Goal: Information Seeking & Learning: Learn about a topic

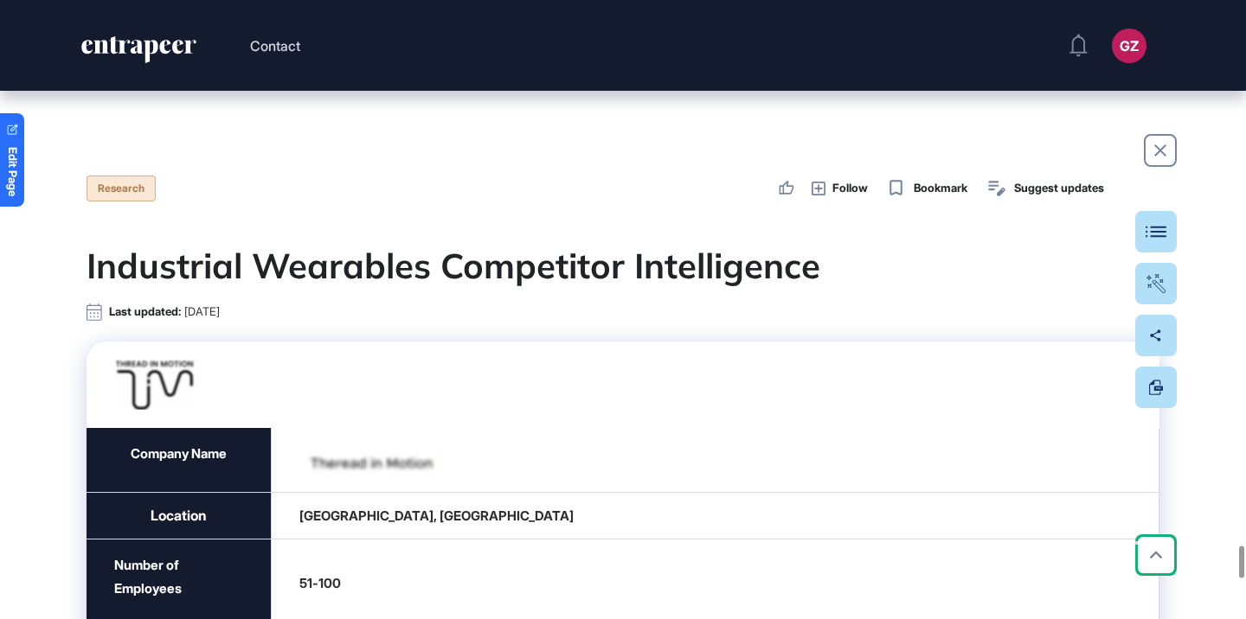
scroll to position [10644, 0]
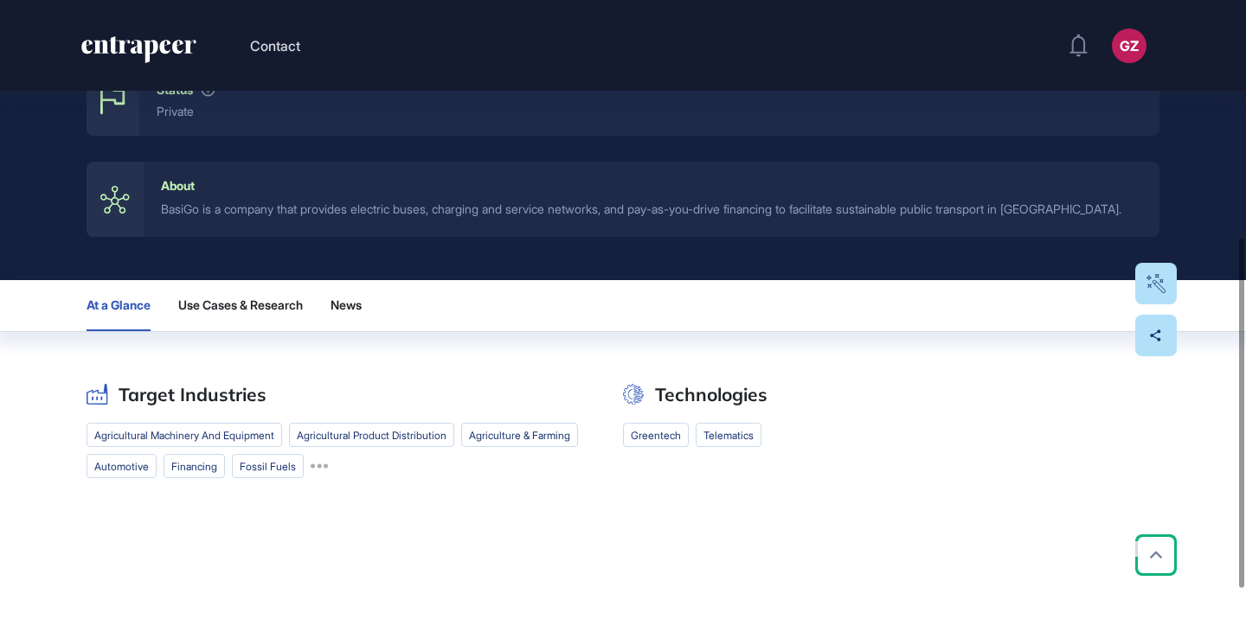
scroll to position [473, 0]
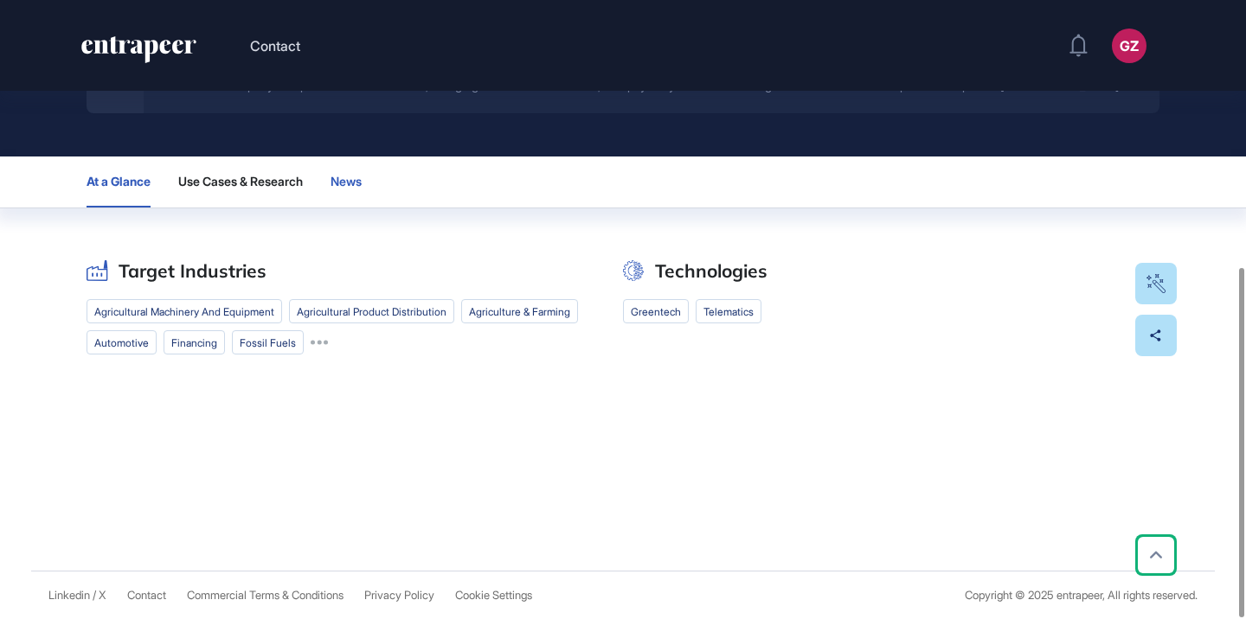
click at [362, 182] on span "News" at bounding box center [345, 182] width 31 height 14
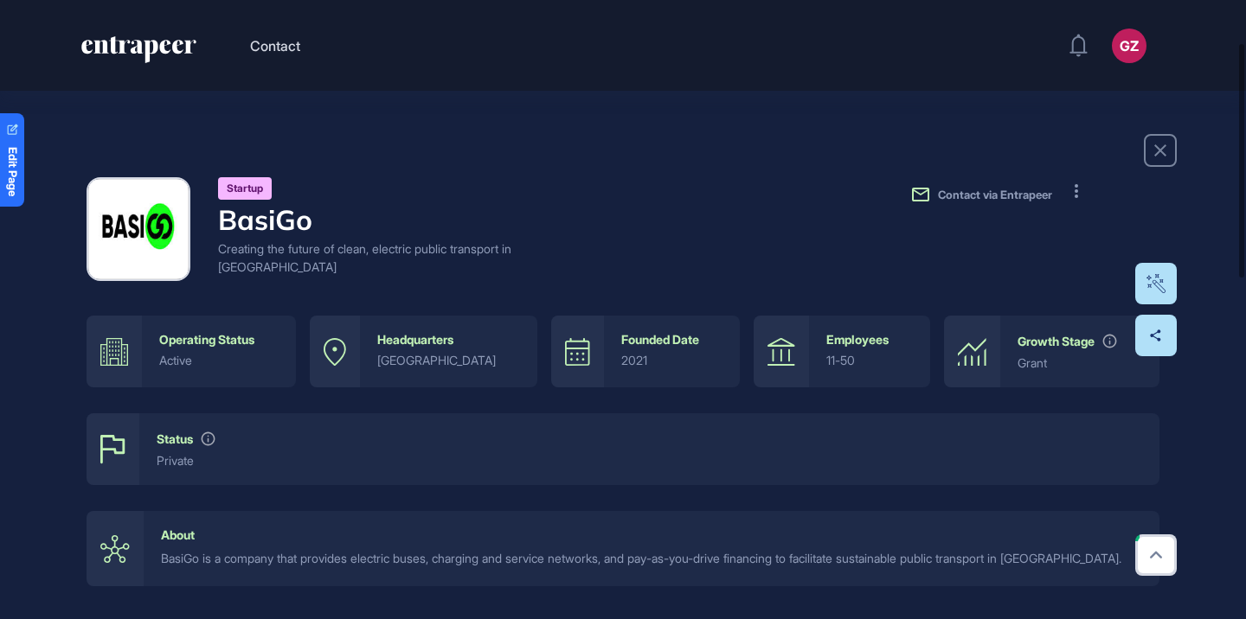
scroll to position [553, 0]
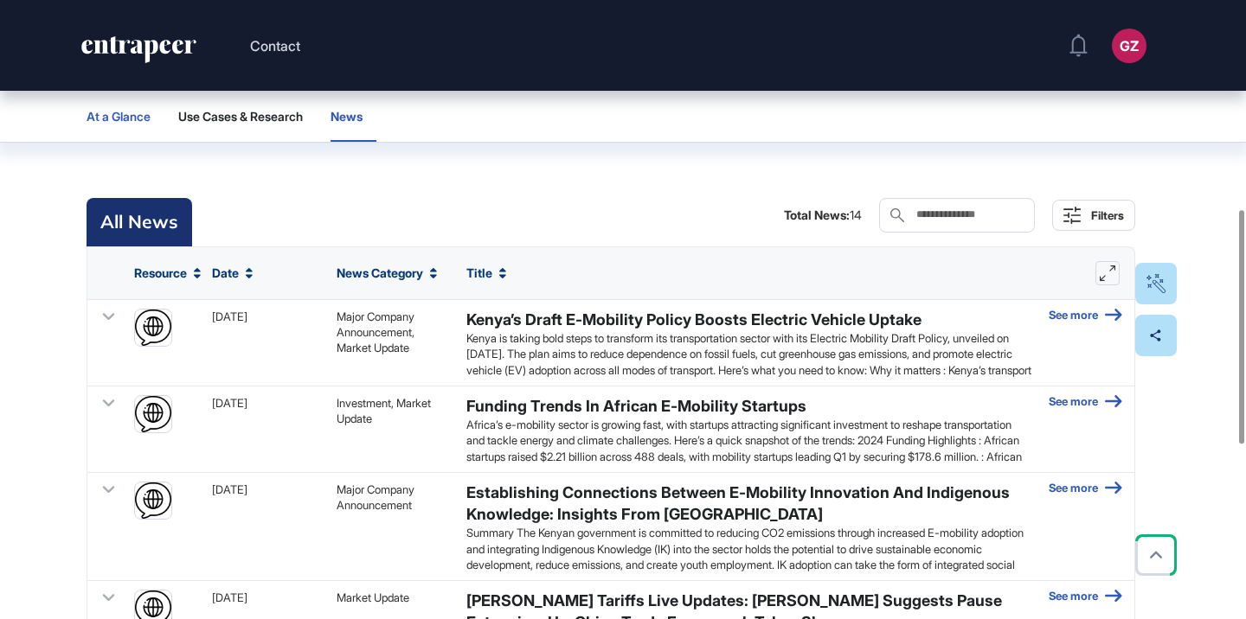
click at [142, 115] on span "At a Glance" at bounding box center [119, 117] width 64 height 14
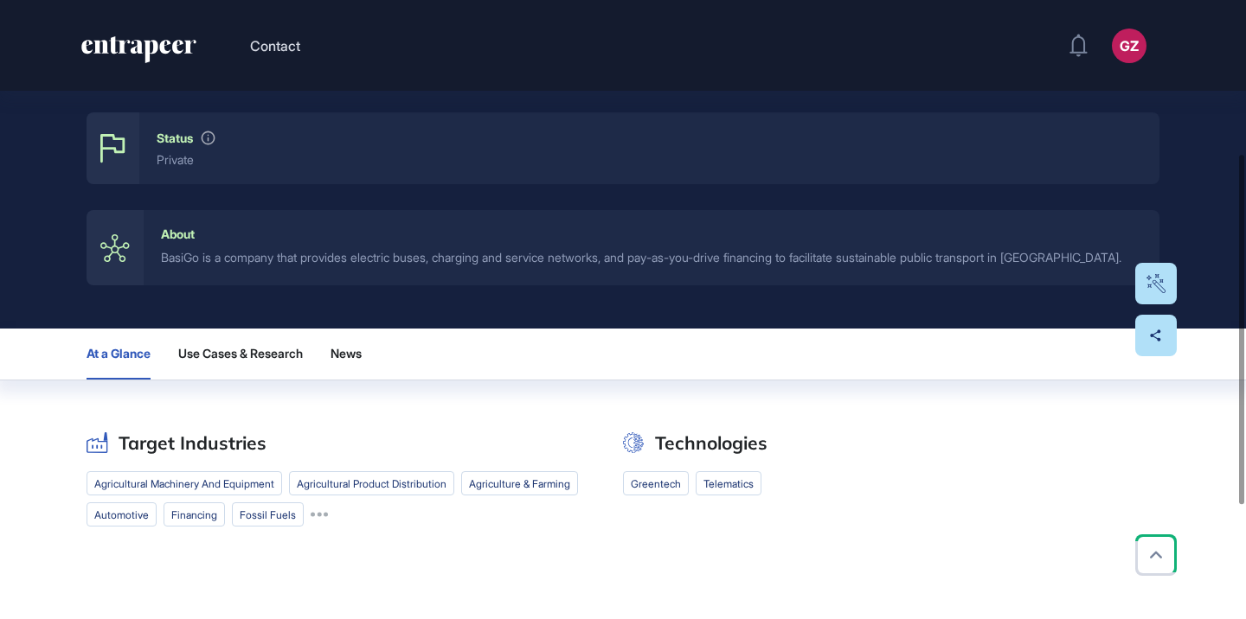
scroll to position [0, 0]
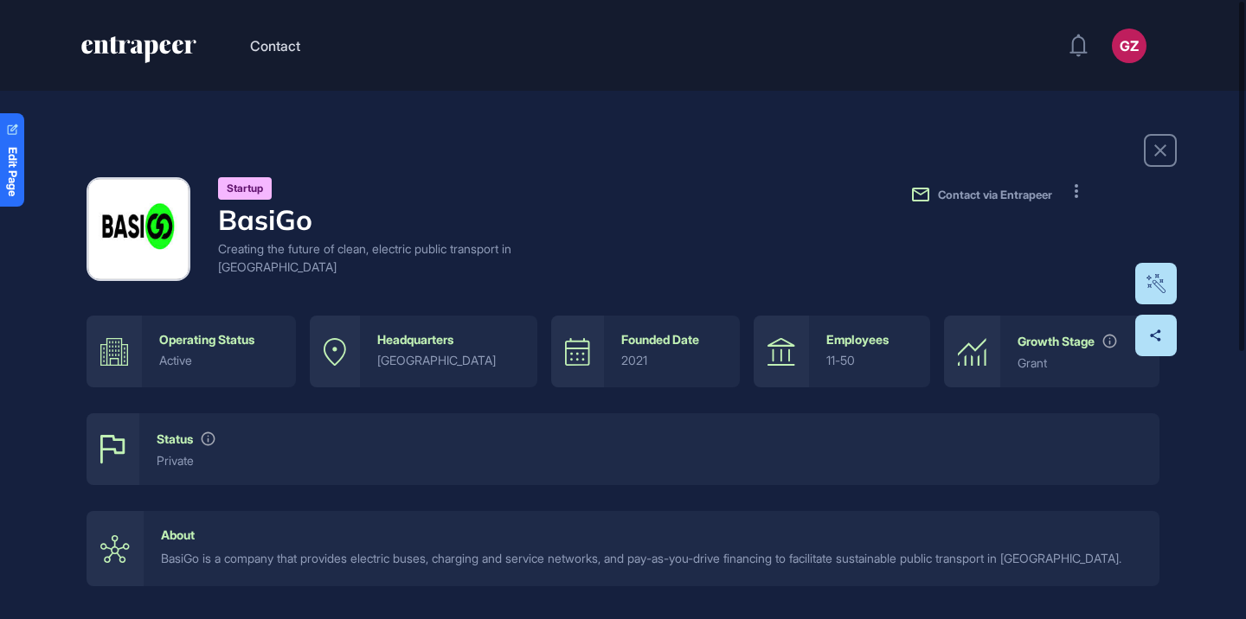
click at [305, 215] on h4 "BasiGo" at bounding box center [365, 219] width 294 height 33
copy h4 "BasiGo"
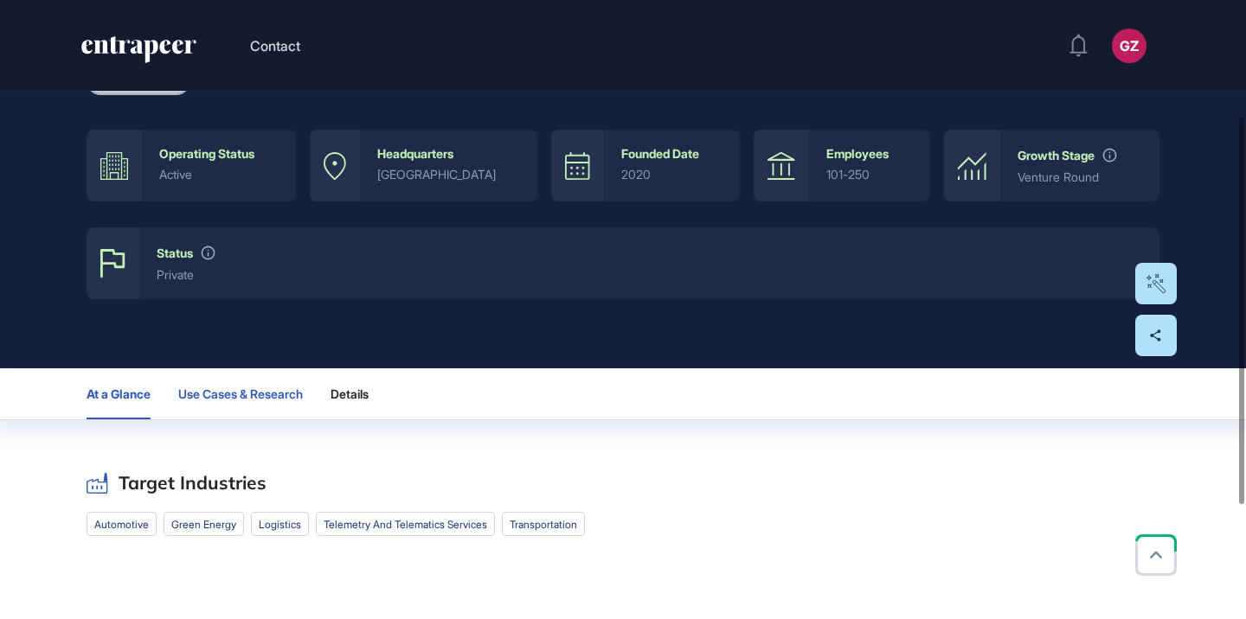
click at [330, 411] on button "Use Cases & Research" at bounding box center [356, 394] width 52 height 51
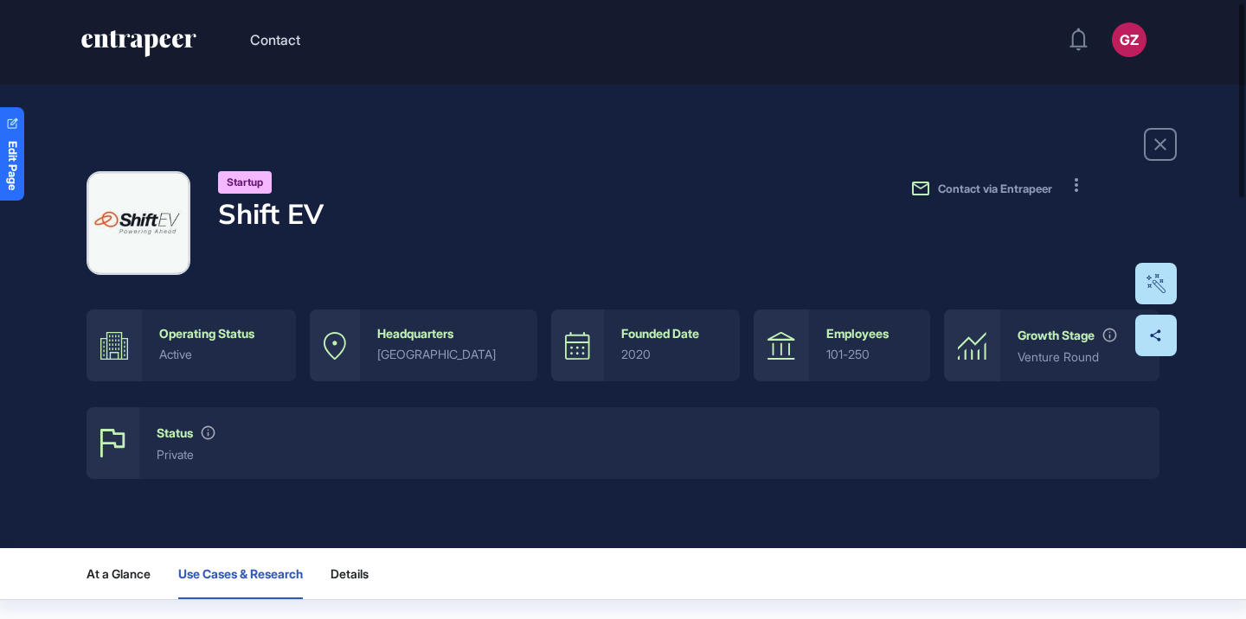
scroll to position [102, 0]
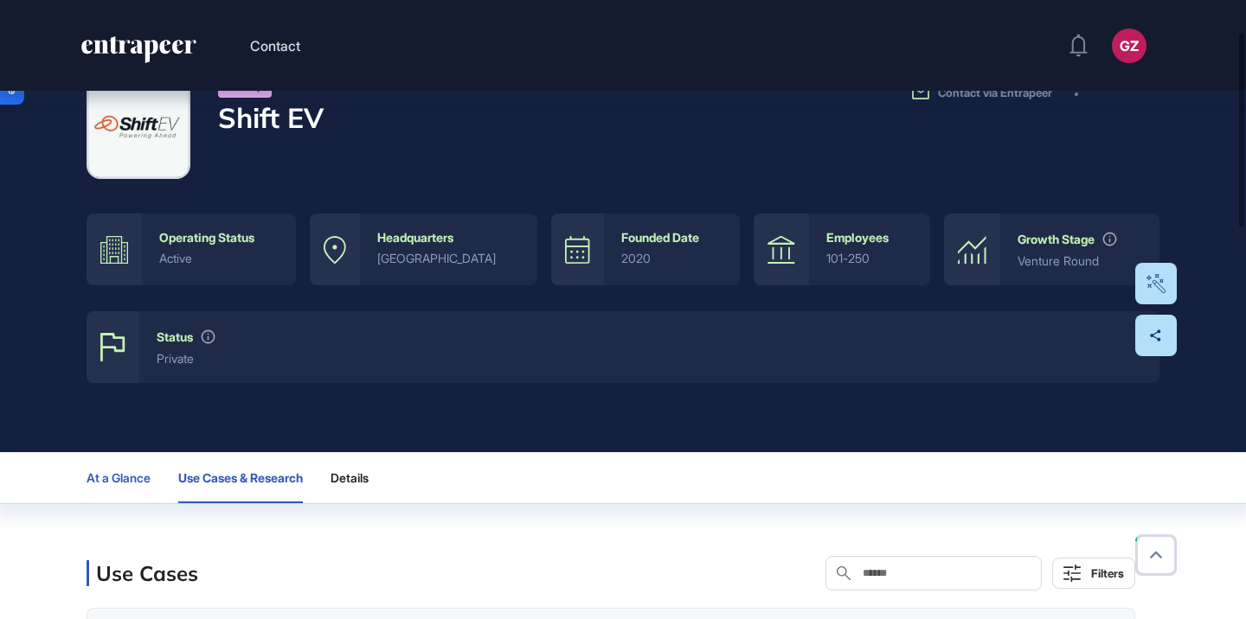
click at [178, 466] on button "At a Glance" at bounding box center [240, 477] width 125 height 51
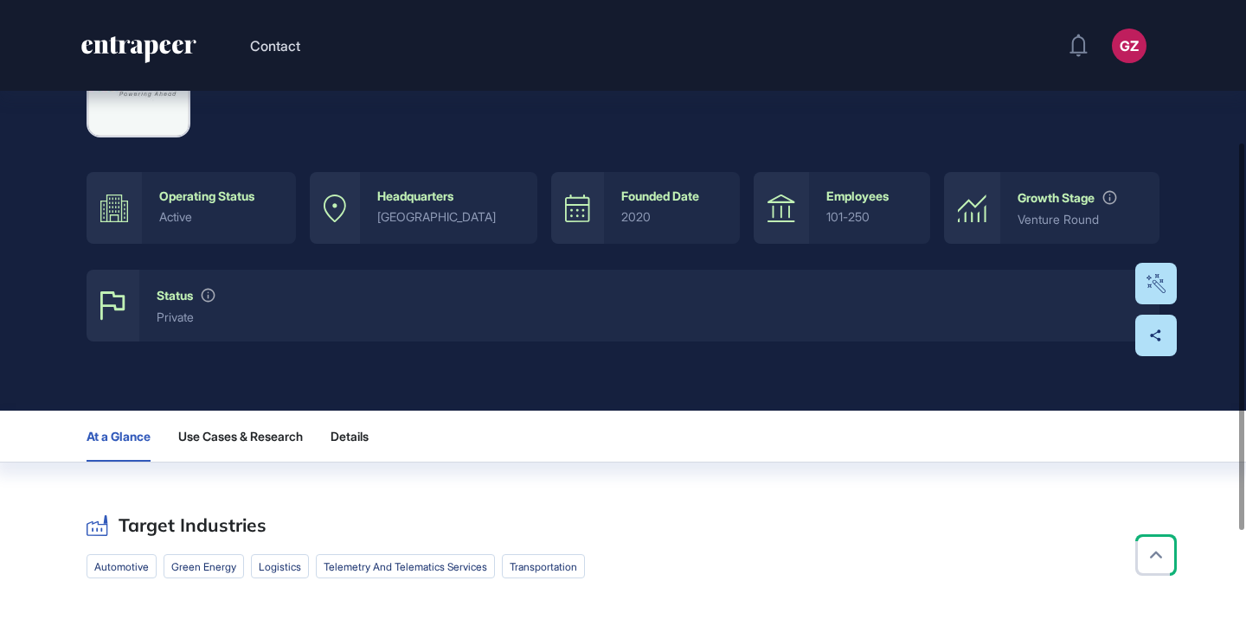
scroll to position [0, 0]
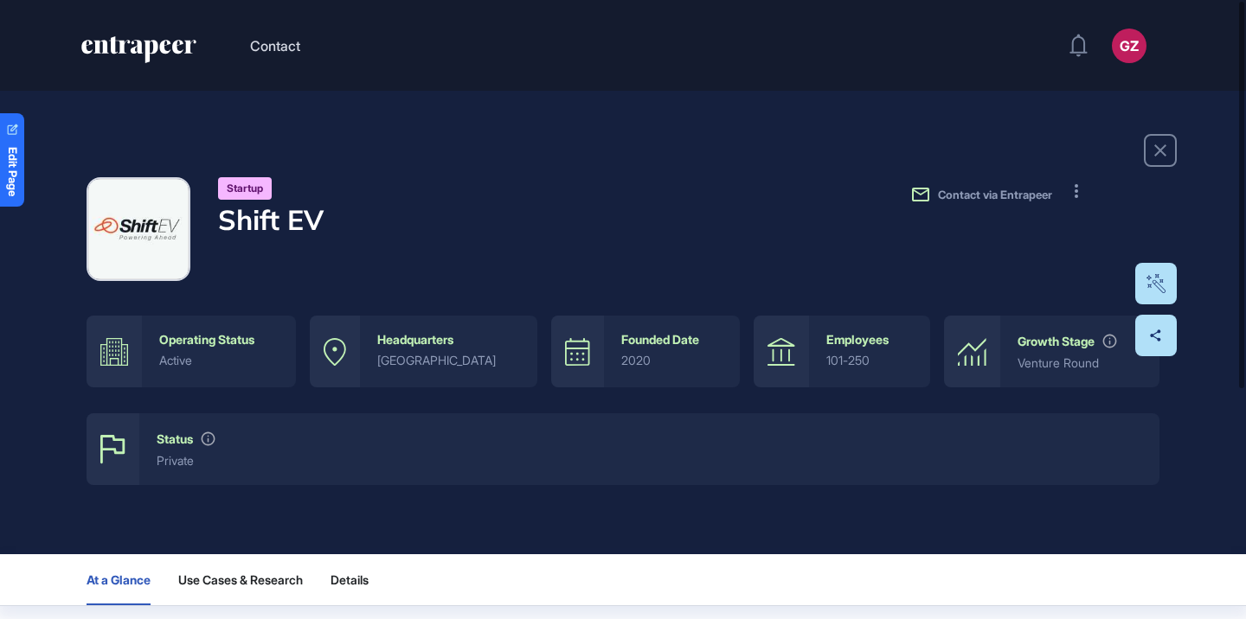
click at [315, 220] on h4 "Shift EV" at bounding box center [271, 219] width 106 height 33
copy div "Shift EV"
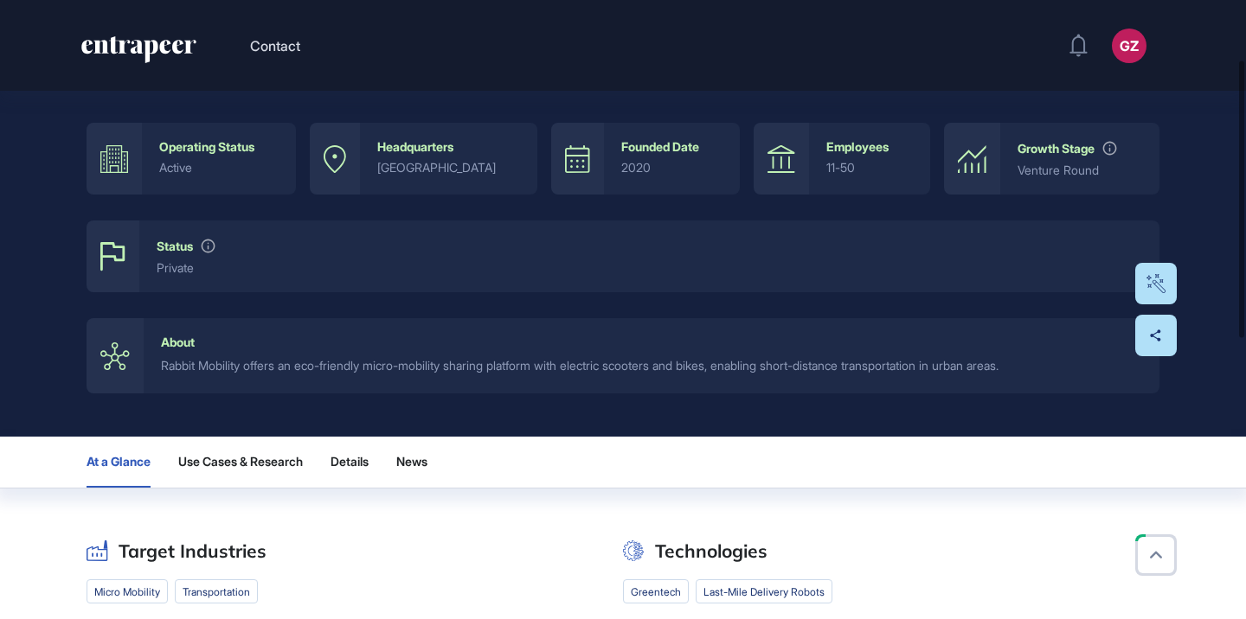
scroll to position [281, 0]
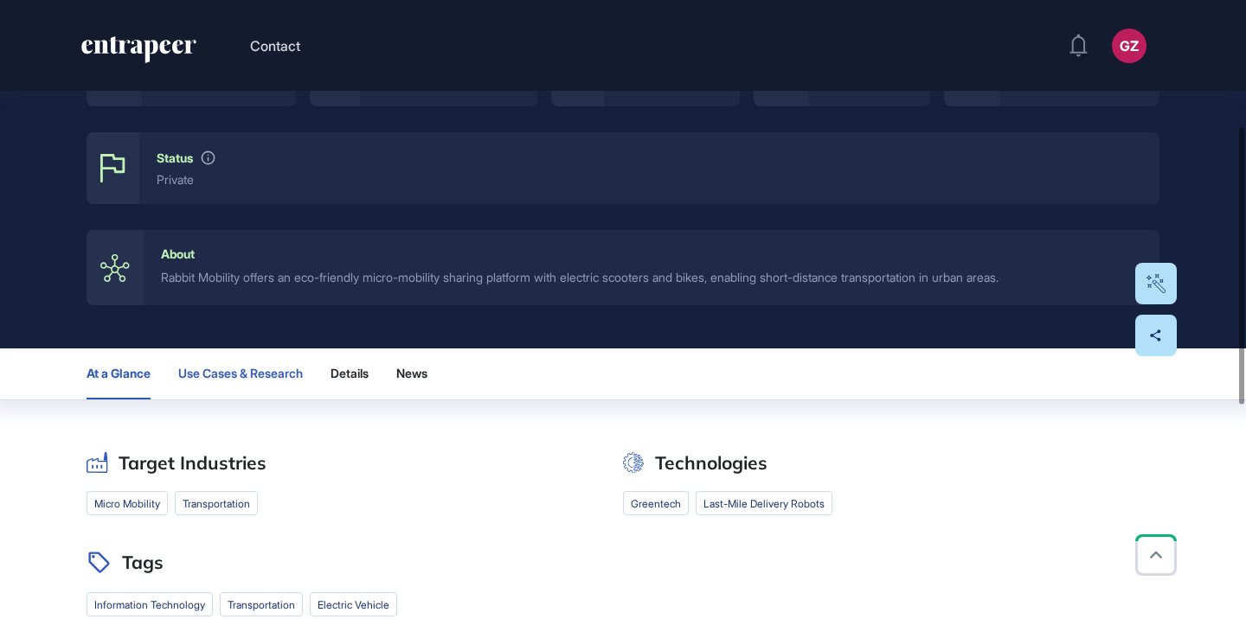
click at [281, 374] on span "Use Cases & Research" at bounding box center [240, 374] width 125 height 14
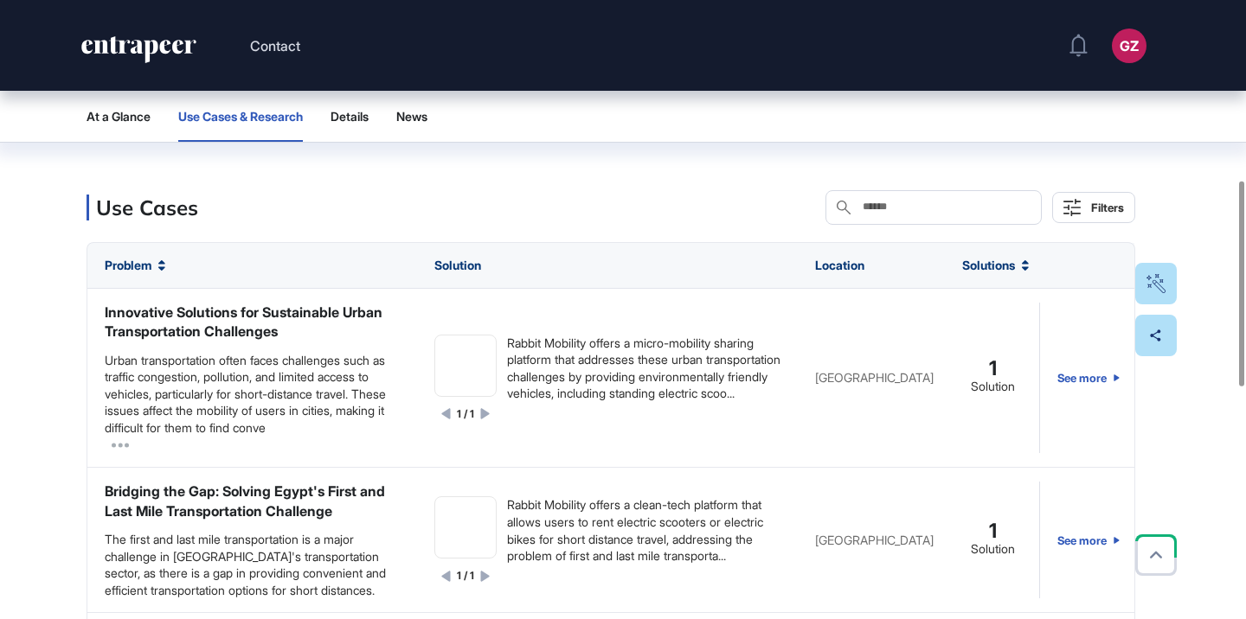
scroll to position [543, 0]
click at [178, 125] on button "At a Glance" at bounding box center [240, 116] width 125 height 51
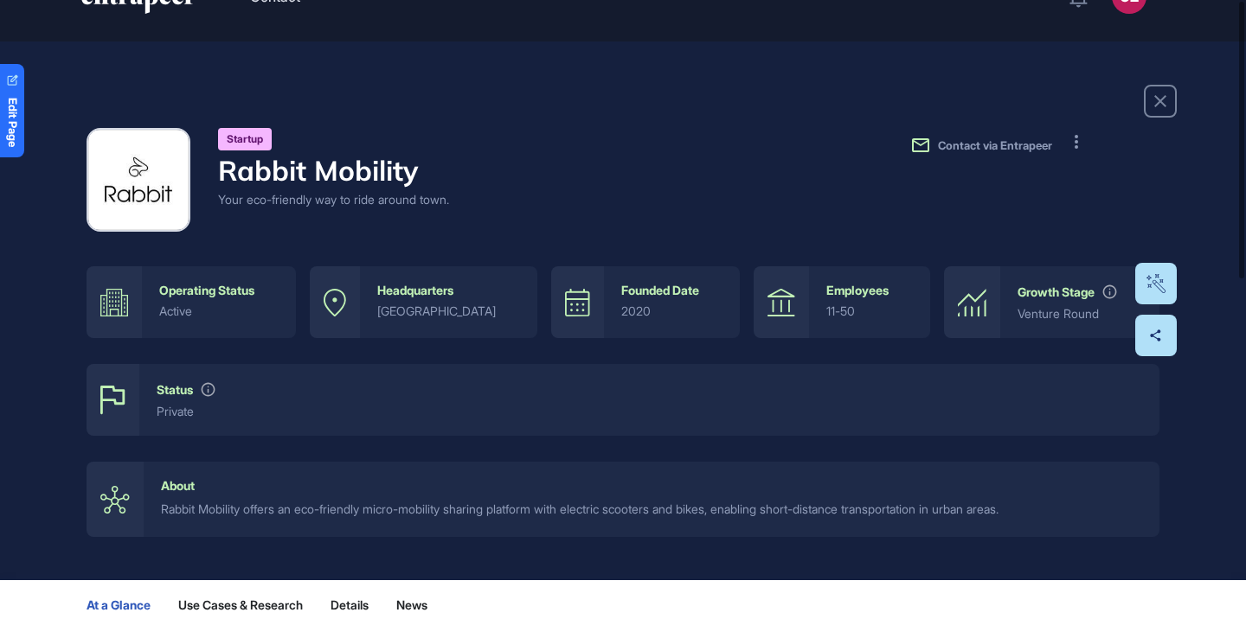
scroll to position [0, 0]
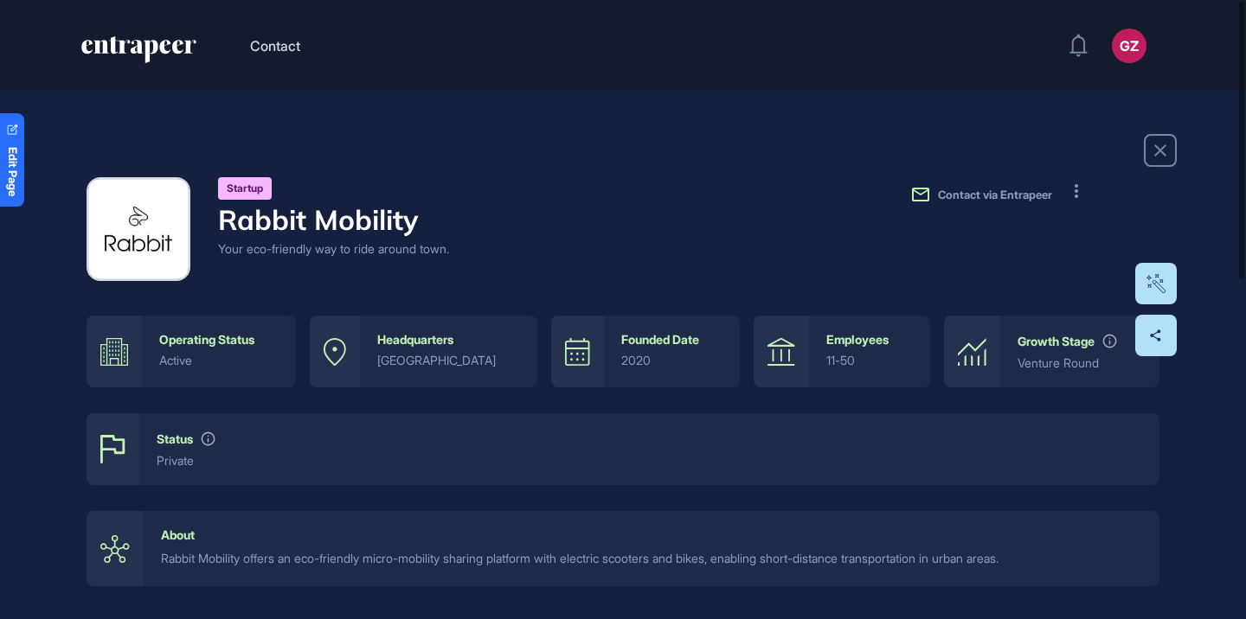
click at [336, 215] on h4 "Rabbit Mobility" at bounding box center [333, 219] width 231 height 33
copy h4 "Rabbit Mobility"
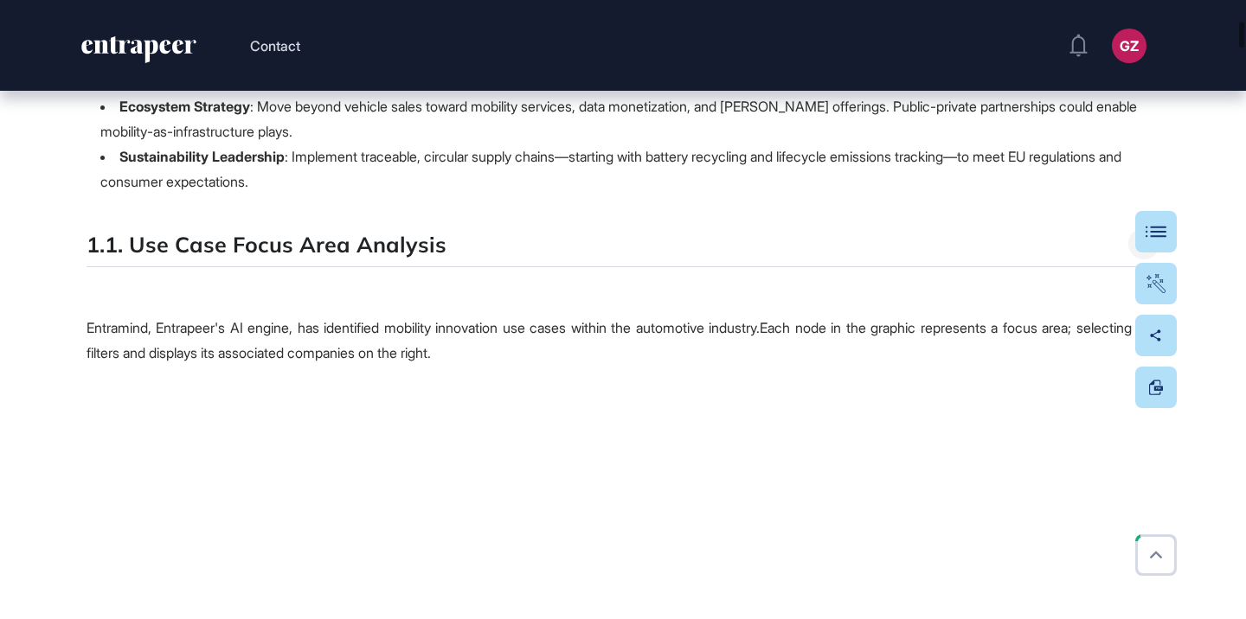
scroll to position [2236, 0]
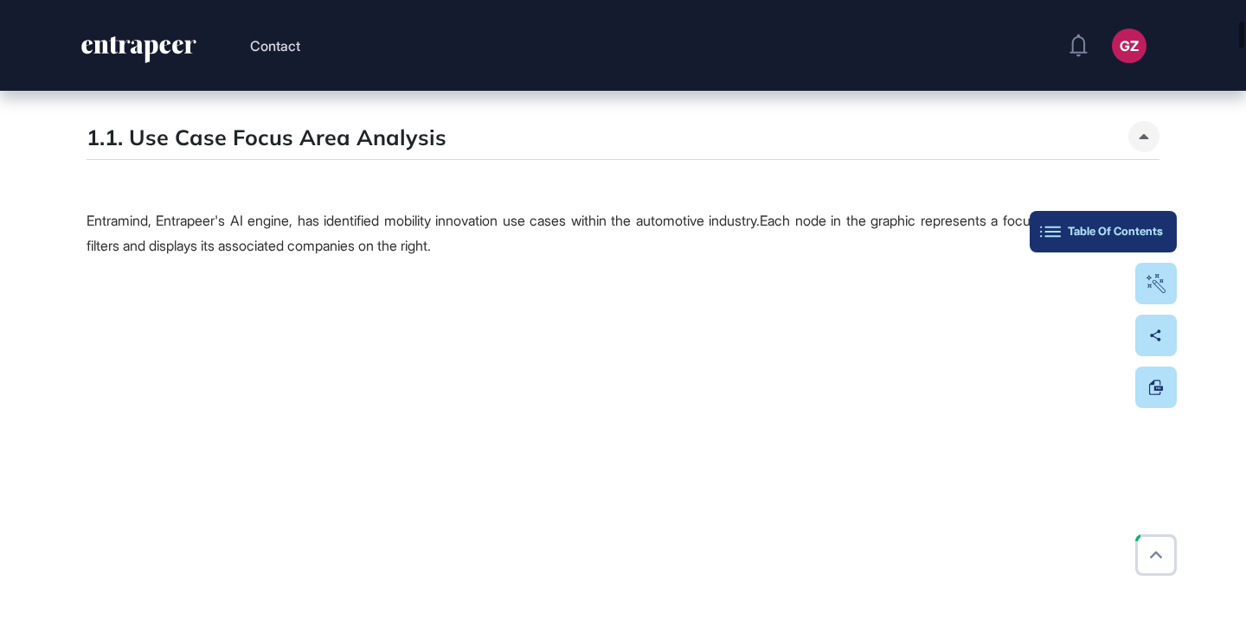
click at [1148, 228] on div "Table Of Contents" at bounding box center [1102, 232] width 119 height 14
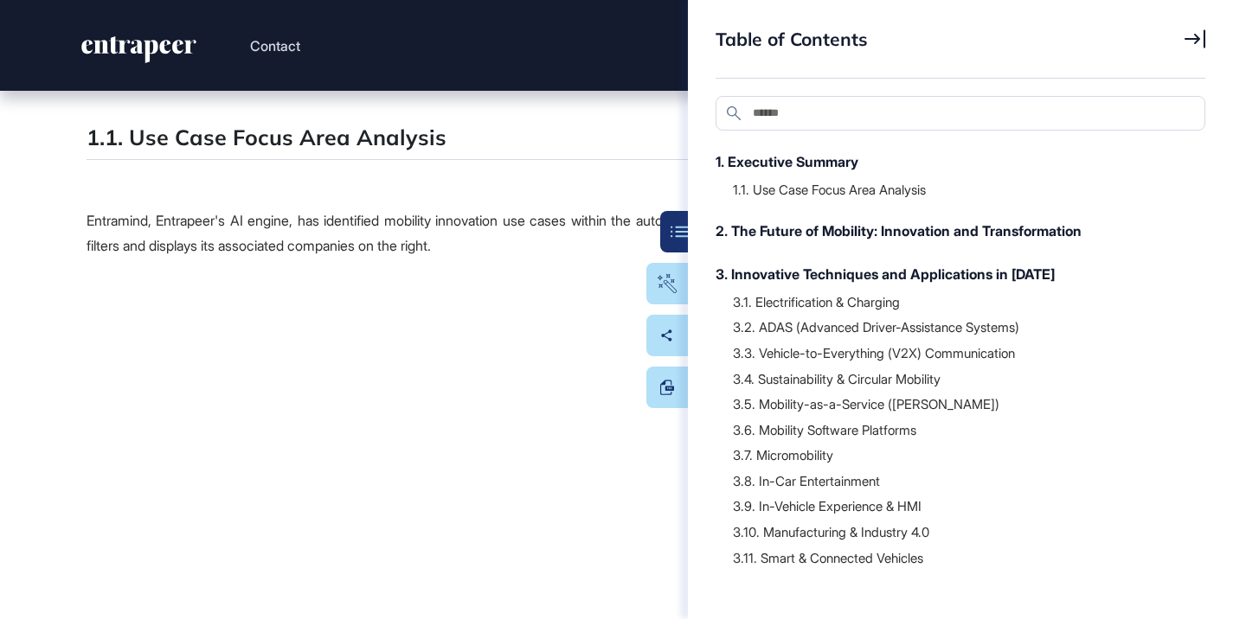
scroll to position [309, 0]
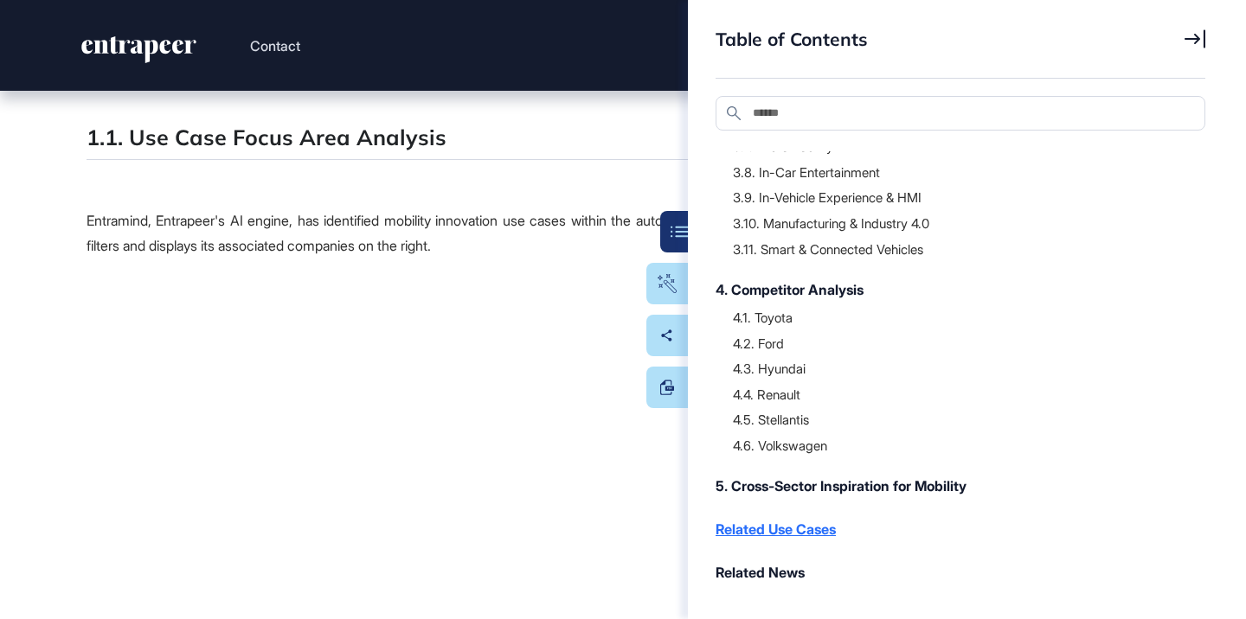
click at [764, 529] on div "Related Use Cases" at bounding box center [951, 529] width 472 height 21
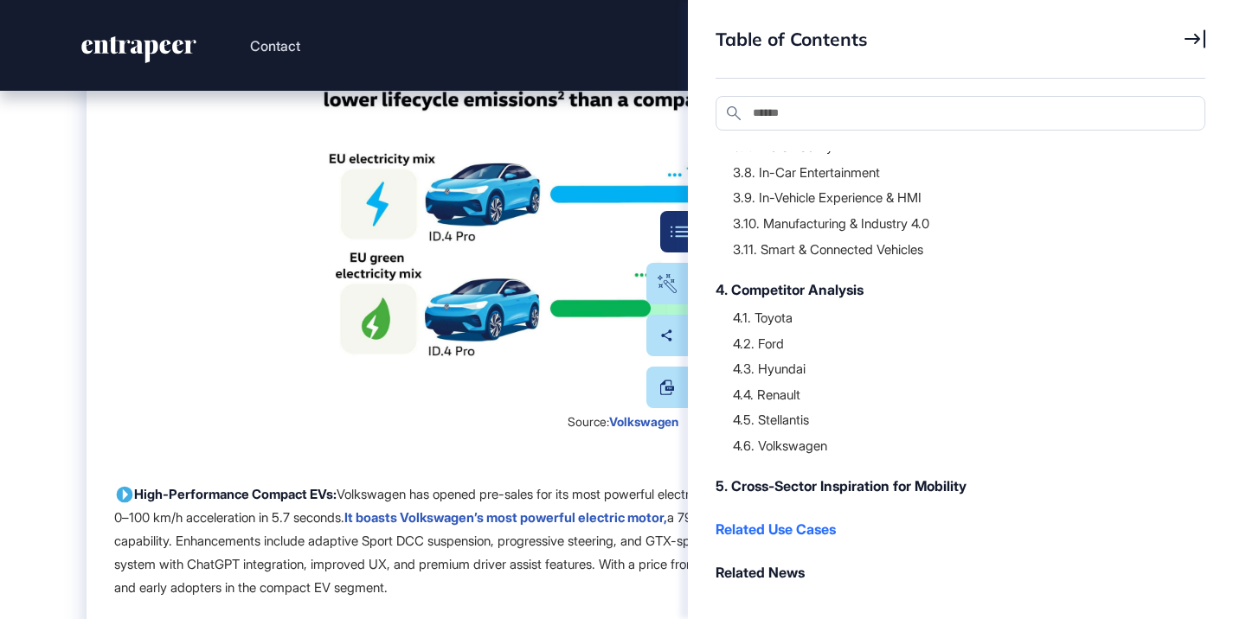
scroll to position [64736, 0]
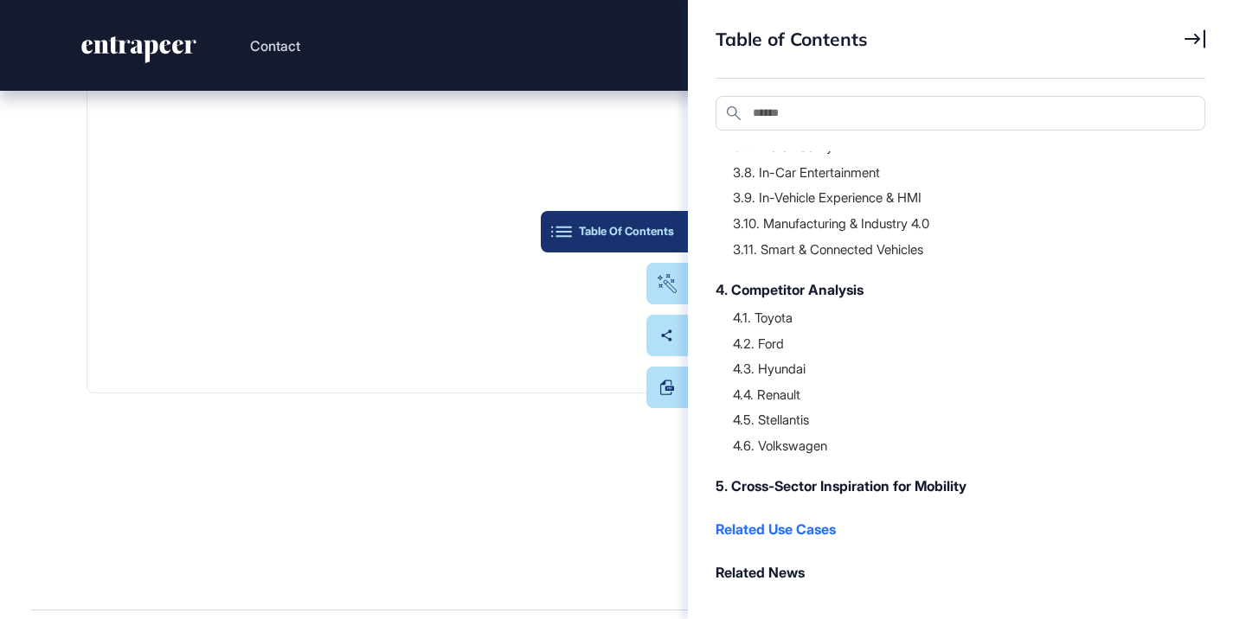
click at [677, 240] on button "Table Of Contents" at bounding box center [614, 232] width 147 height 42
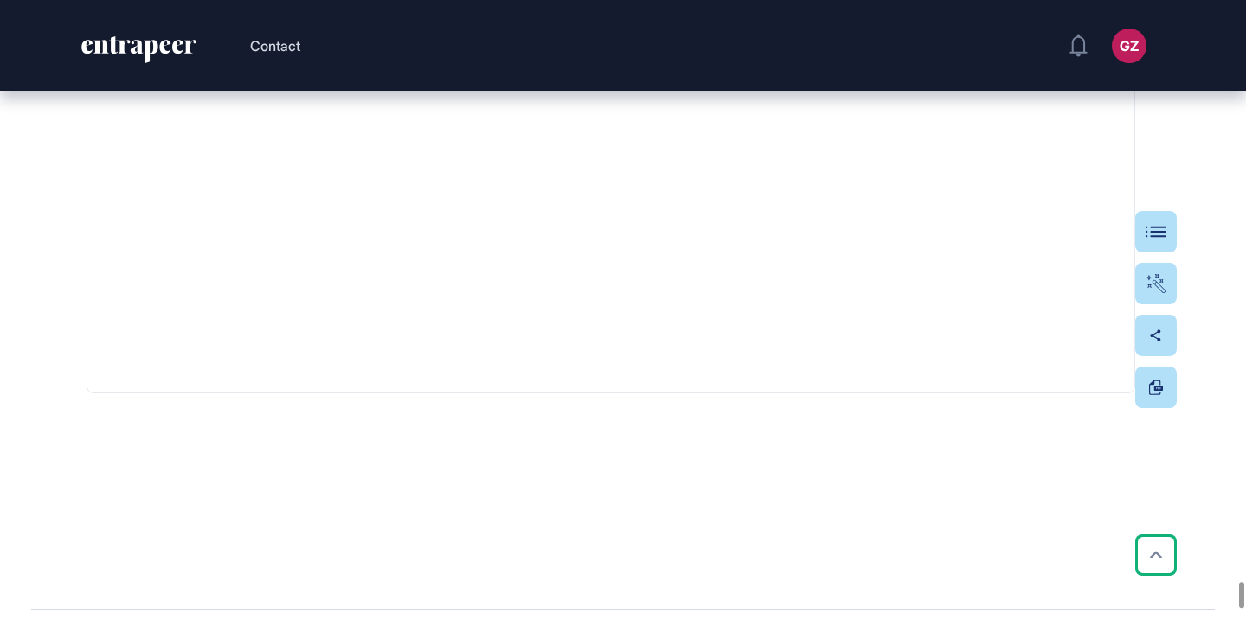
scroll to position [1777, 0]
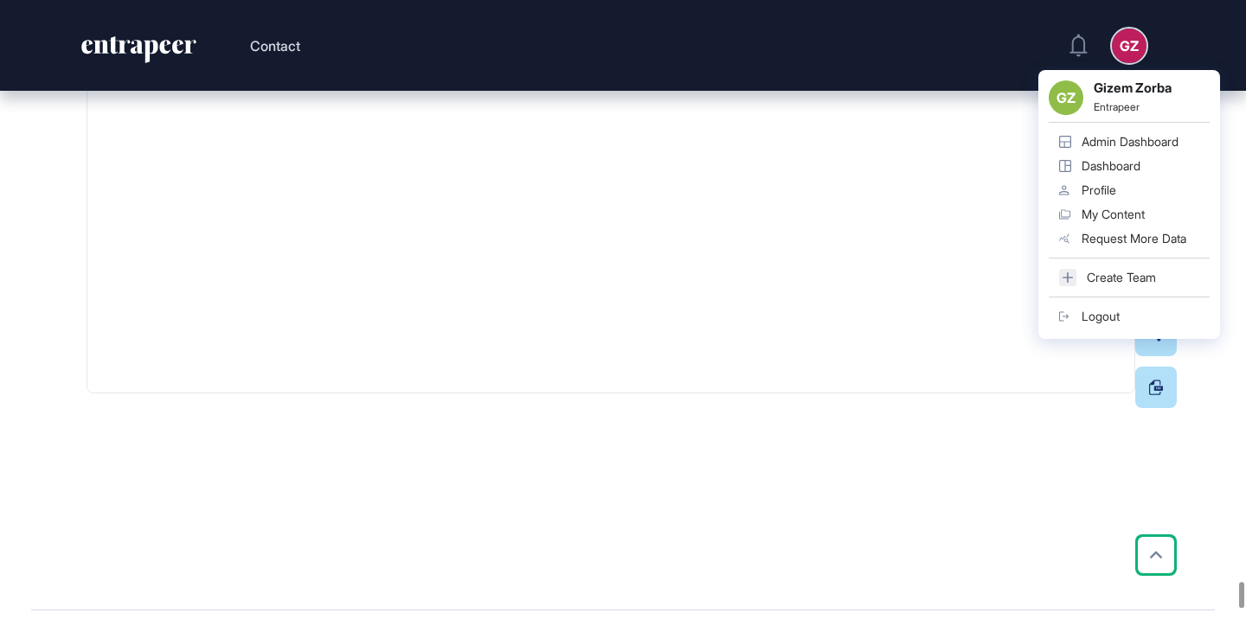
click at [1094, 147] on div "Admin Dashboard" at bounding box center [1129, 142] width 97 height 14
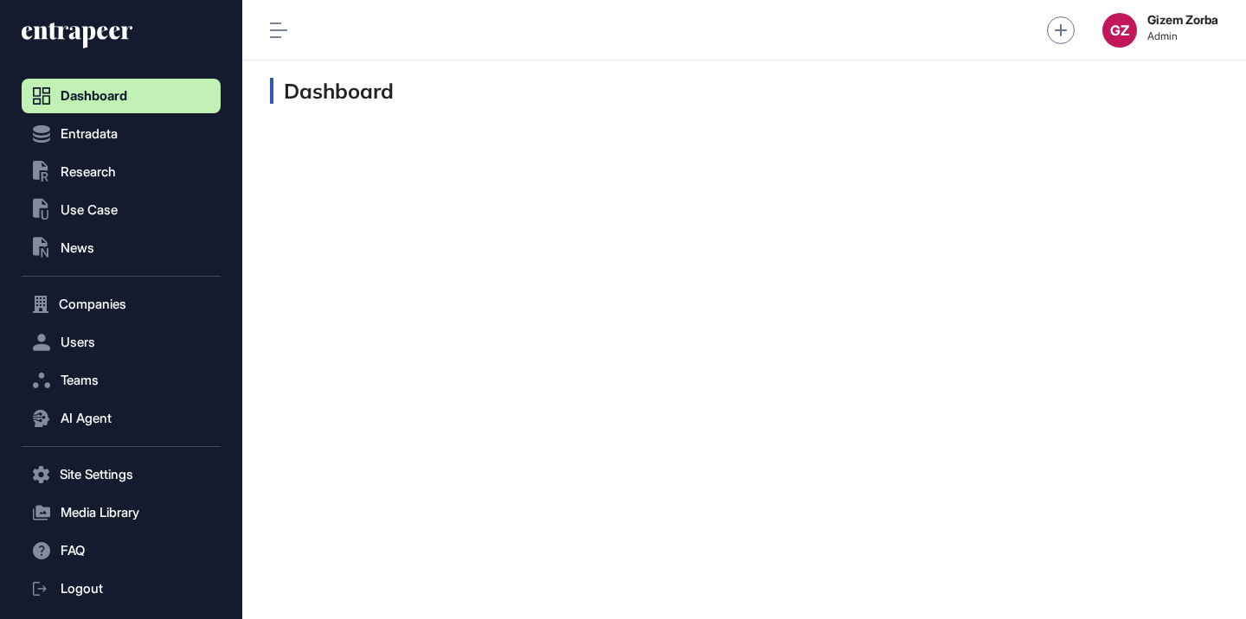
scroll to position [1, 1]
click at [172, 458] on button ".st0{fill:currentColor} Research" at bounding box center [121, 475] width 199 height 35
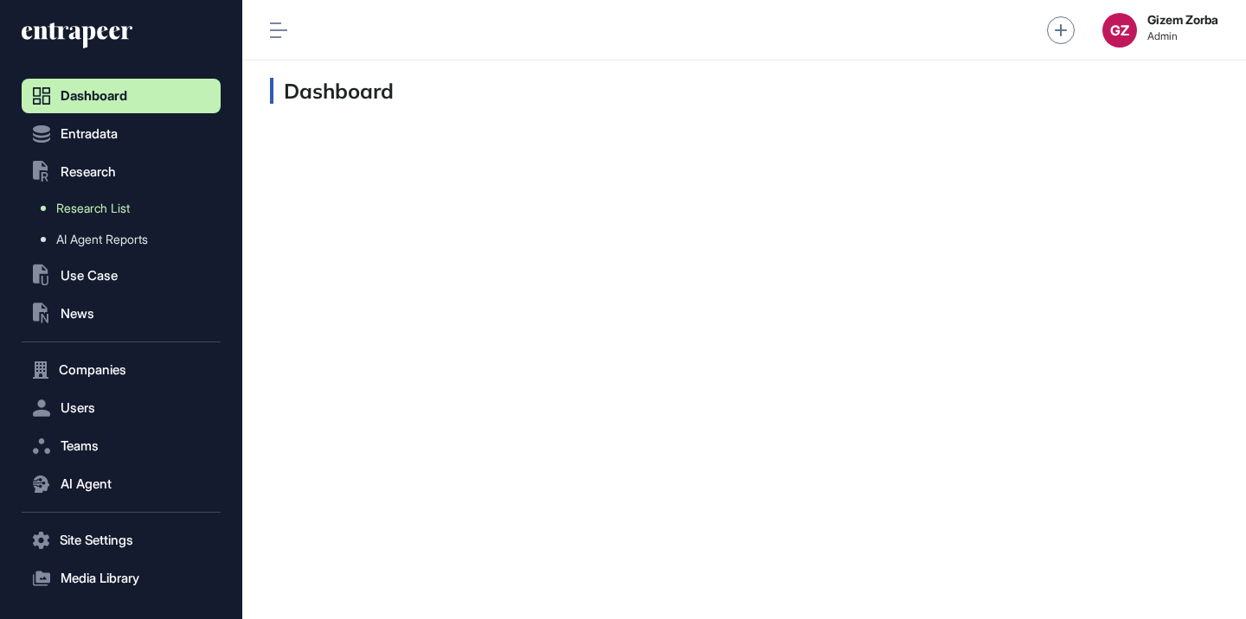
click at [139, 207] on link "Research List" at bounding box center [125, 208] width 190 height 31
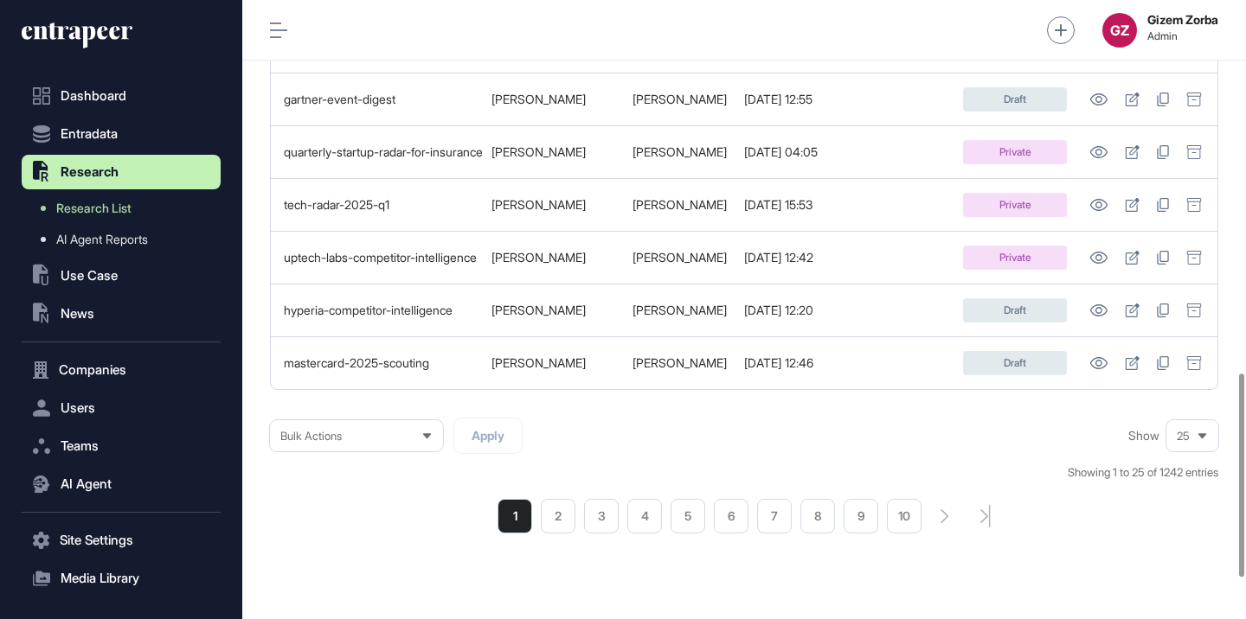
scroll to position [1254, 0]
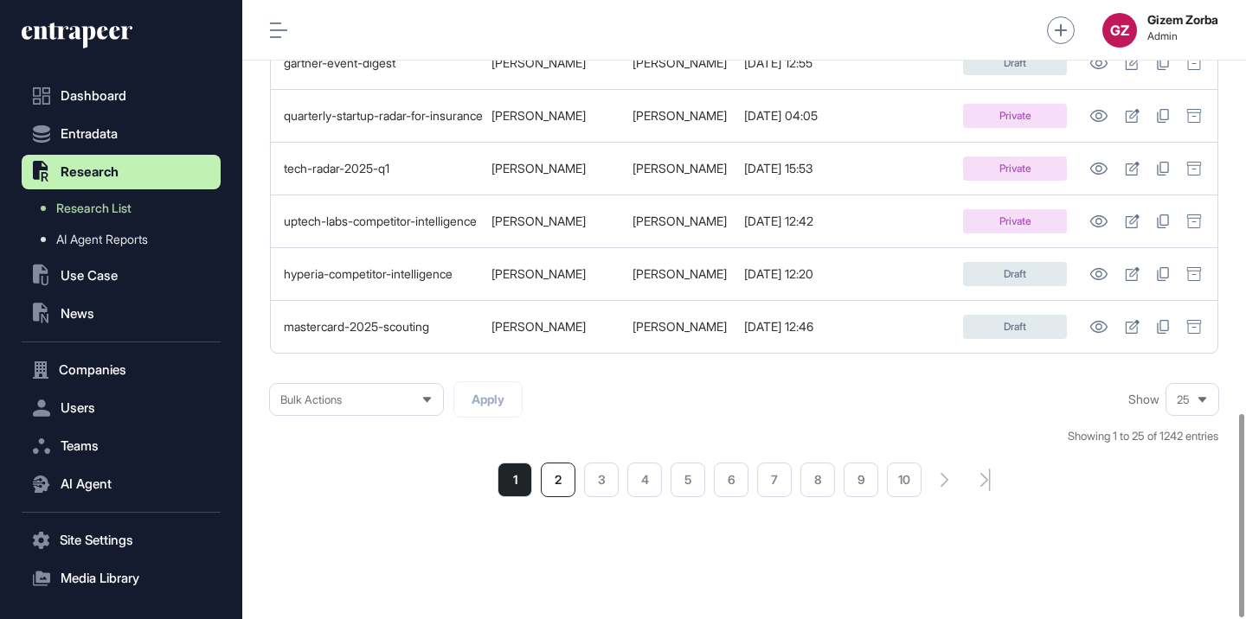
click at [555, 474] on li "2" at bounding box center [558, 480] width 35 height 35
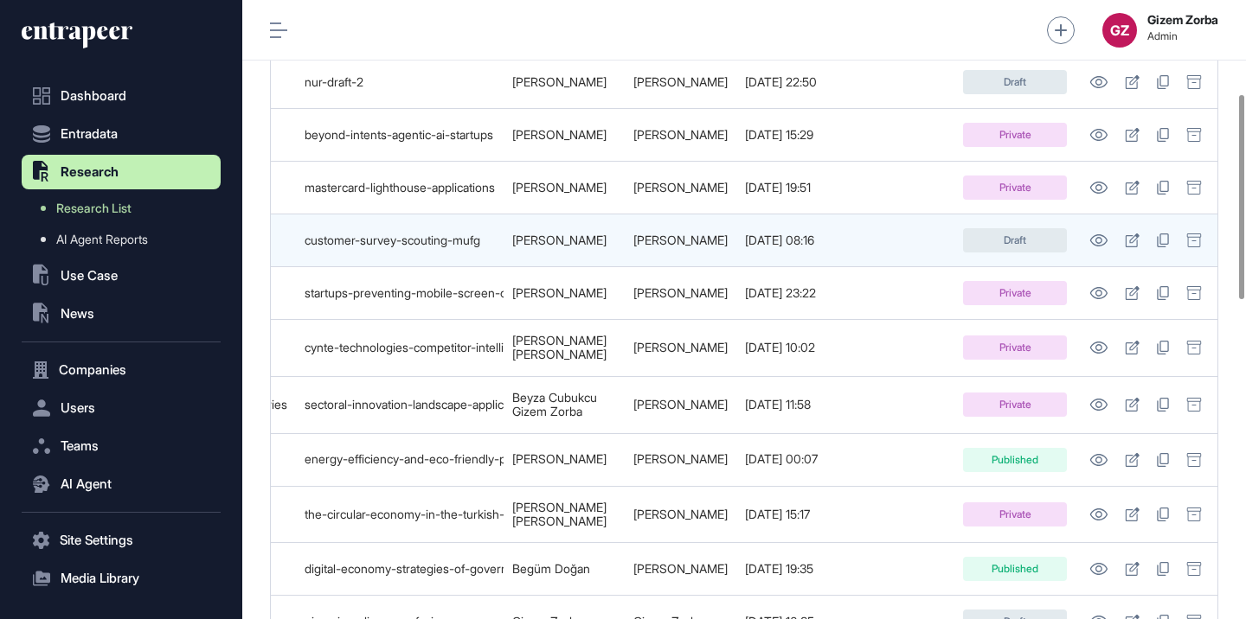
scroll to position [284, 0]
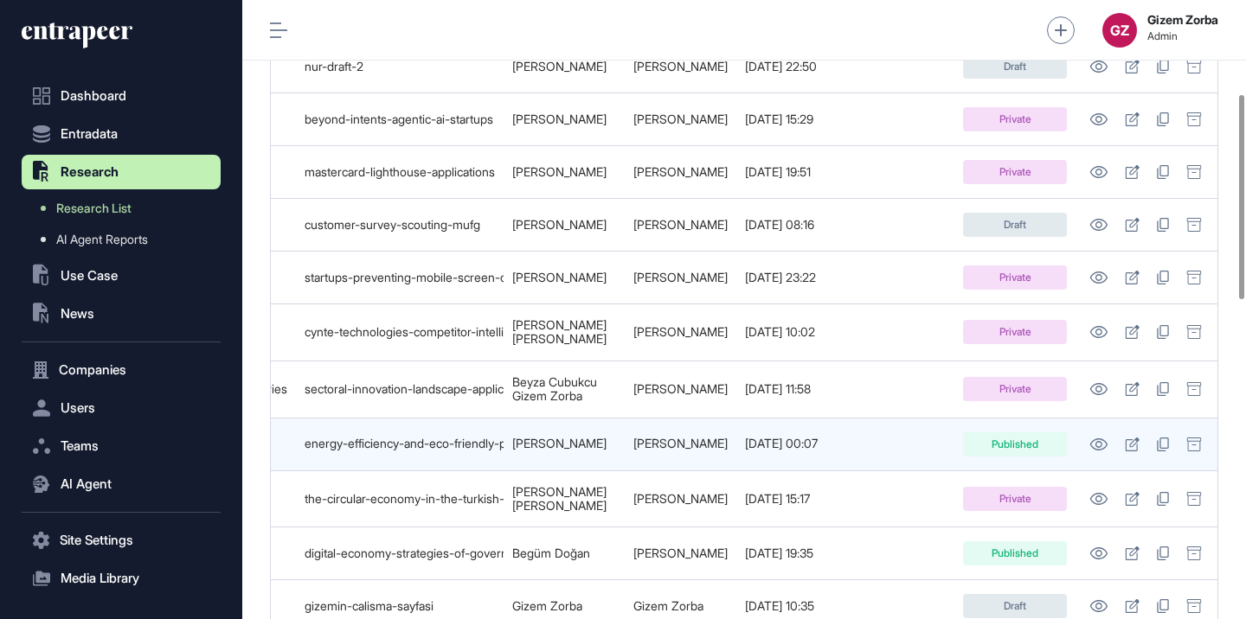
click at [464, 439] on div "energy-efficiency-and-eco-friendly-production-for-smes" at bounding box center [400, 444] width 190 height 14
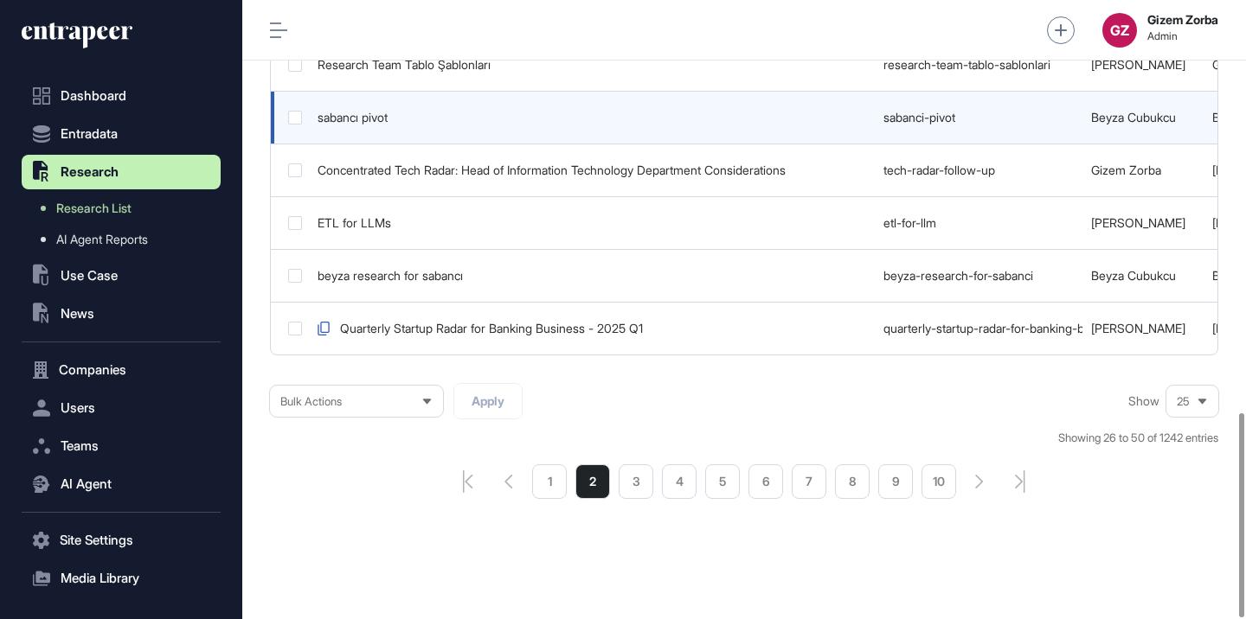
scroll to position [1249, 0]
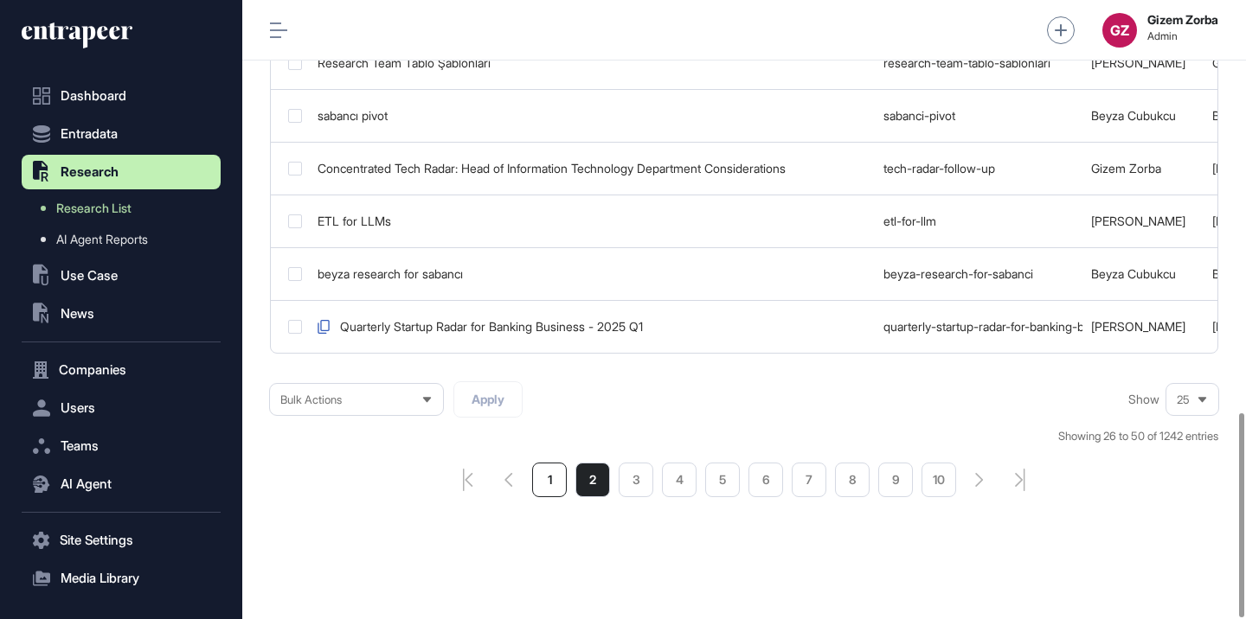
click at [546, 465] on li "1" at bounding box center [549, 480] width 35 height 35
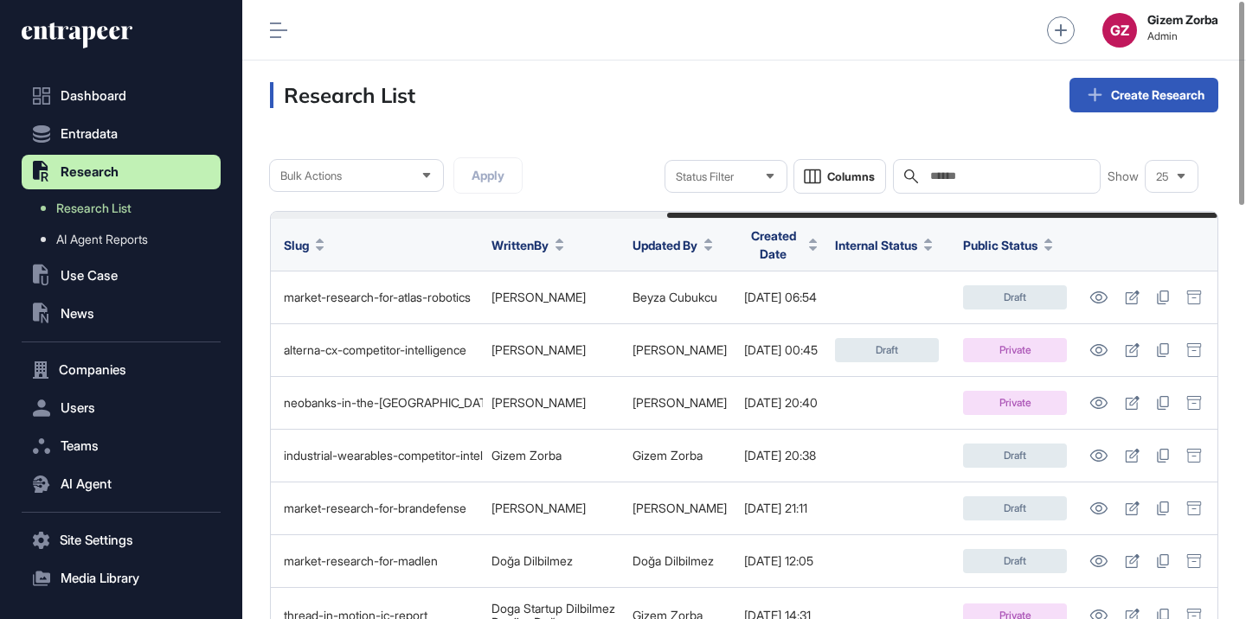
click at [1043, 238] on button "Public Status" at bounding box center [1008, 245] width 90 height 18
click at [1018, 273] on div "Sort Ascending" at bounding box center [1024, 281] width 107 height 25
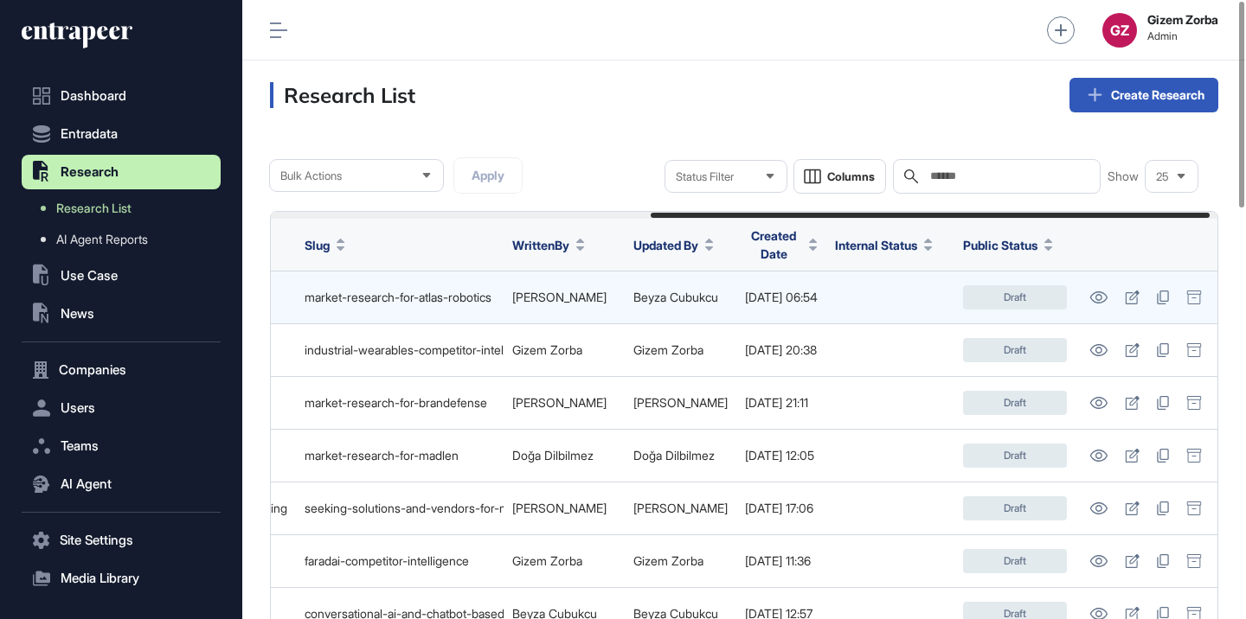
scroll to position [0, 657]
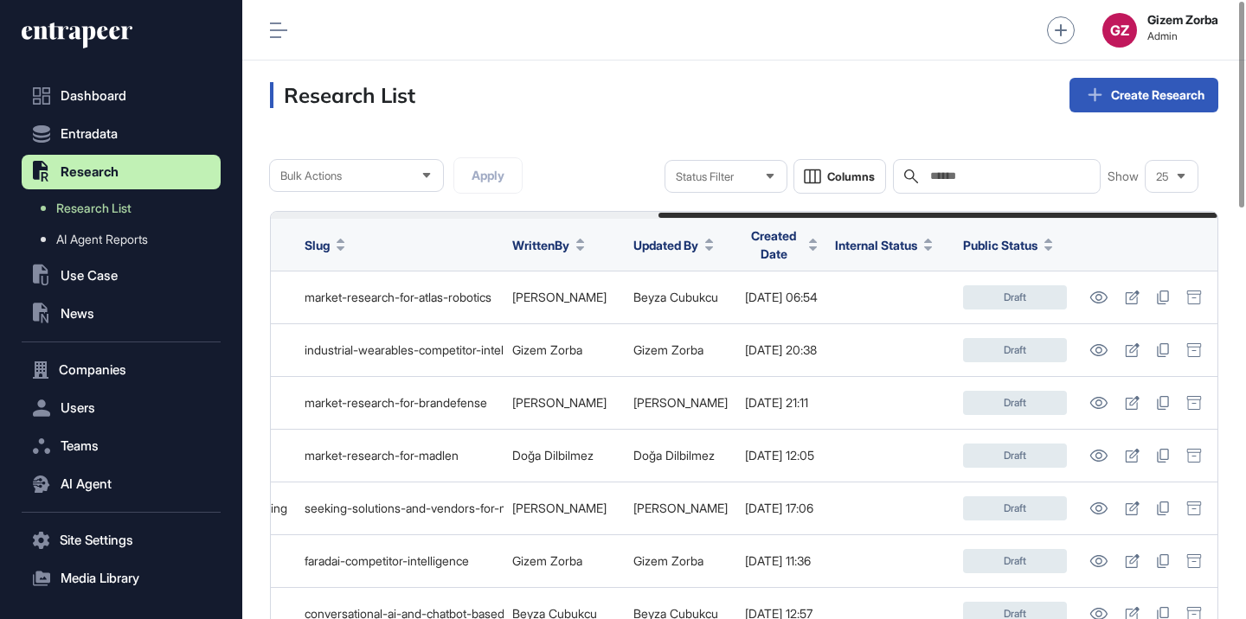
click at [1035, 248] on span "Public Status" at bounding box center [1000, 245] width 74 height 18
click at [1014, 302] on div "Sort Descending" at bounding box center [1024, 313] width 107 height 25
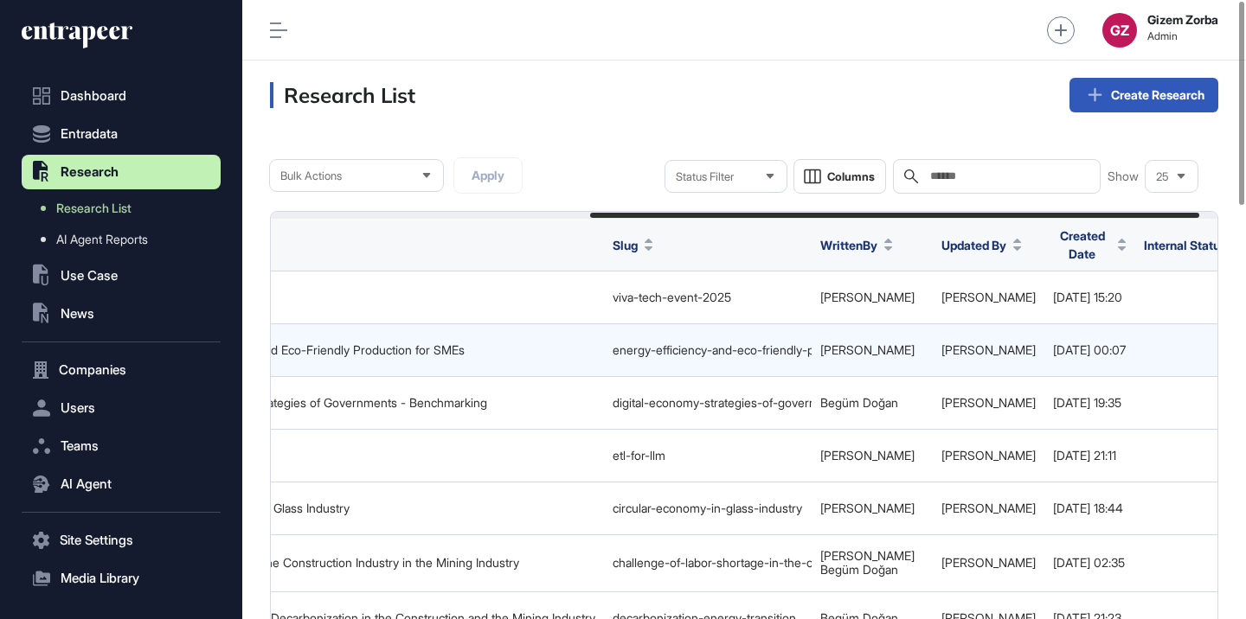
scroll to position [0, 524]
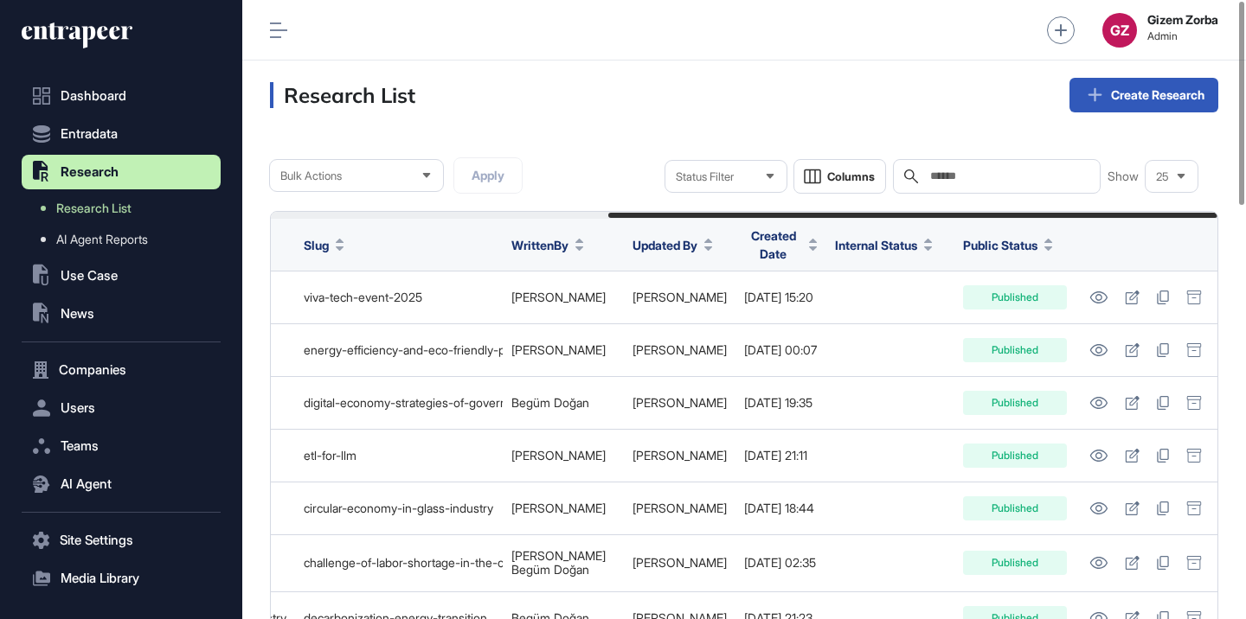
click at [788, 241] on button "Created Date" at bounding box center [781, 245] width 74 height 36
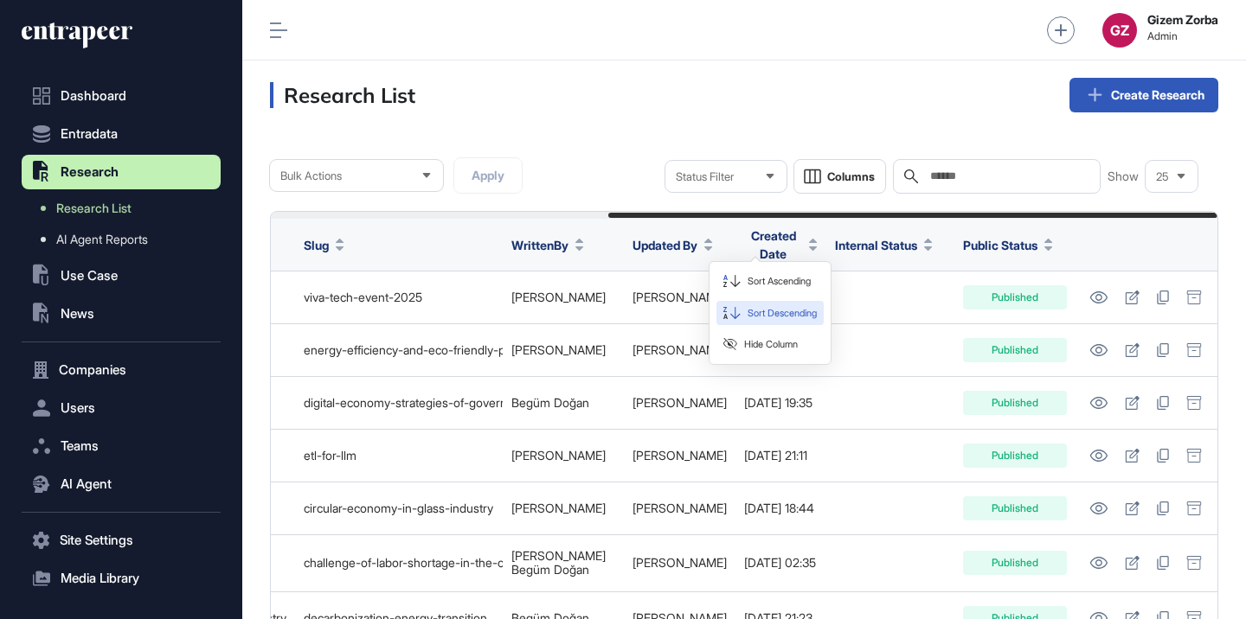
click at [768, 304] on div "Sort Descending" at bounding box center [769, 313] width 107 height 25
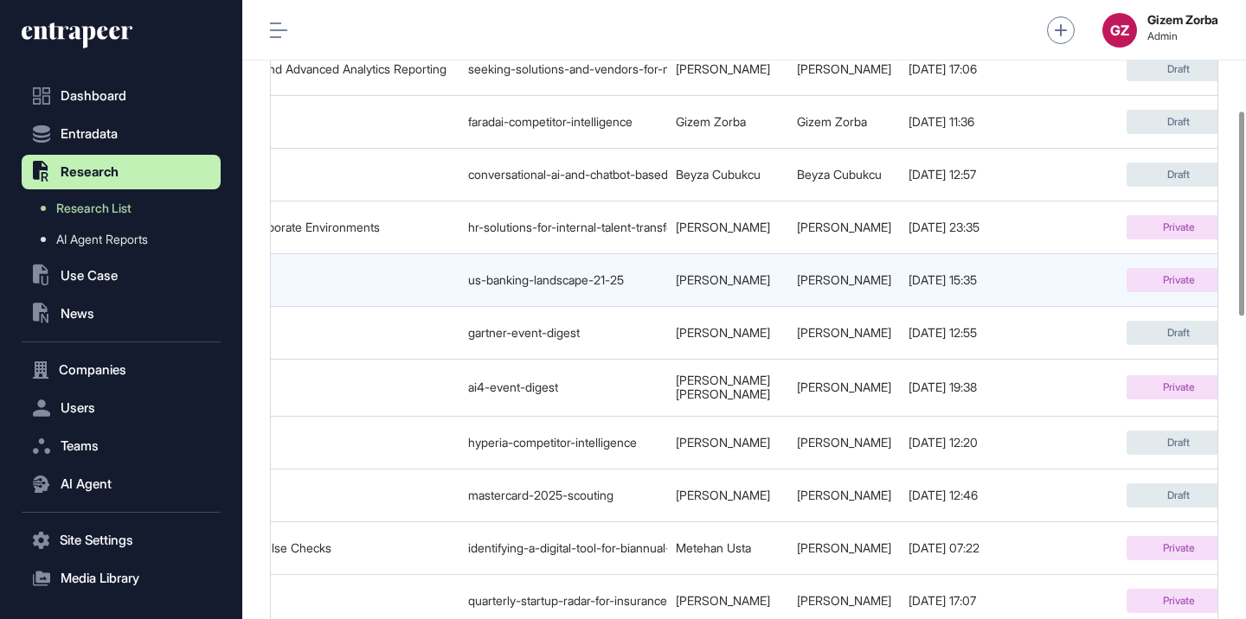
scroll to position [0, 665]
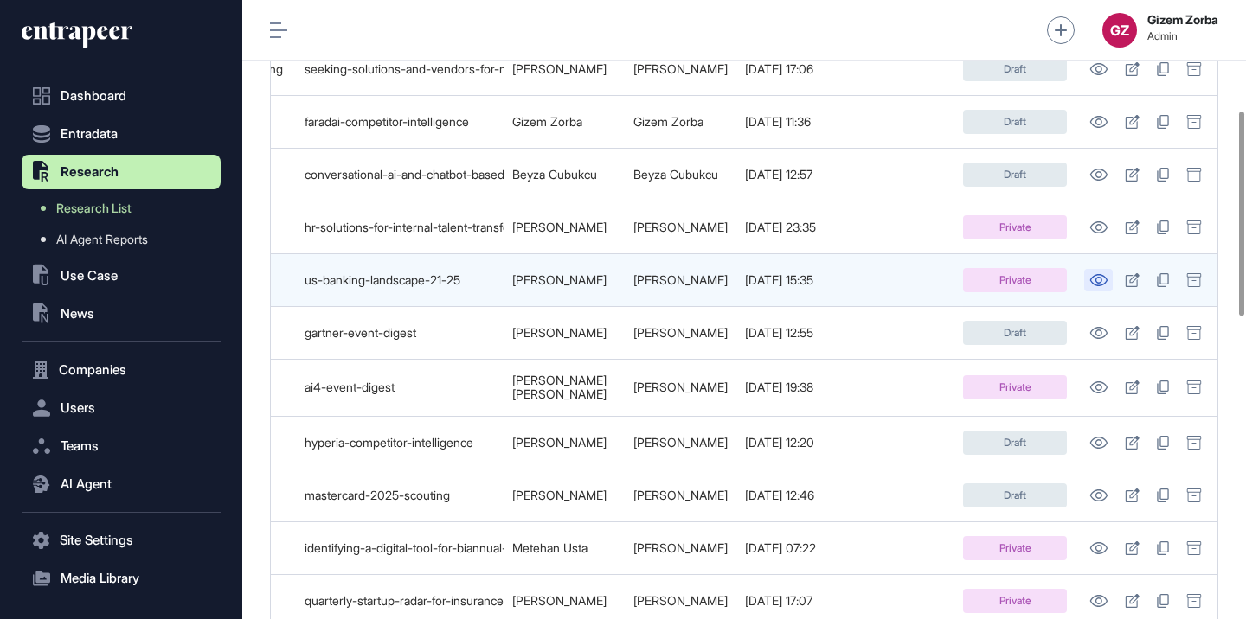
click at [1100, 277] on icon at bounding box center [1098, 280] width 17 height 12
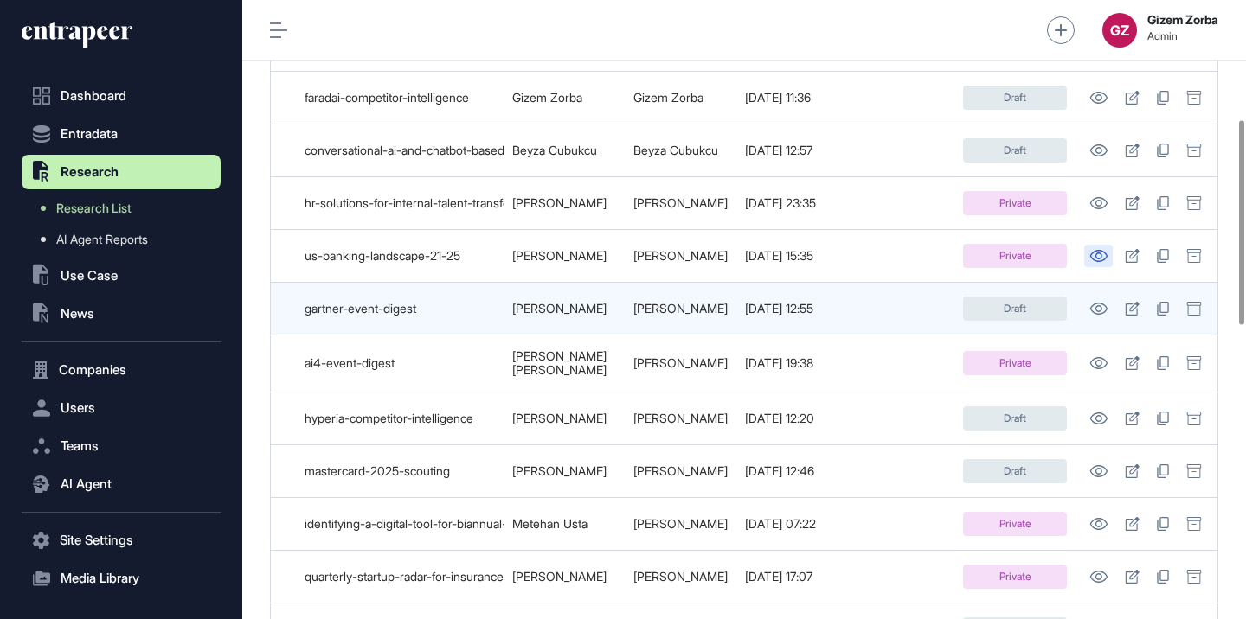
scroll to position [364, 0]
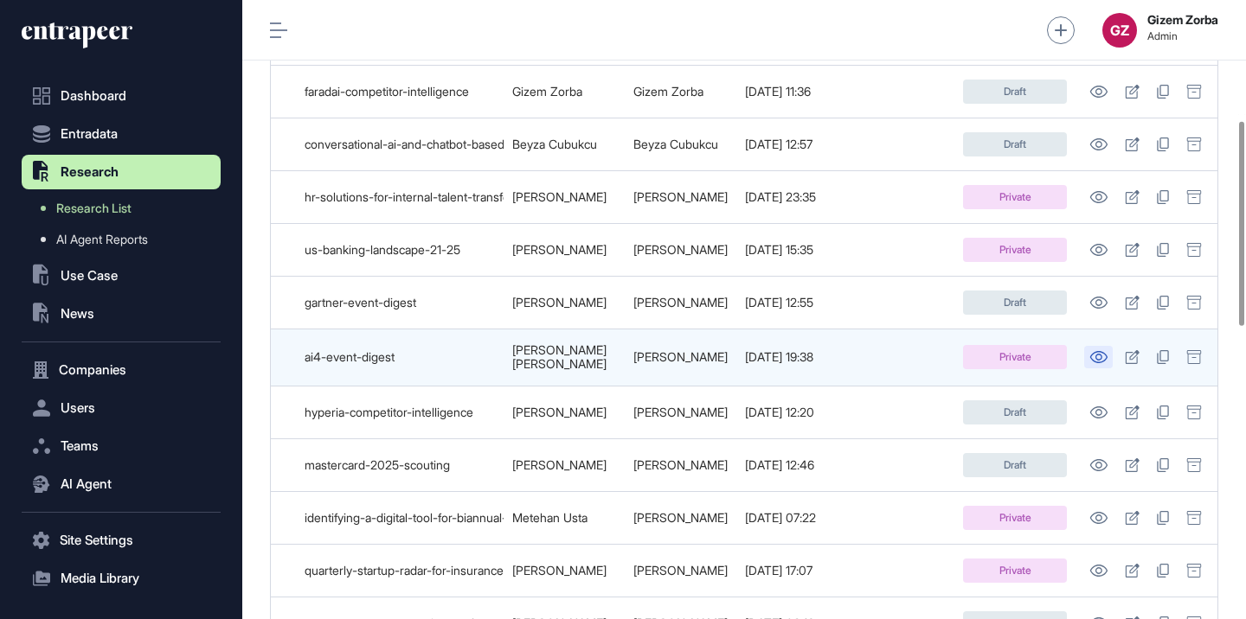
click at [1097, 351] on icon at bounding box center [1098, 357] width 18 height 12
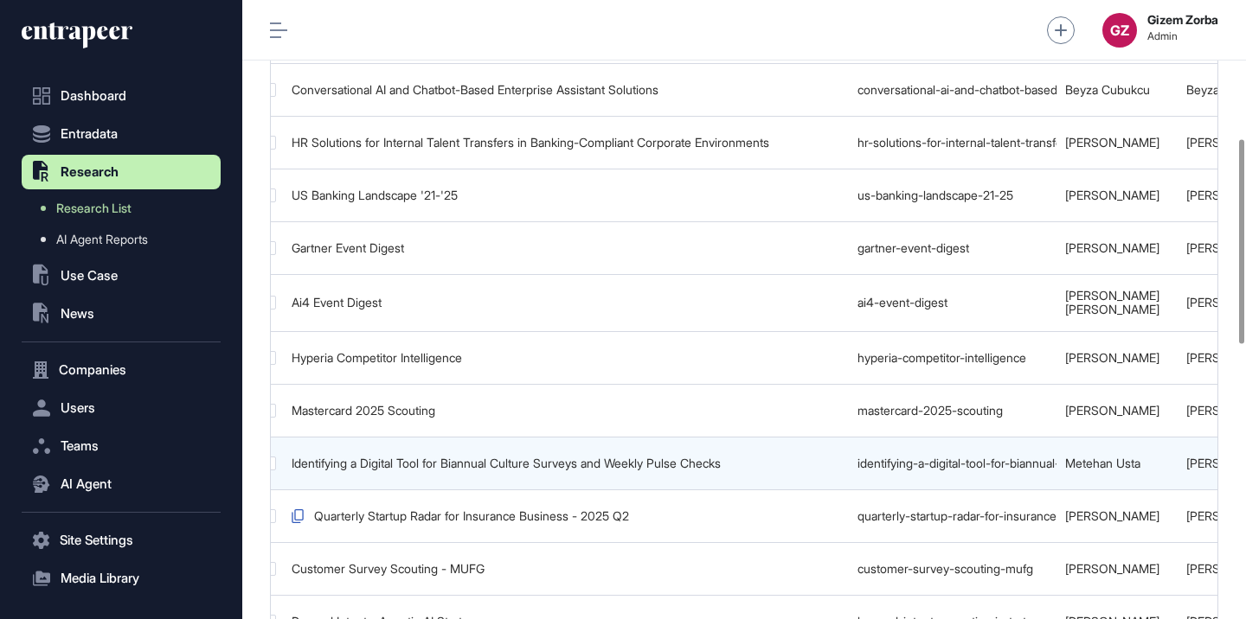
scroll to position [0, 24]
click at [780, 457] on div "Identifying a Digital Tool for Biannual Culture Surveys and Weekly Pulse Checks" at bounding box center [567, 464] width 549 height 14
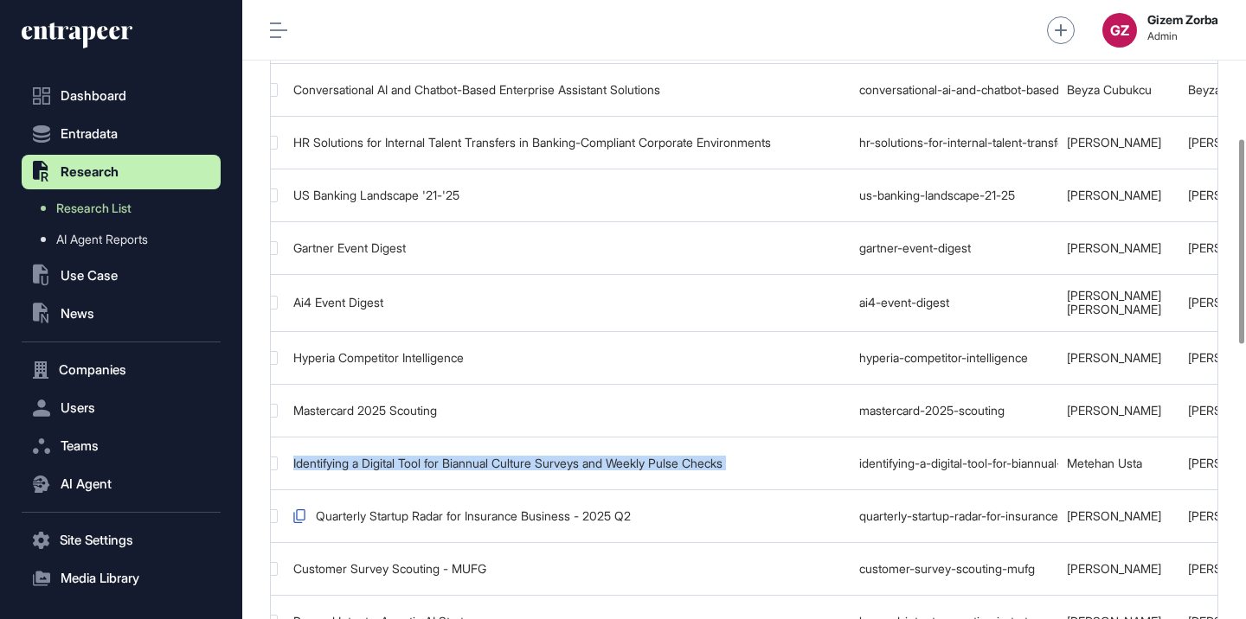
click at [769, 425] on div at bounding box center [769, 425] width 0 height 0
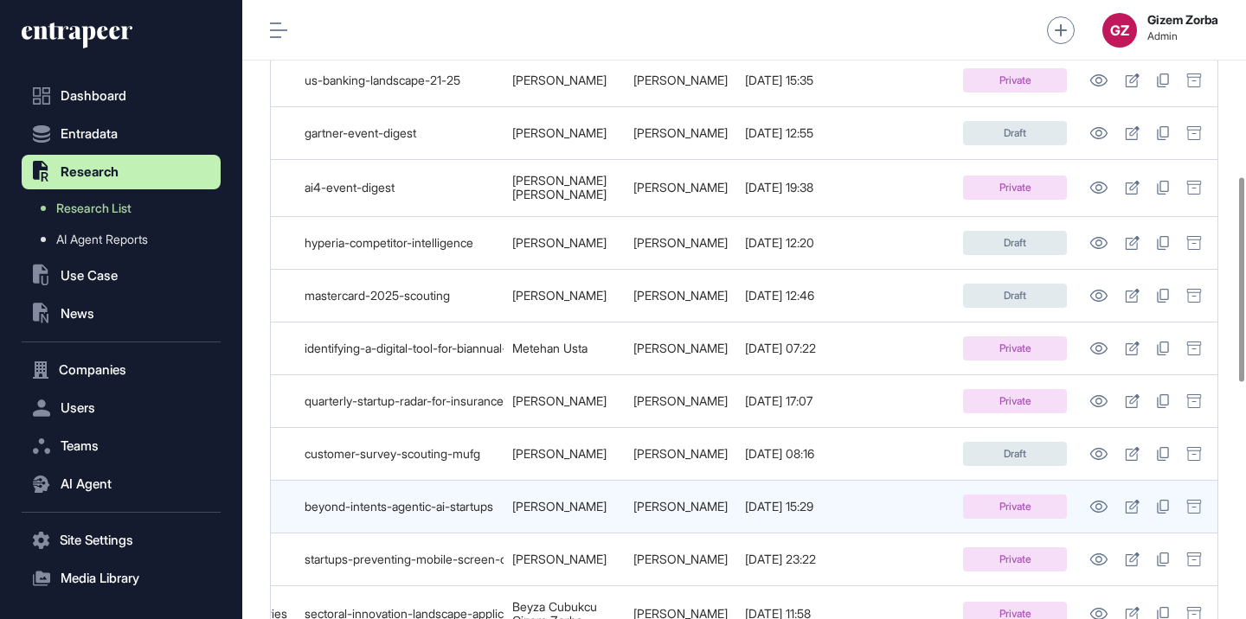
scroll to position [0, 665]
click at [1098, 501] on icon at bounding box center [1098, 507] width 17 height 12
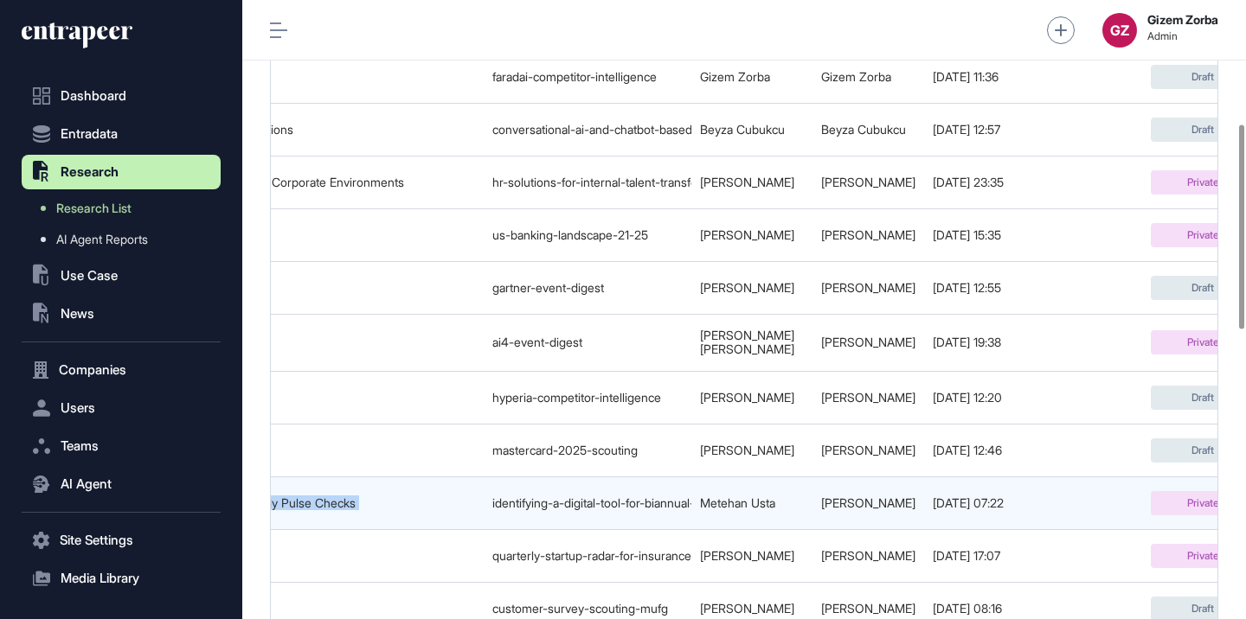
scroll to position [374, 0]
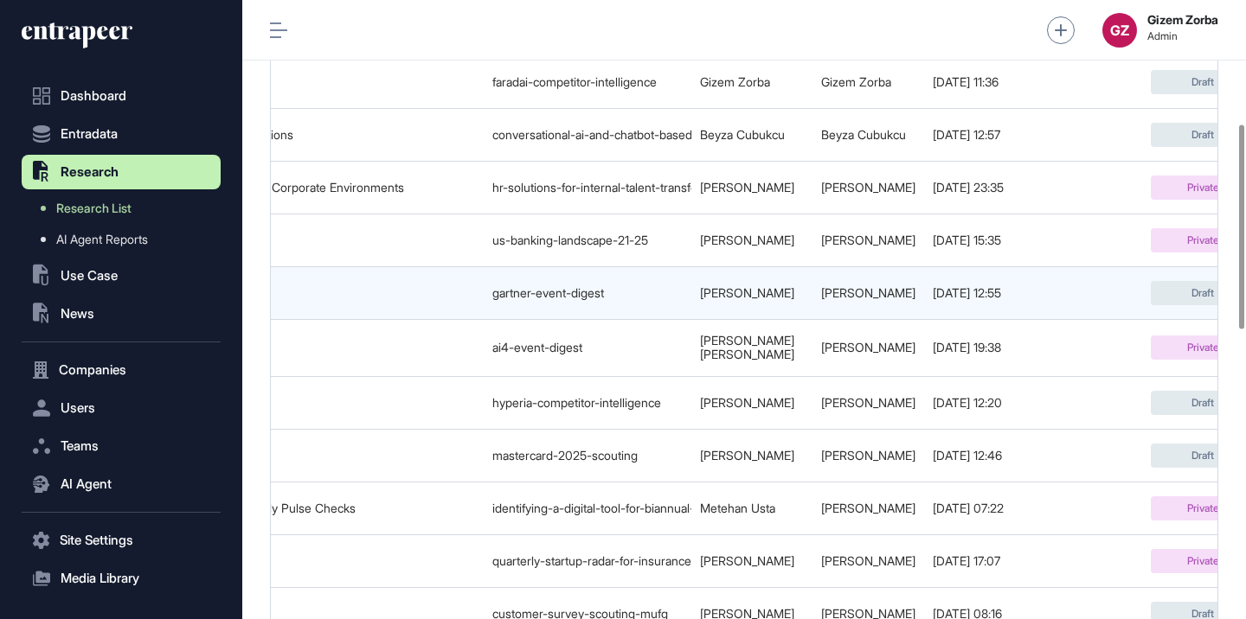
click at [797, 290] on td "Nur Kilic" at bounding box center [751, 293] width 121 height 53
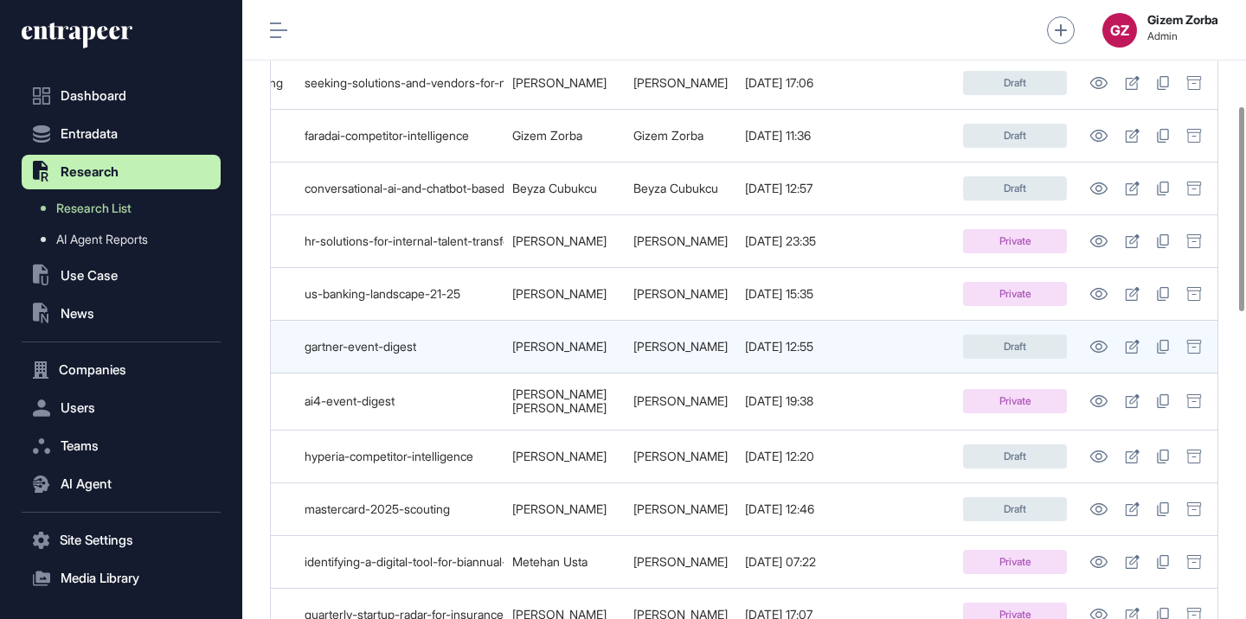
scroll to position [0, 653]
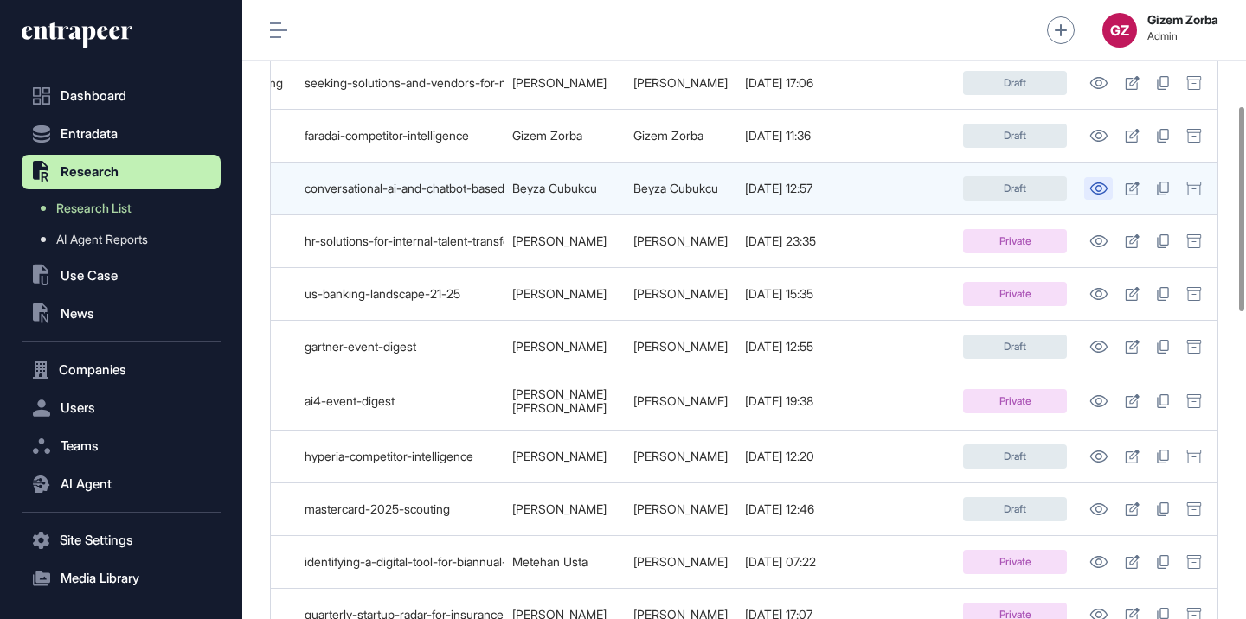
click at [1107, 183] on icon at bounding box center [1098, 189] width 17 height 12
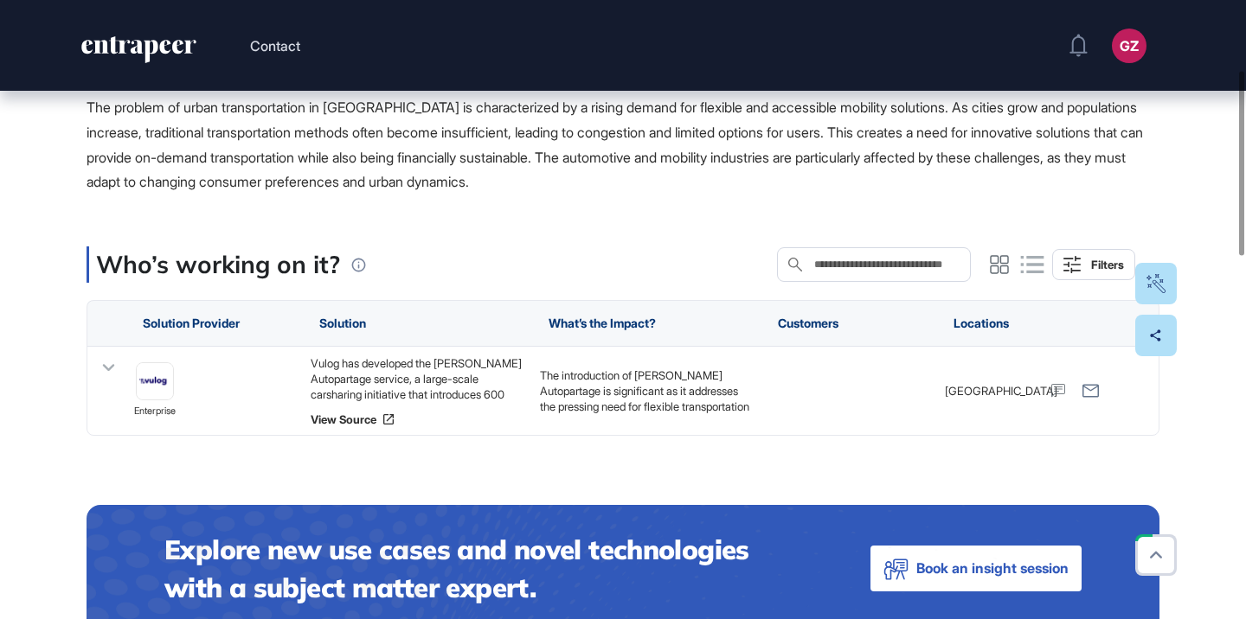
scroll to position [399, 0]
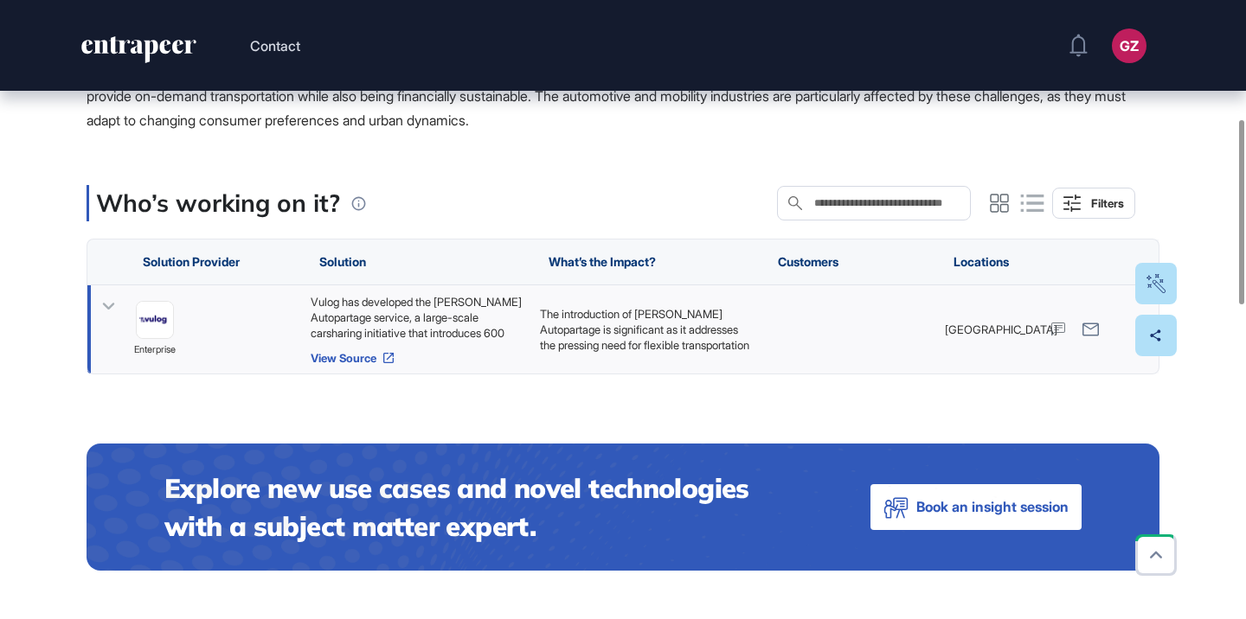
click at [379, 356] on link "View Source" at bounding box center [417, 358] width 212 height 14
click at [462, 330] on div "Vulog has developed the [PERSON_NAME] Autopartage service, a large-scale carsha…" at bounding box center [417, 317] width 212 height 47
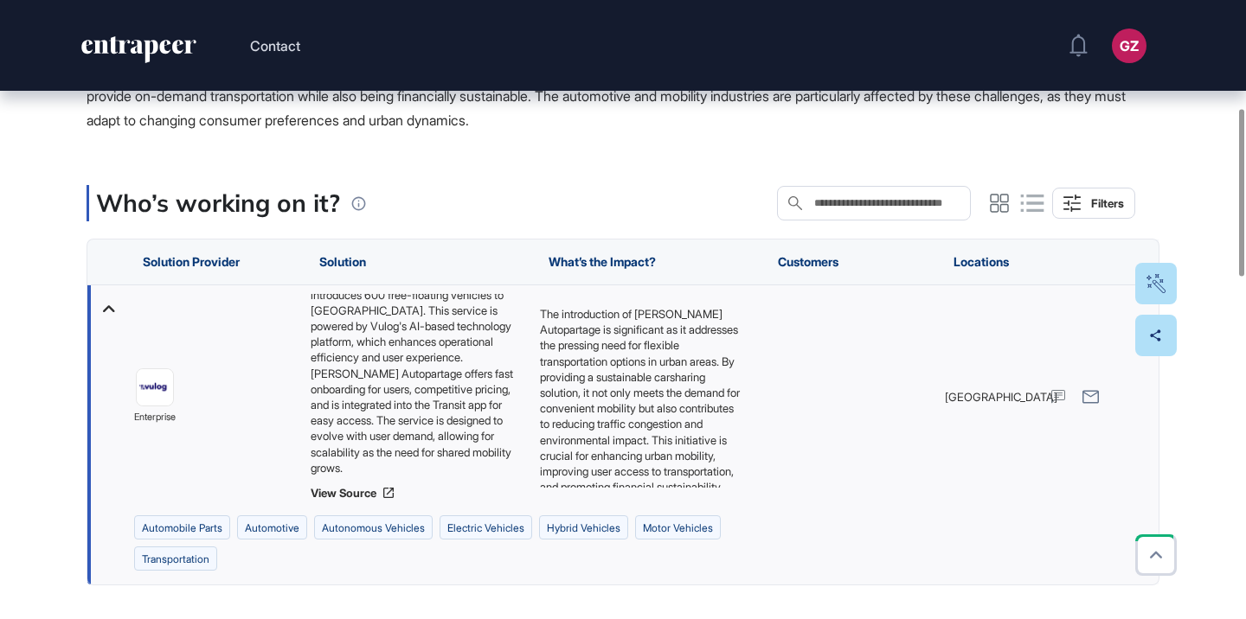
scroll to position [53, 0]
drag, startPoint x: 166, startPoint y: 389, endPoint x: 617, endPoint y: 1, distance: 595.0
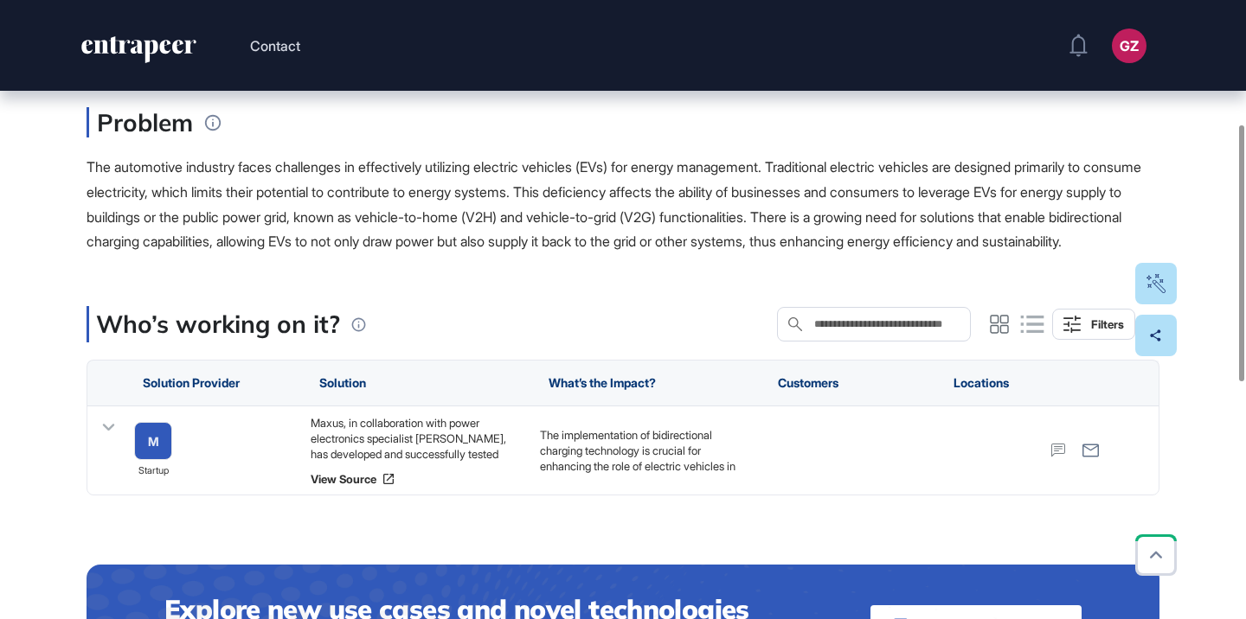
scroll to position [311, 0]
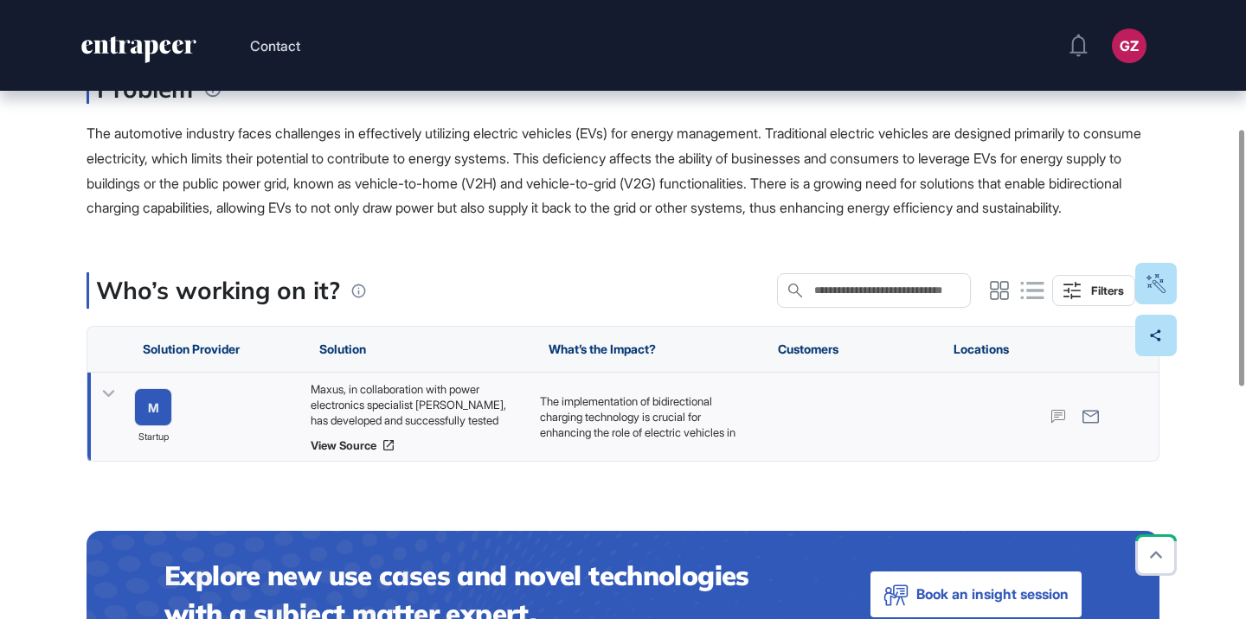
click at [452, 428] on div "Maxus, in collaboration with power electronics specialist Ambibox, has develope…" at bounding box center [417, 405] width 212 height 47
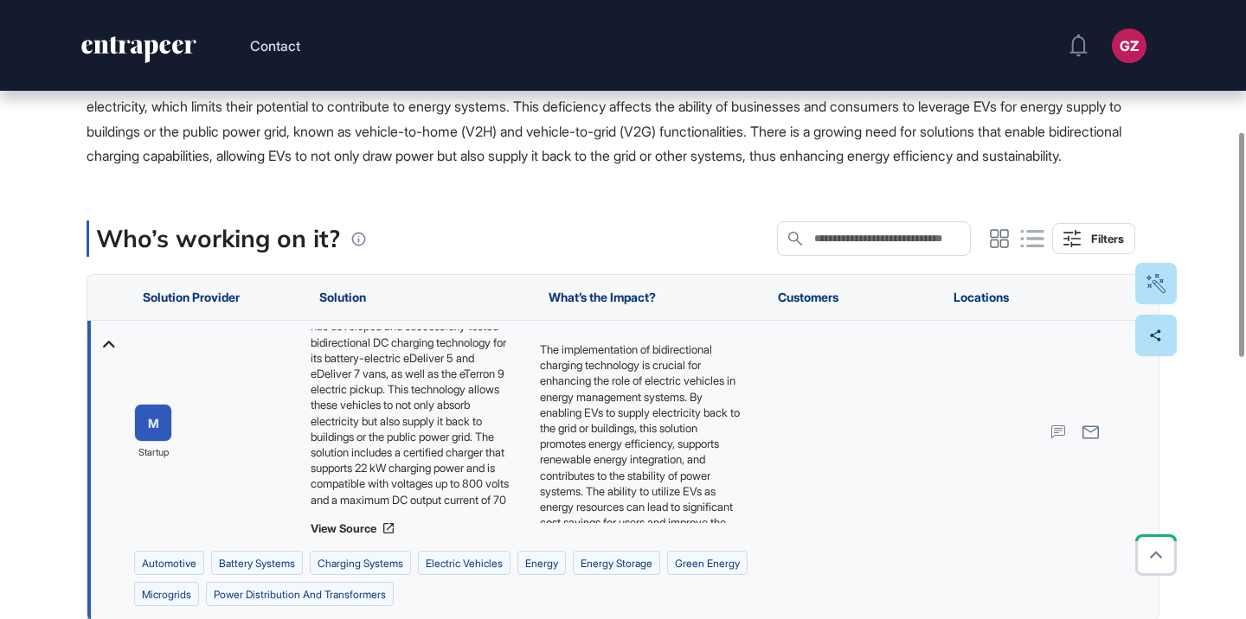
scroll to position [43, 0]
click at [347, 536] on link "View Source" at bounding box center [417, 529] width 212 height 14
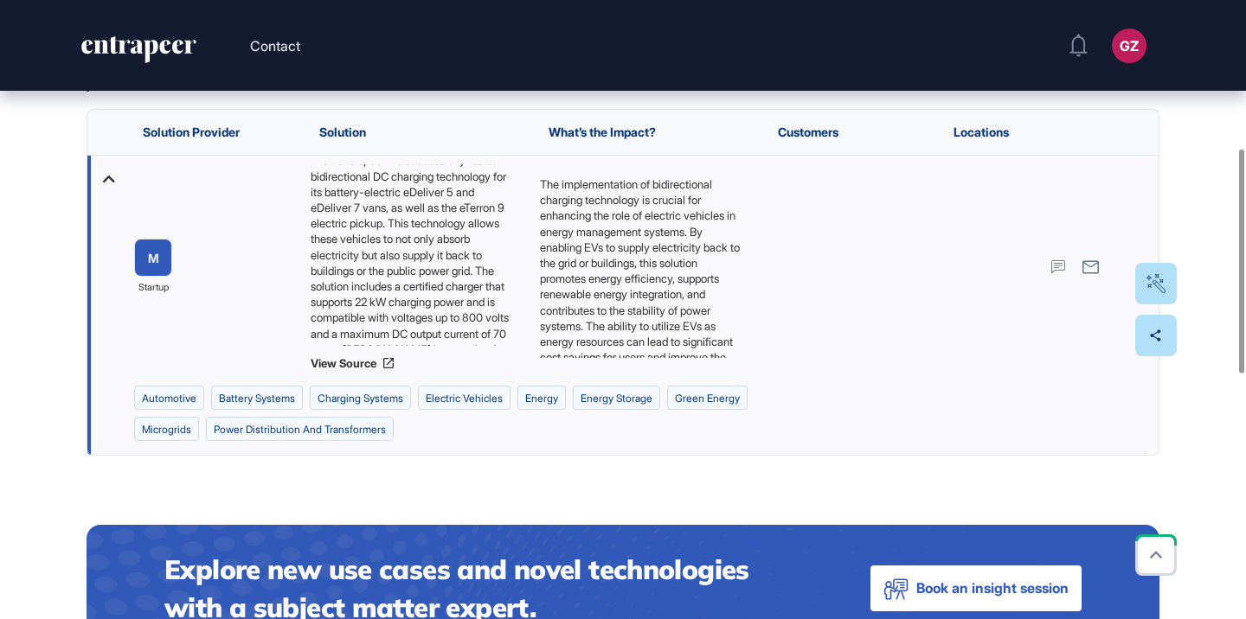
scroll to position [543, 0]
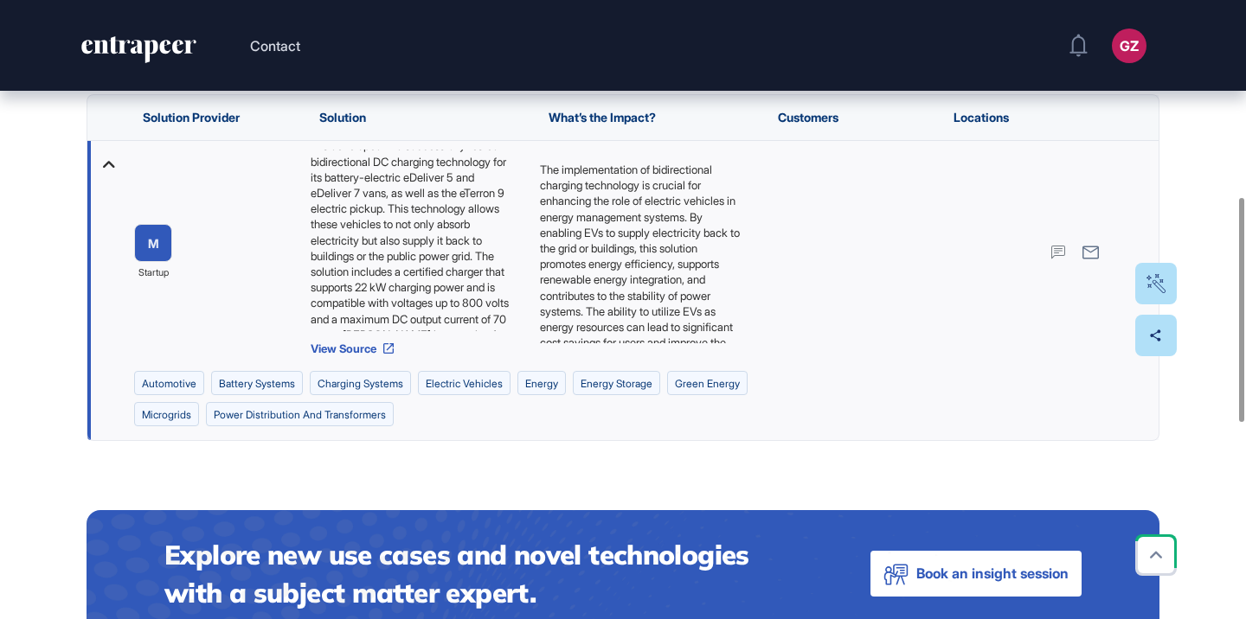
click at [372, 356] on link "View Source" at bounding box center [417, 349] width 212 height 14
click at [149, 250] on div "M" at bounding box center [153, 243] width 11 height 13
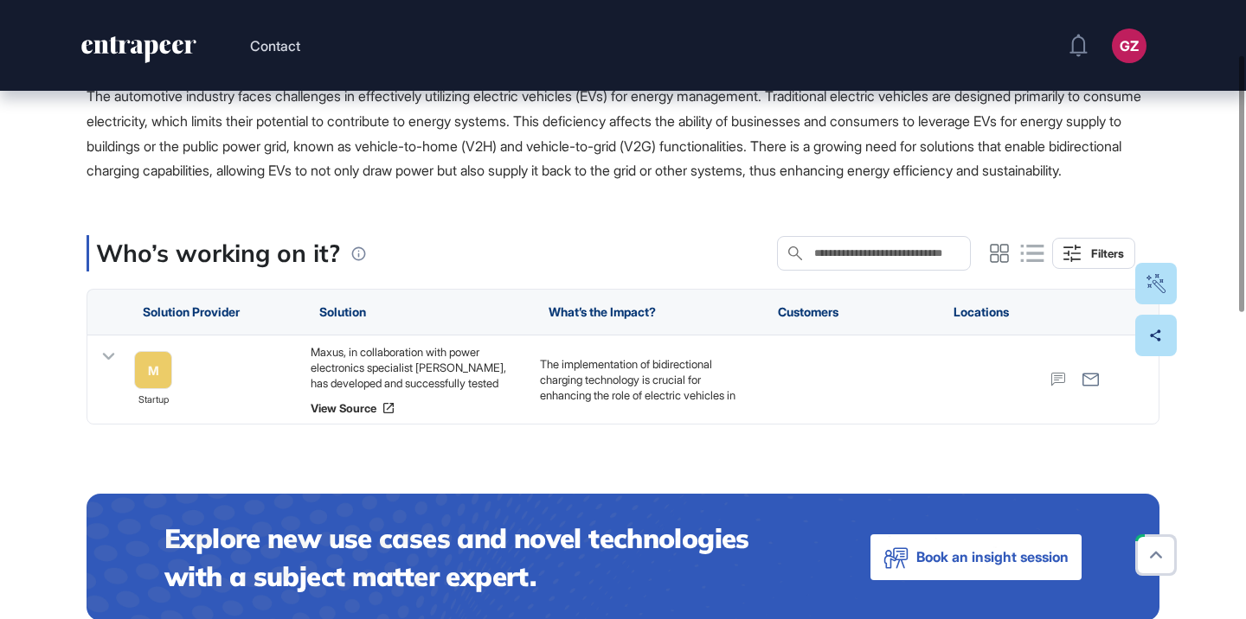
scroll to position [507, 0]
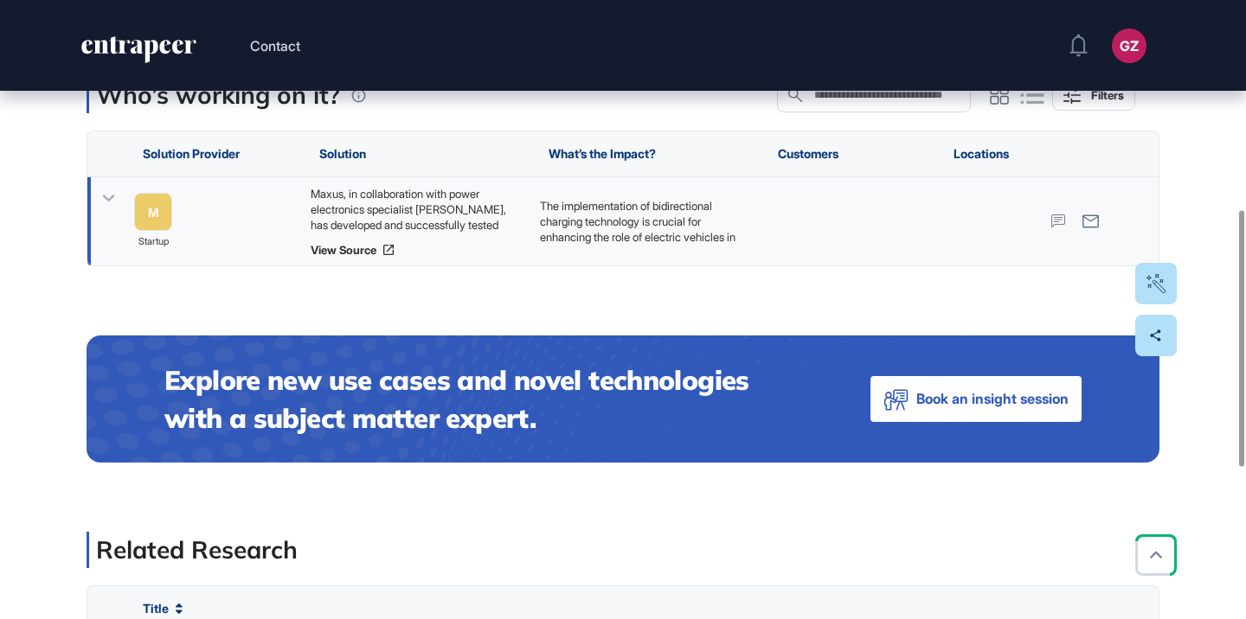
click at [468, 233] on div "Maxus, in collaboration with power electronics specialist Ambibox, has develope…" at bounding box center [417, 209] width 212 height 47
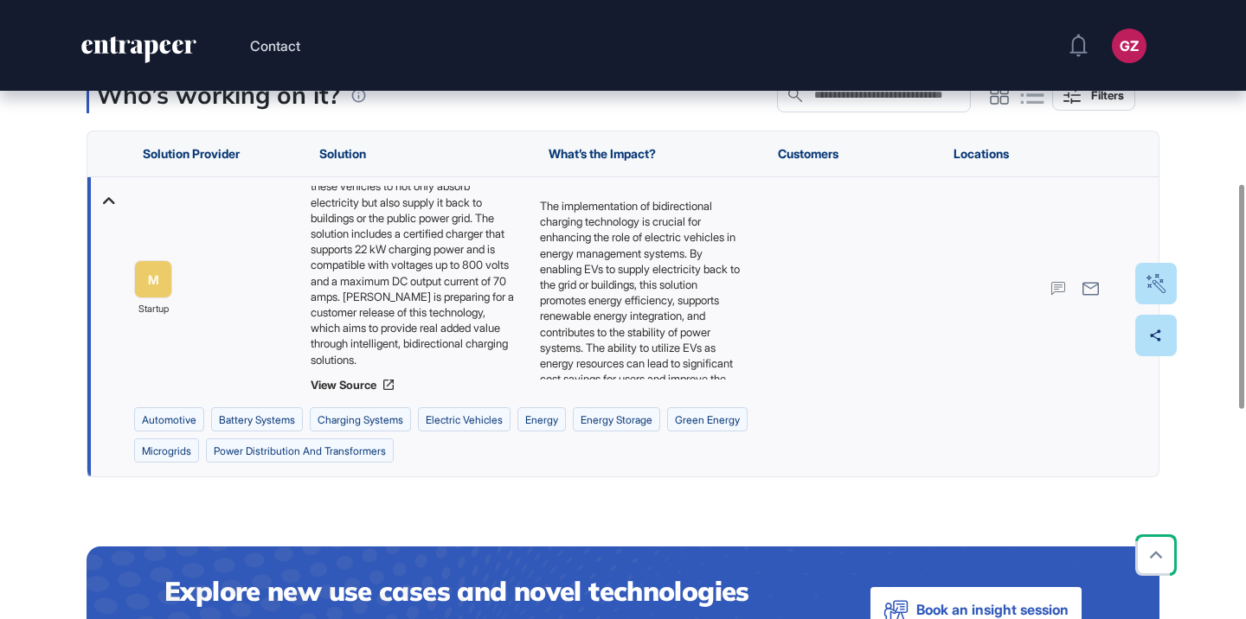
scroll to position [149, 0]
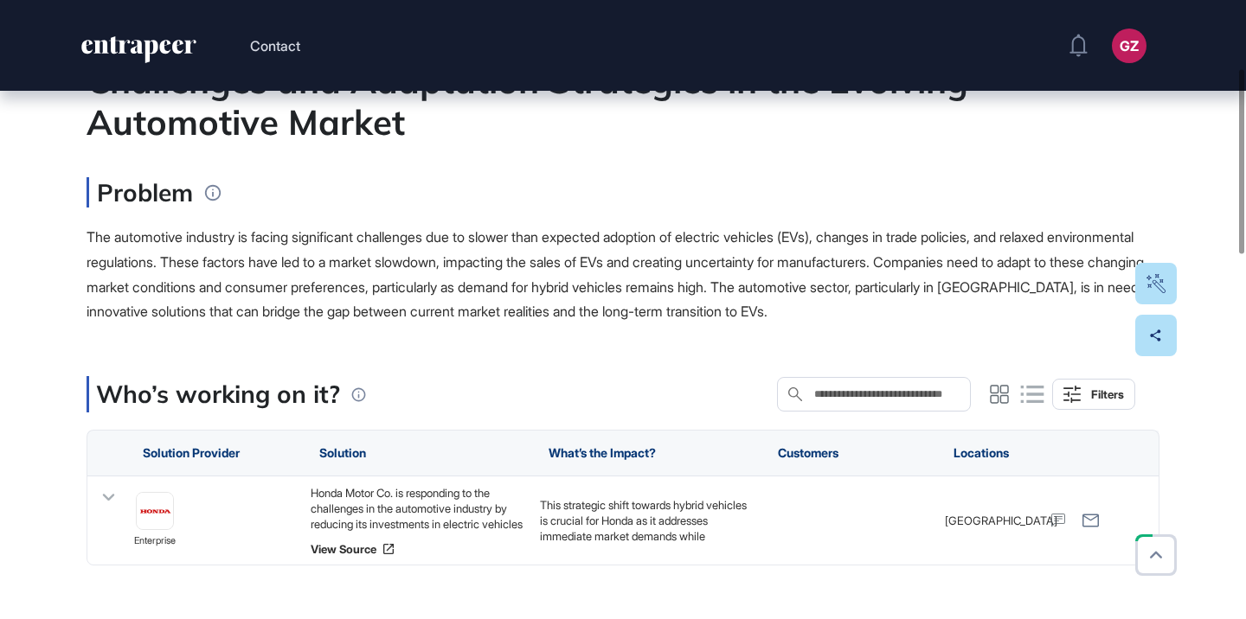
scroll to position [316, 0]
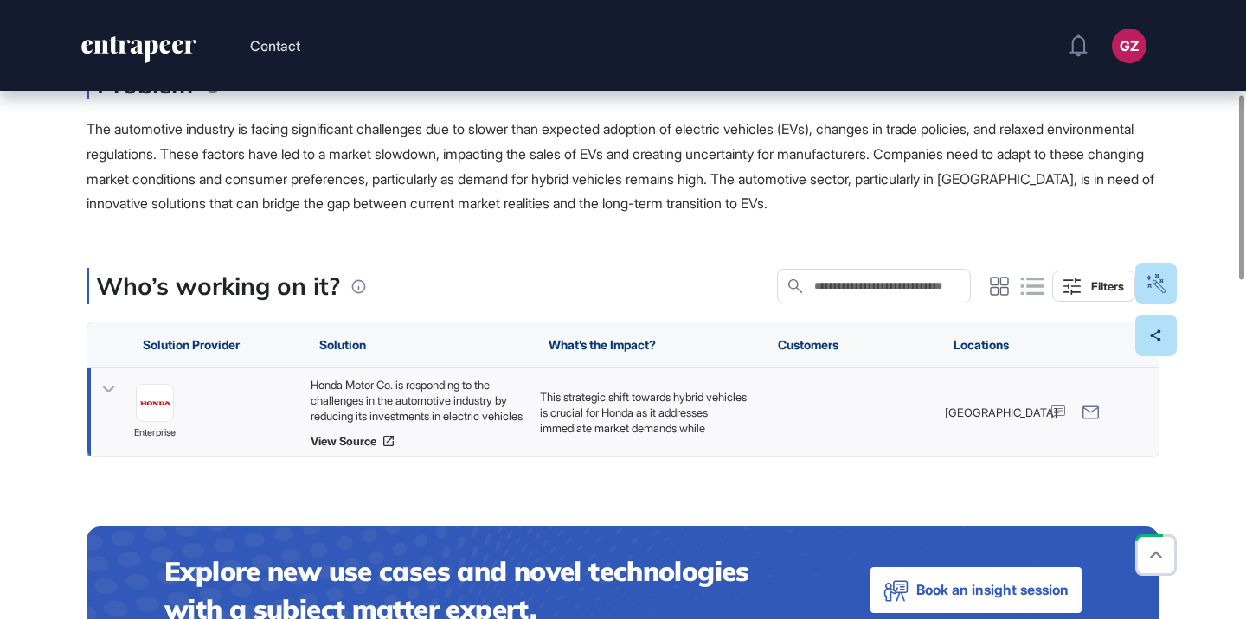
click at [489, 401] on div "Honda Motor Co. is responding to the challenges in the automotive industry by r…" at bounding box center [417, 400] width 212 height 47
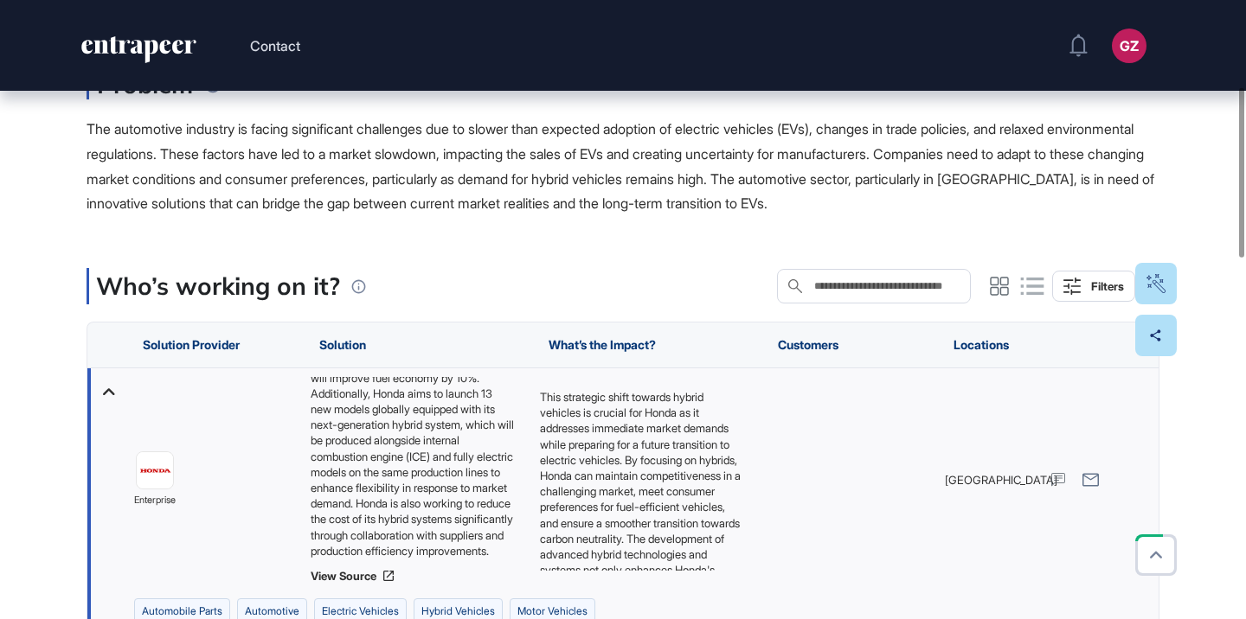
scroll to position [180, 0]
click at [378, 575] on link "View Source" at bounding box center [417, 576] width 212 height 14
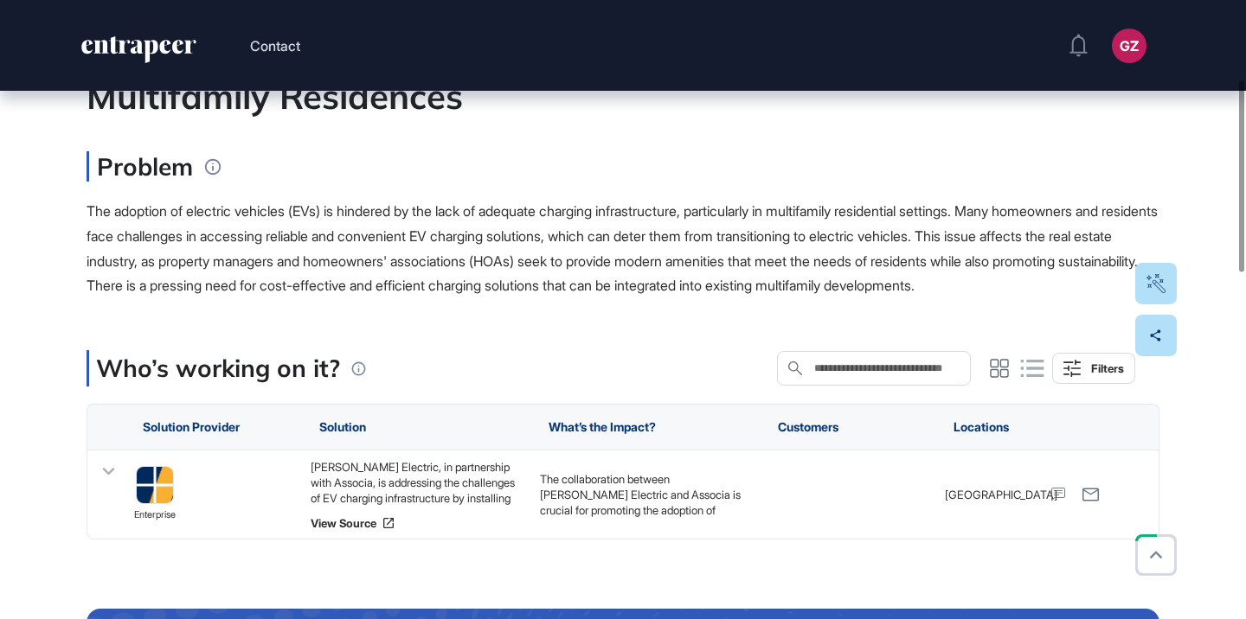
scroll to position [297, 0]
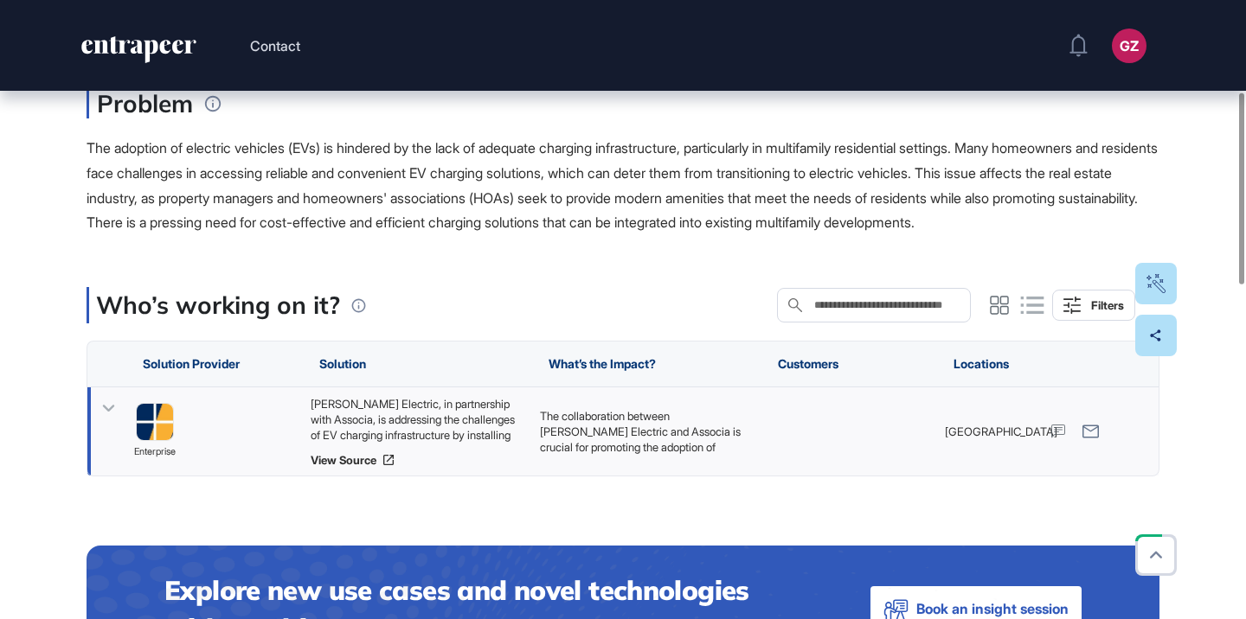
click at [446, 443] on div "Pando Electric, in partnership with Associa, is addressing the challenges of EV…" at bounding box center [417, 419] width 212 height 47
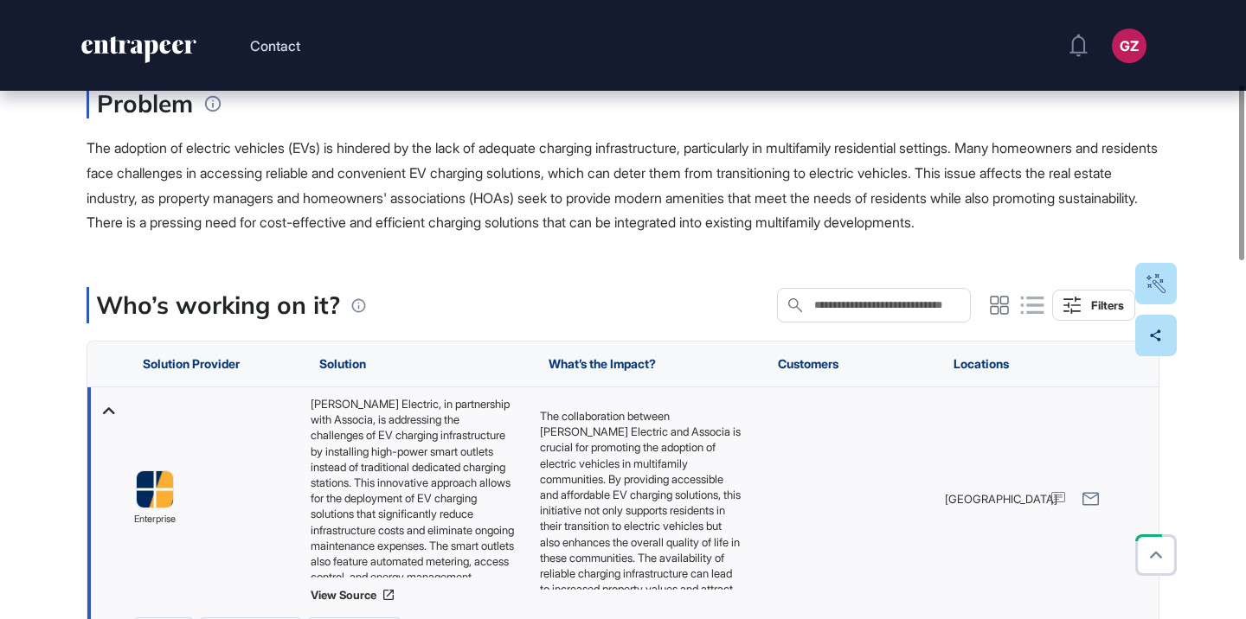
scroll to position [480, 0]
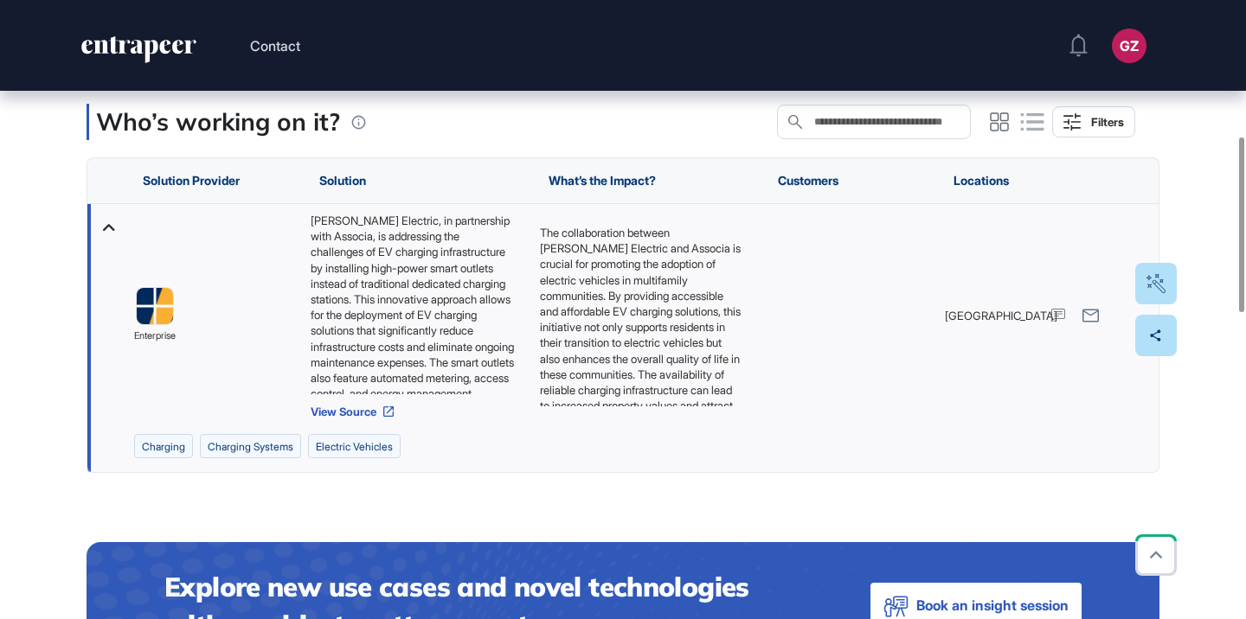
click at [374, 419] on link "View Source" at bounding box center [417, 412] width 212 height 14
drag, startPoint x: 163, startPoint y: 329, endPoint x: 813, endPoint y: 1, distance: 728.6
click at [0, 0] on div "Contact GZ Admin Dashboard Dashboard Profile My Content Request More Data Edit …" at bounding box center [623, 596] width 1246 height 2153
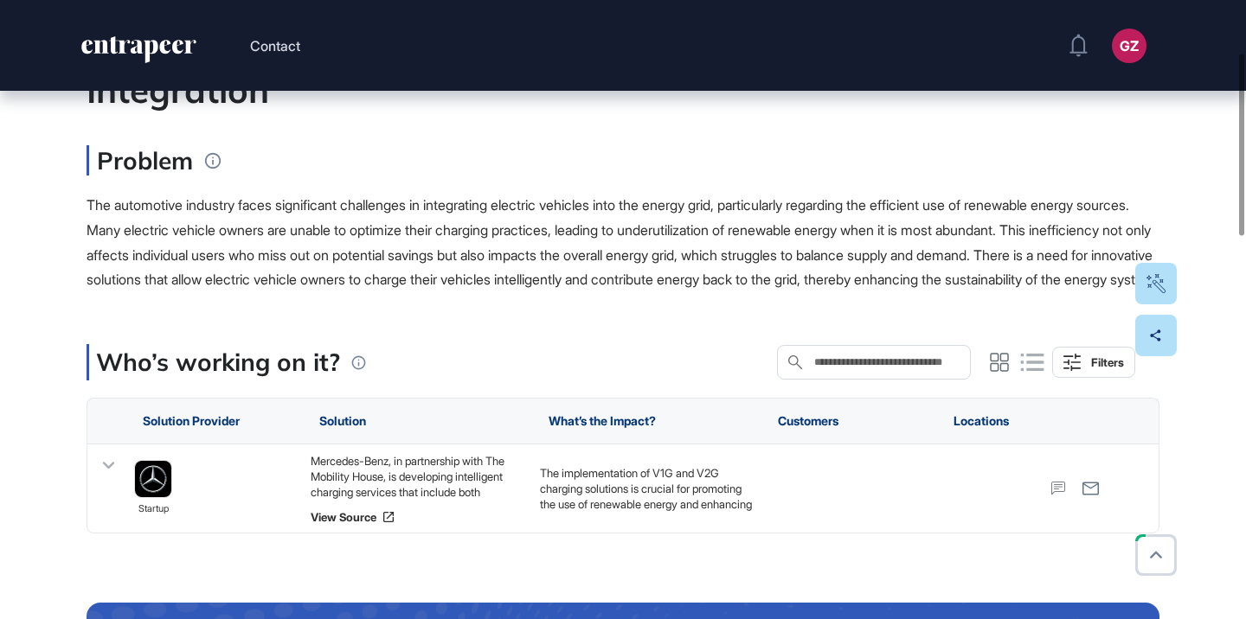
scroll to position [307, 0]
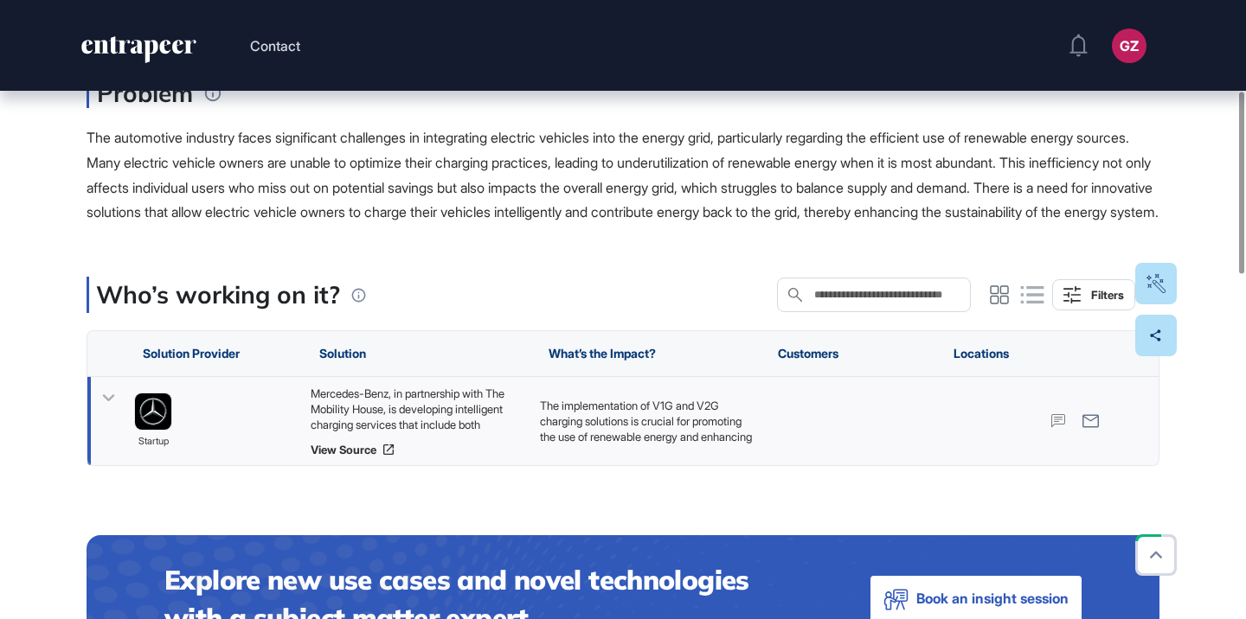
click at [396, 433] on div "Mercedes-Benz, in partnership with The Mobility House, is developing intelligen…" at bounding box center [417, 409] width 212 height 47
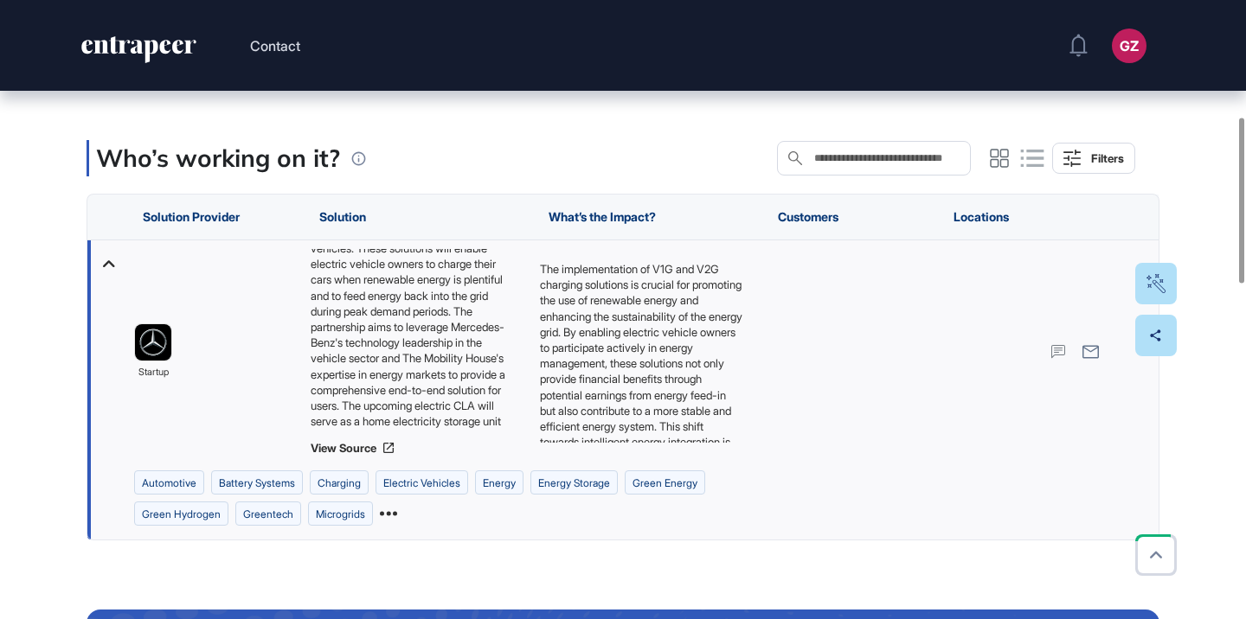
scroll to position [447, 0]
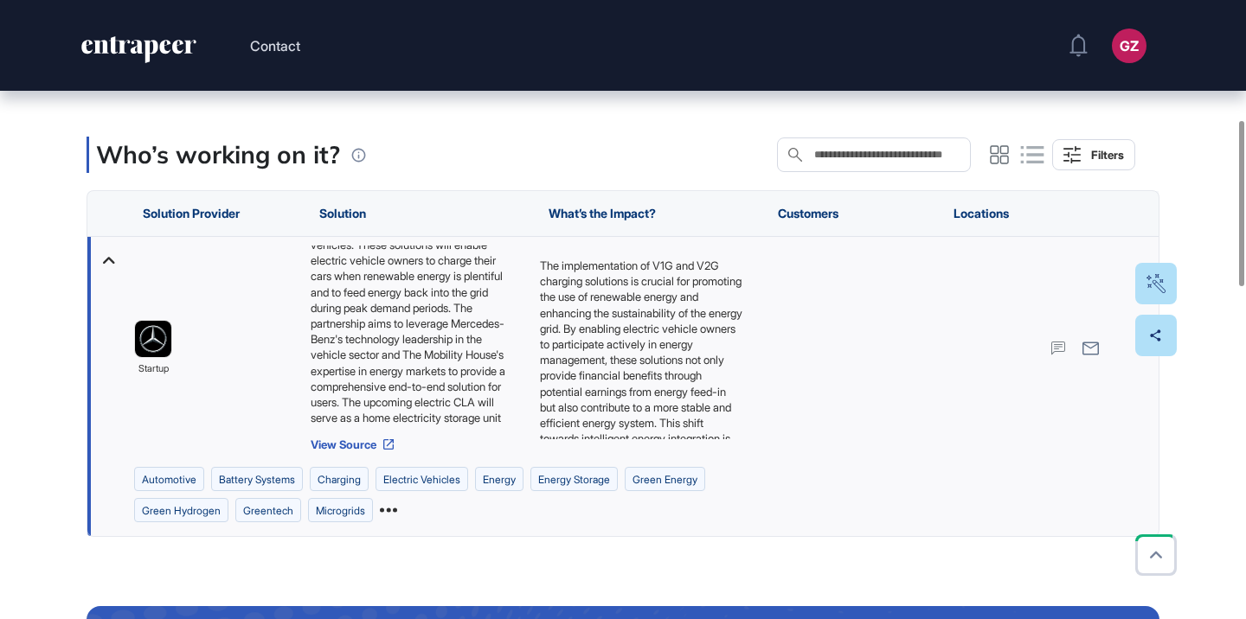
click at [351, 452] on link "View Source" at bounding box center [417, 445] width 212 height 14
drag, startPoint x: 160, startPoint y: 365, endPoint x: 522, endPoint y: 0, distance: 513.9
click at [155, 377] on span "startup" at bounding box center [153, 370] width 30 height 16
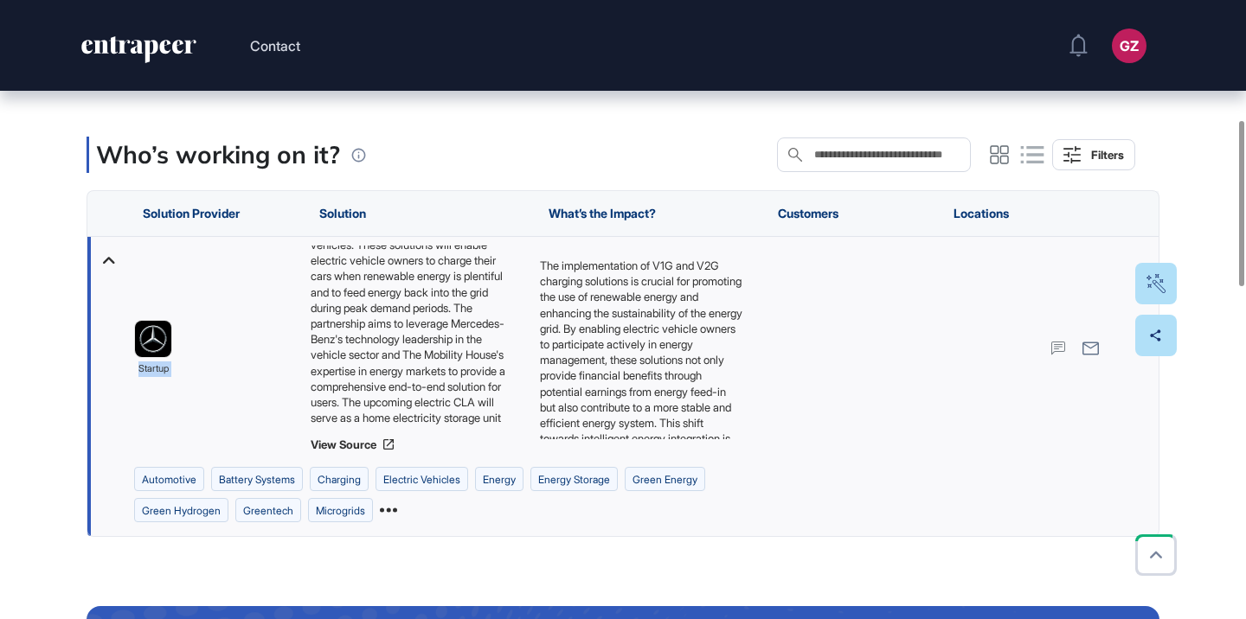
click at [155, 377] on span "startup" at bounding box center [153, 370] width 30 height 16
drag, startPoint x: 157, startPoint y: 369, endPoint x: 572, endPoint y: 3, distance: 553.5
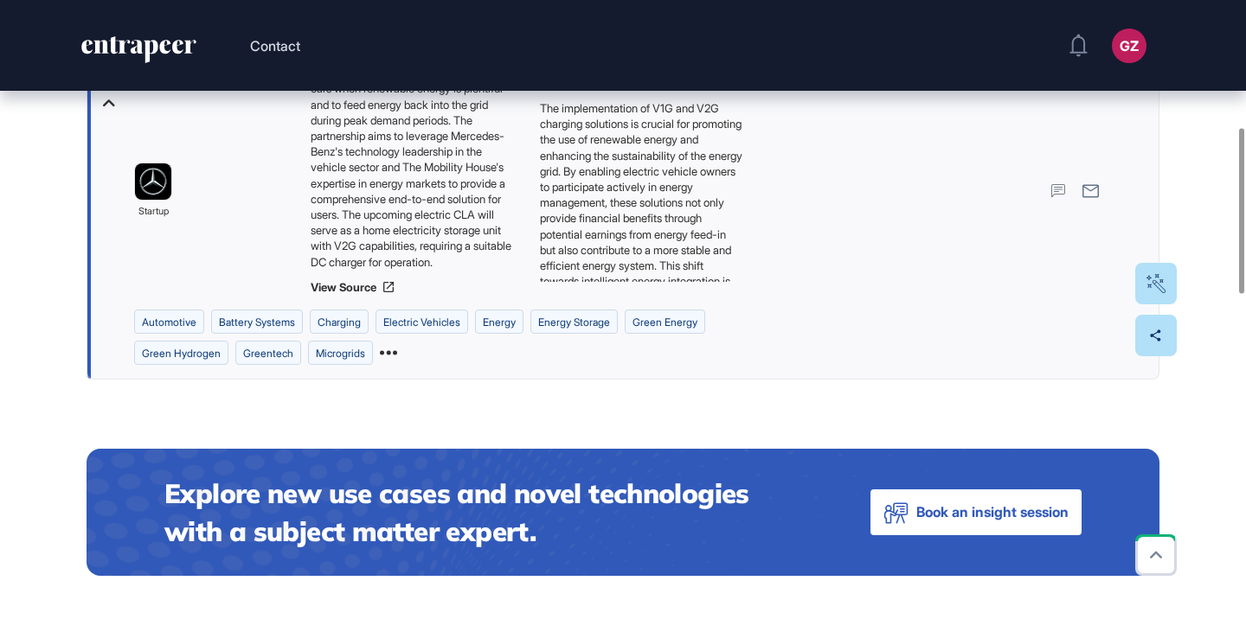
scroll to position [658, 0]
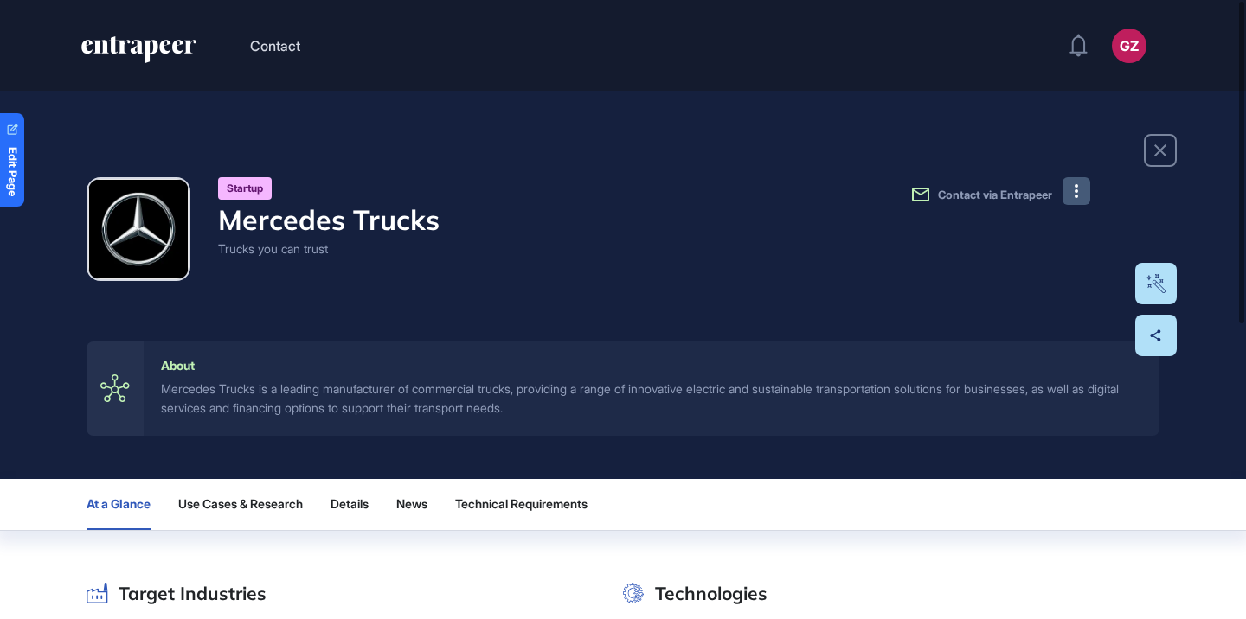
click at [1069, 190] on button at bounding box center [1076, 191] width 28 height 28
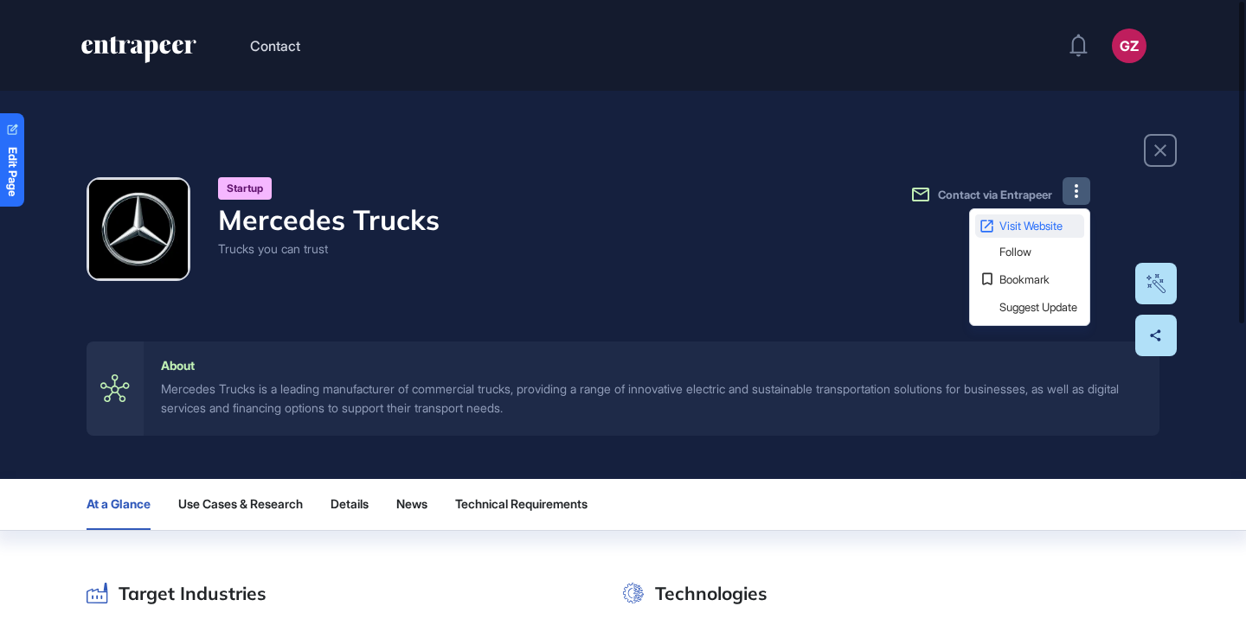
click at [1028, 227] on span "Visit Website" at bounding box center [1039, 226] width 81 height 11
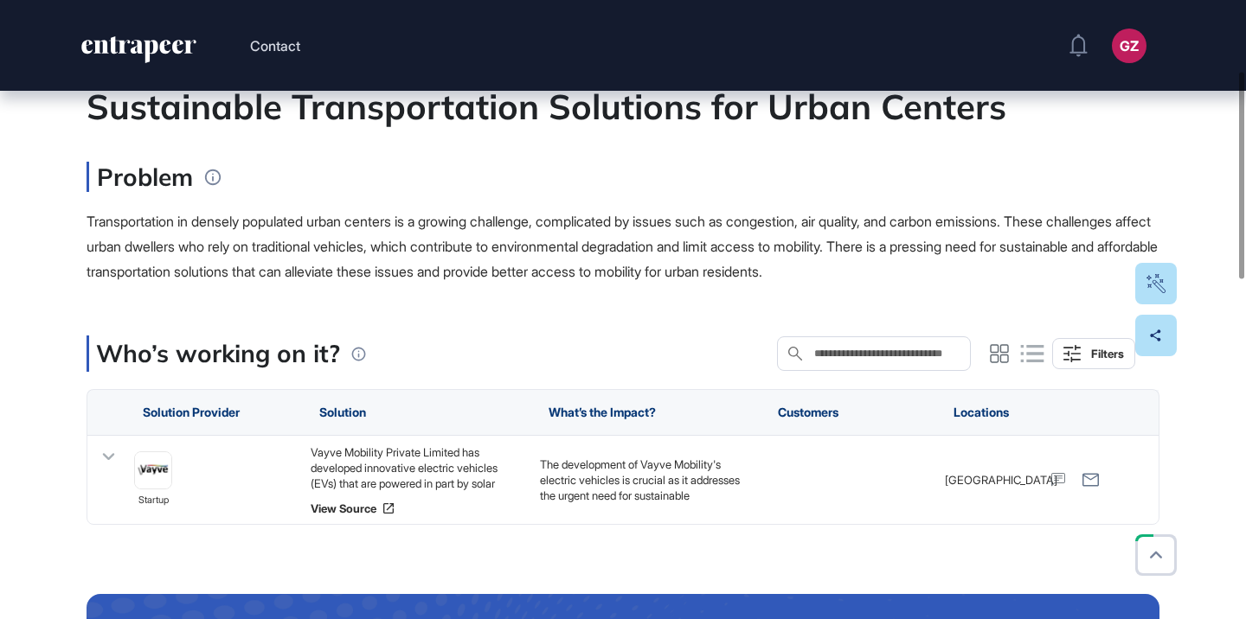
scroll to position [236, 0]
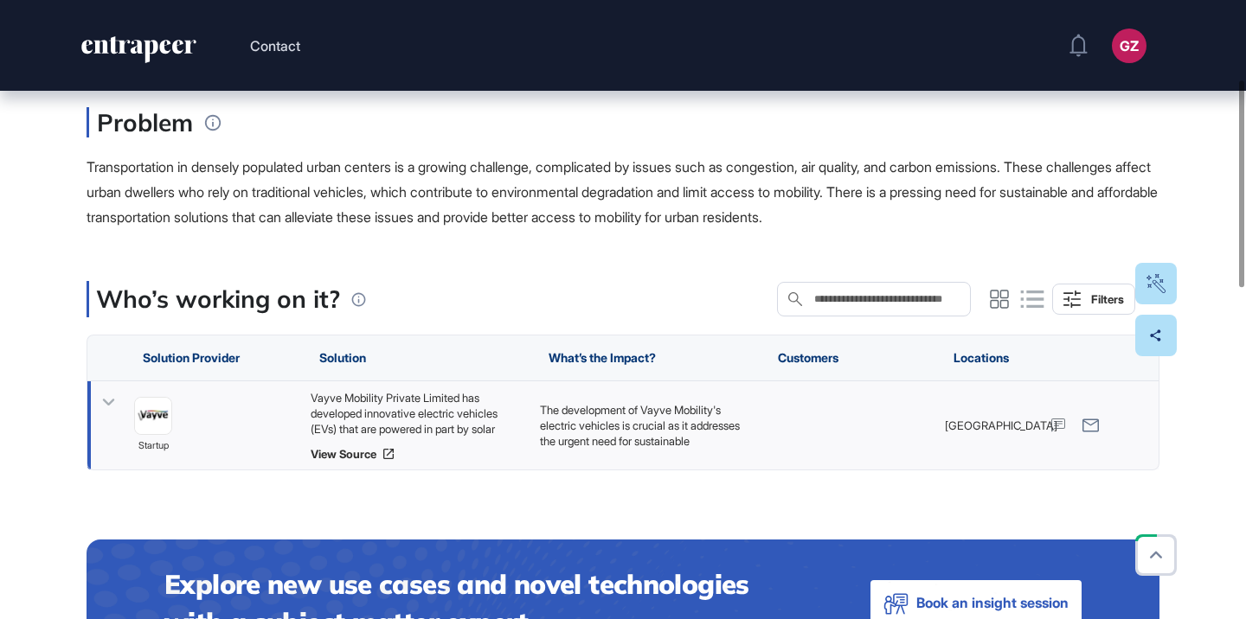
click at [498, 414] on div "Vayve Mobility Private Limited has developed innovative electric vehicles (EVs)…" at bounding box center [417, 413] width 212 height 47
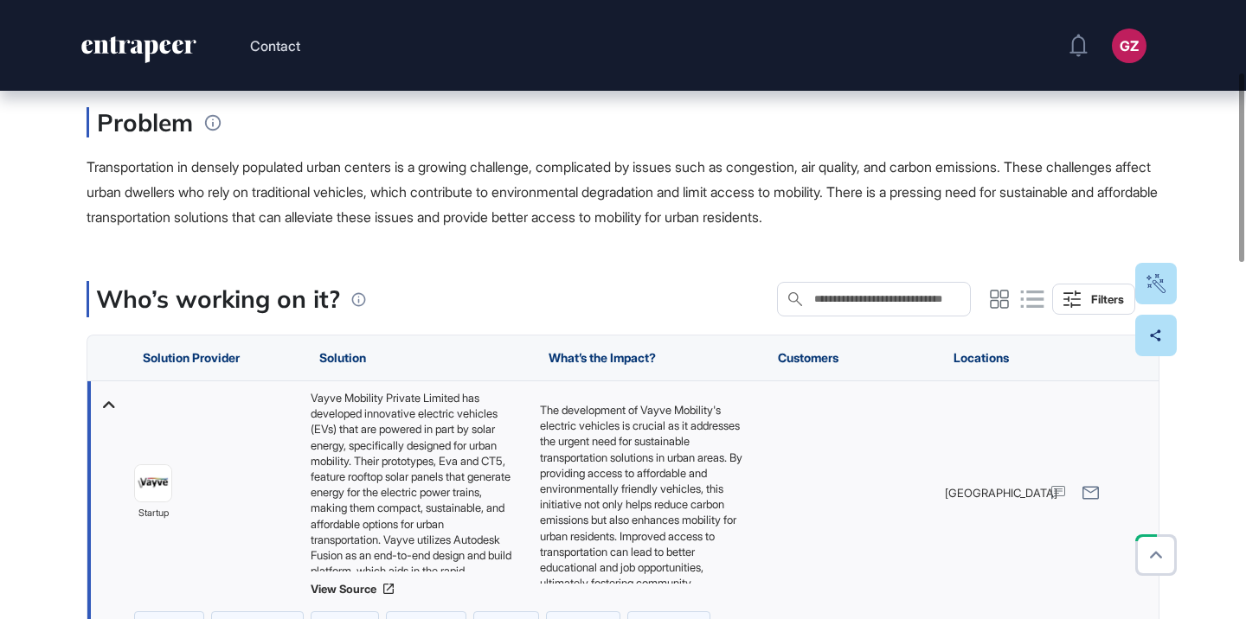
scroll to position [70, 0]
click at [369, 589] on link "View Source" at bounding box center [417, 589] width 212 height 14
drag, startPoint x: 148, startPoint y: 482, endPoint x: 652, endPoint y: 2, distance: 696.4
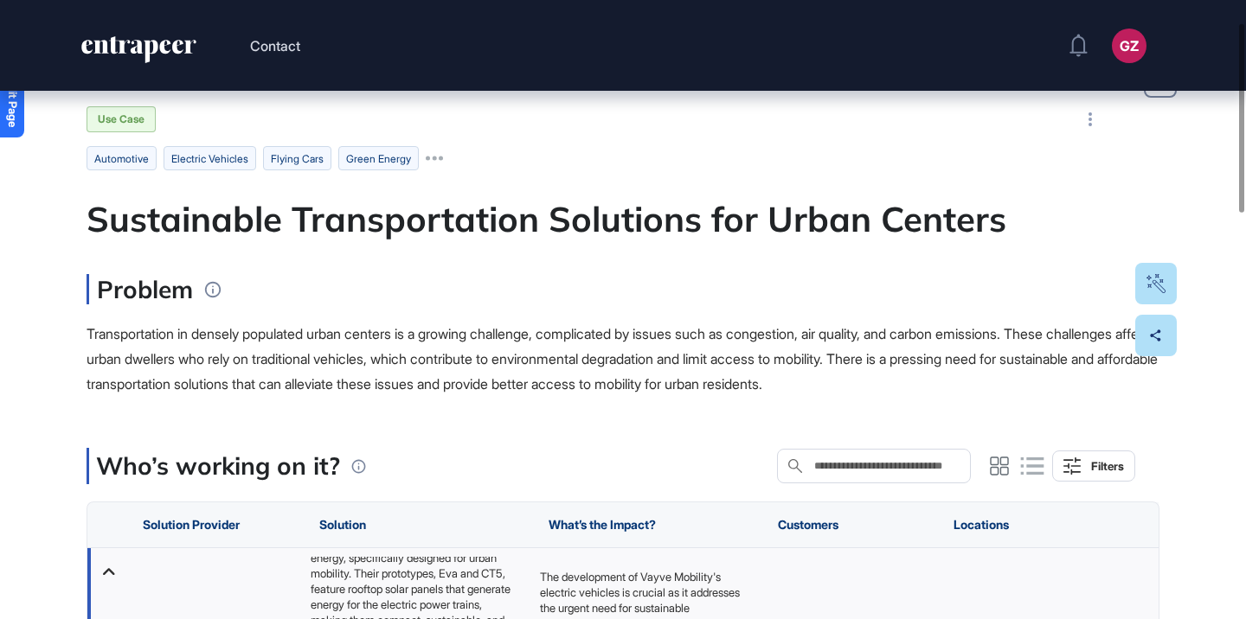
scroll to position [61, 0]
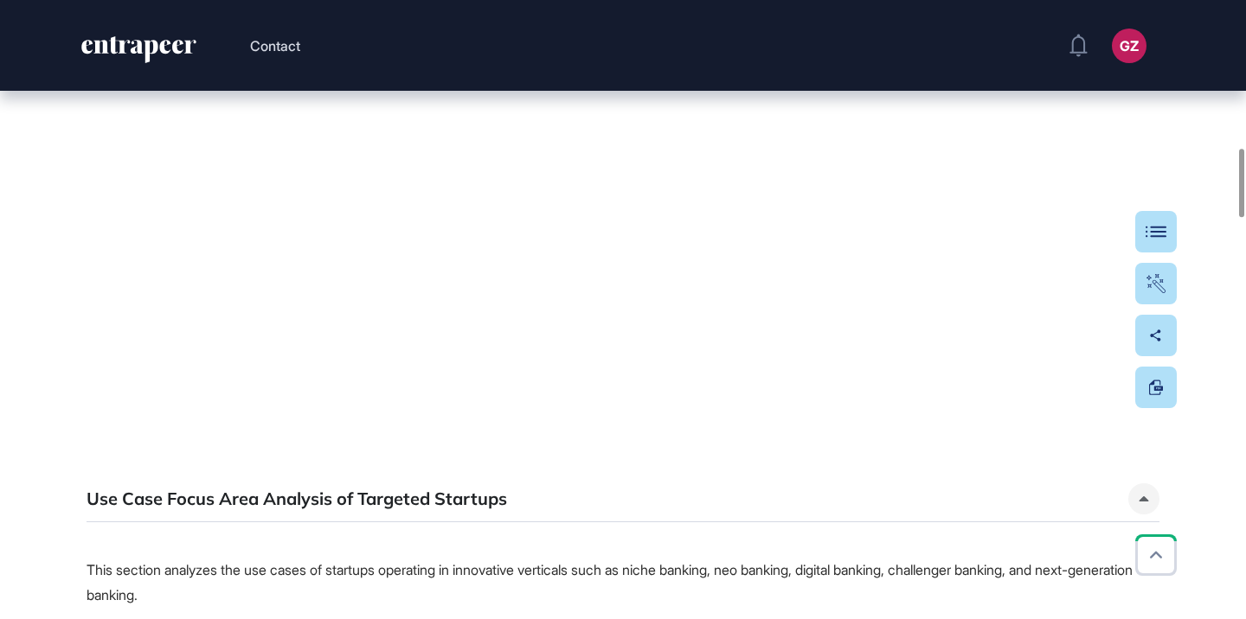
scroll to position [1339, 0]
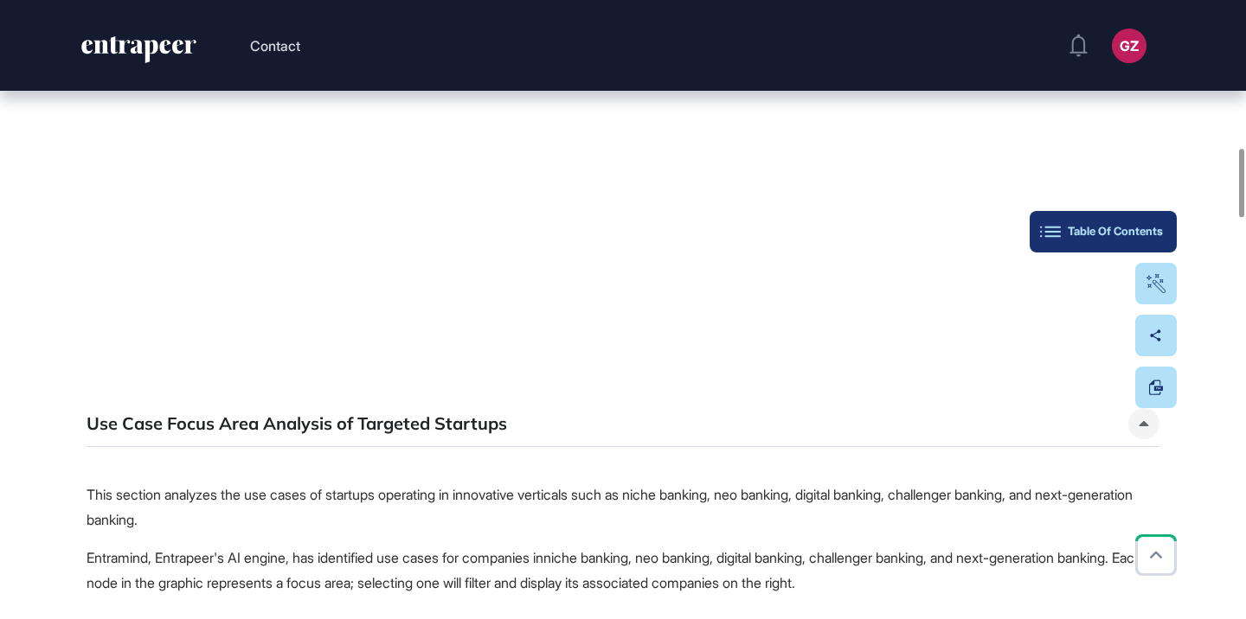
click at [1165, 228] on button "Table Of Contents" at bounding box center [1103, 232] width 147 height 42
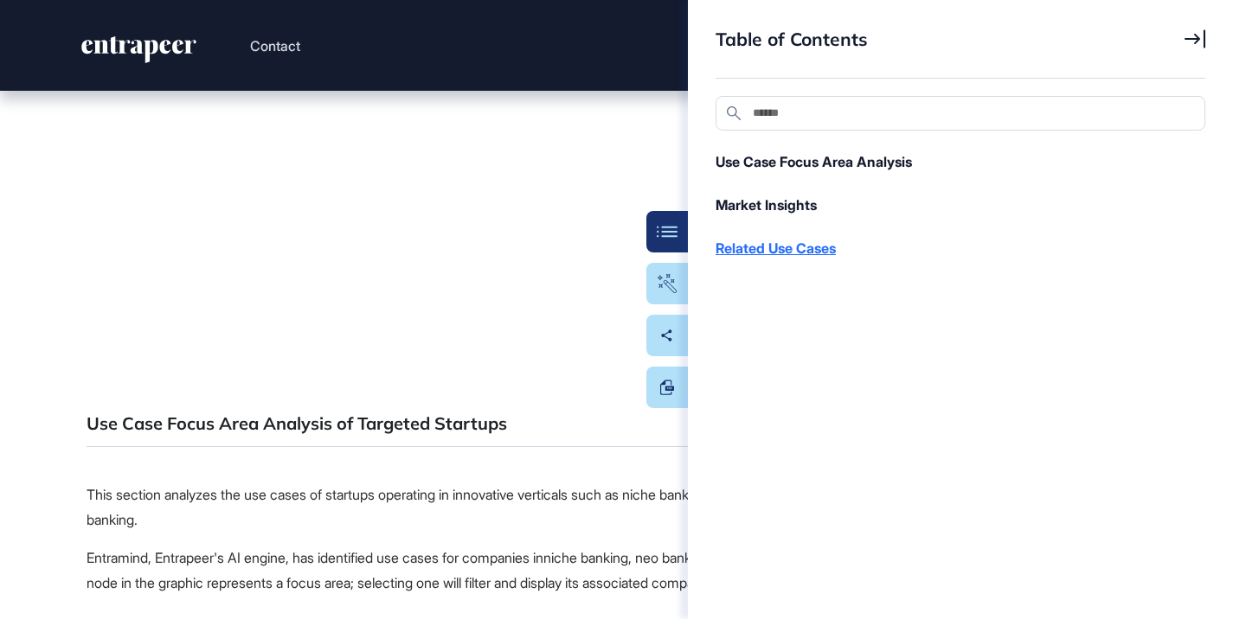
click at [818, 247] on div "Related Use Cases" at bounding box center [951, 248] width 472 height 21
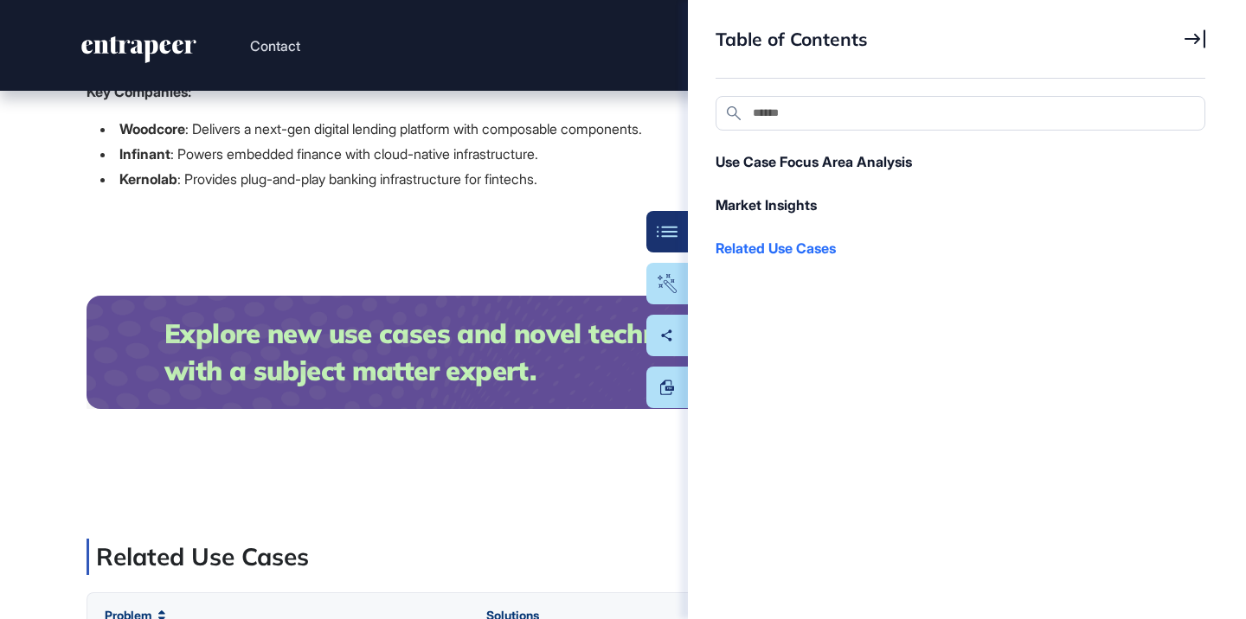
scroll to position [4601, 0]
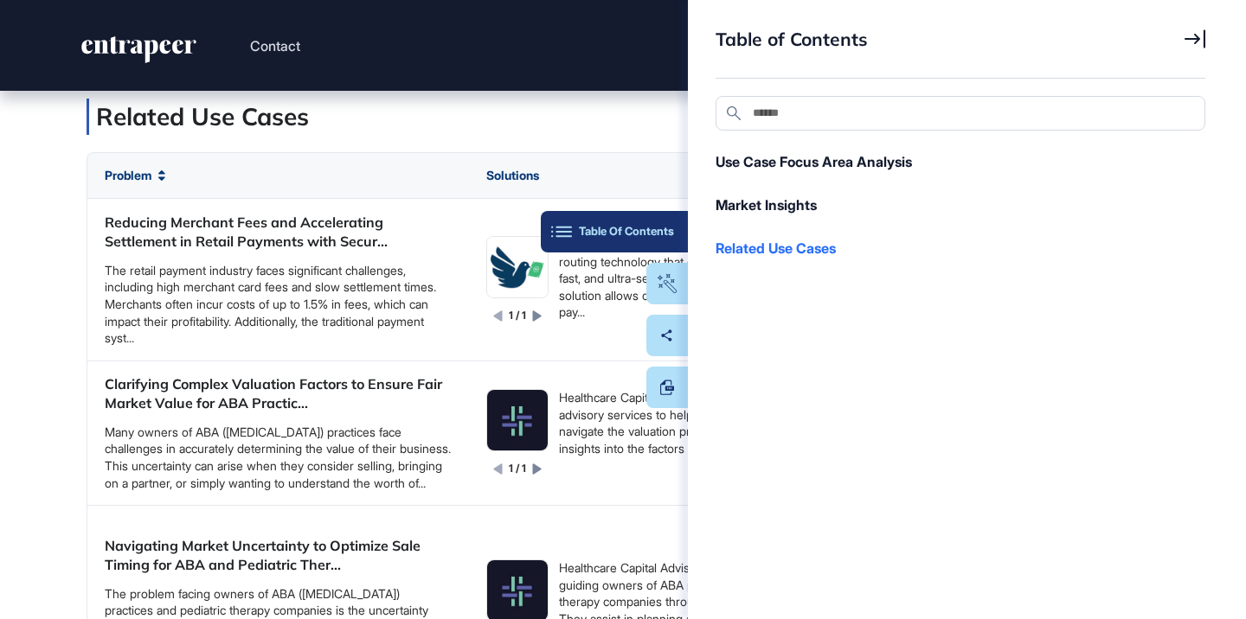
click at [664, 224] on button "Table Of Contents" at bounding box center [614, 232] width 147 height 42
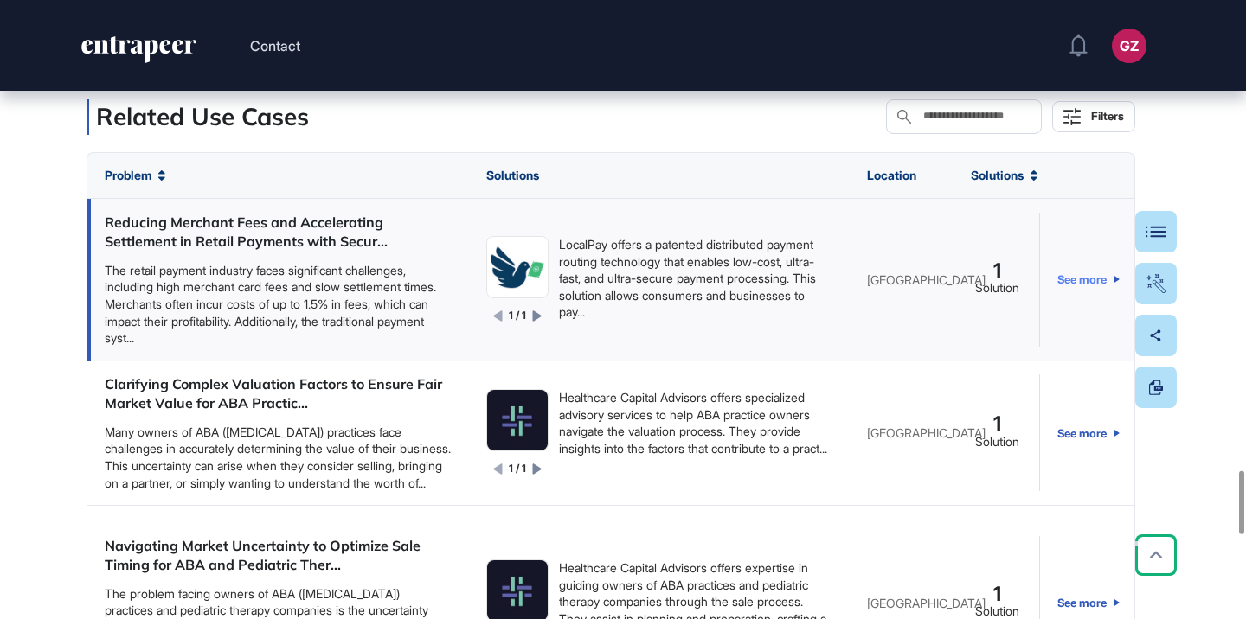
click at [1075, 278] on link "See more" at bounding box center [1088, 280] width 62 height 134
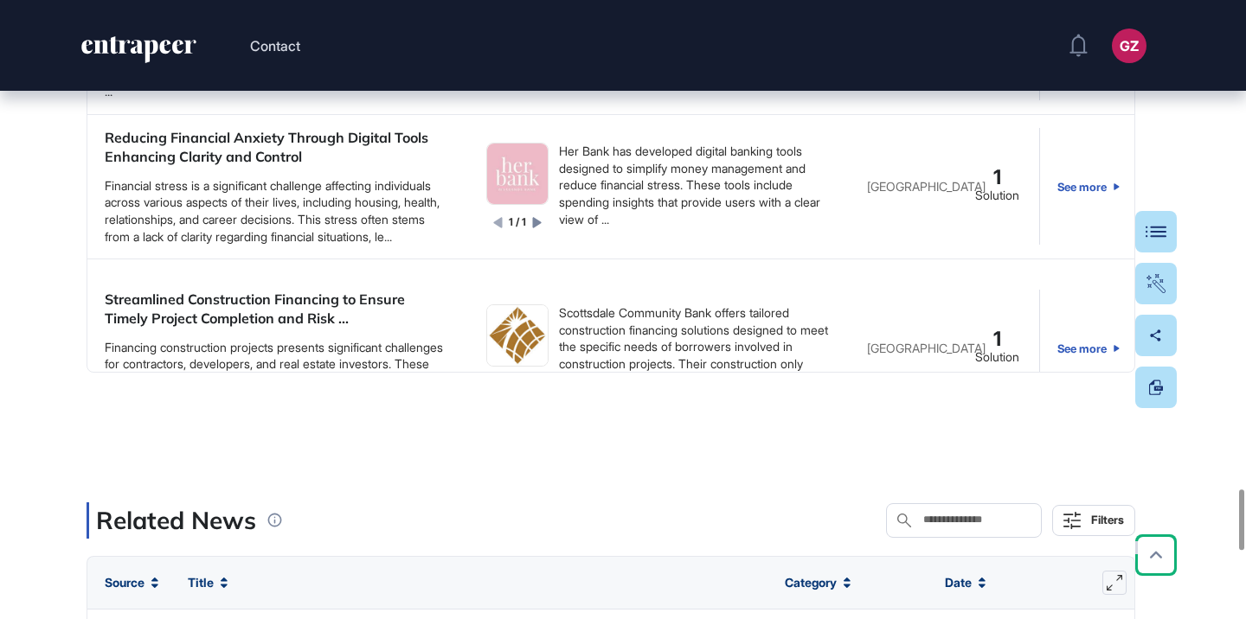
scroll to position [20120, 0]
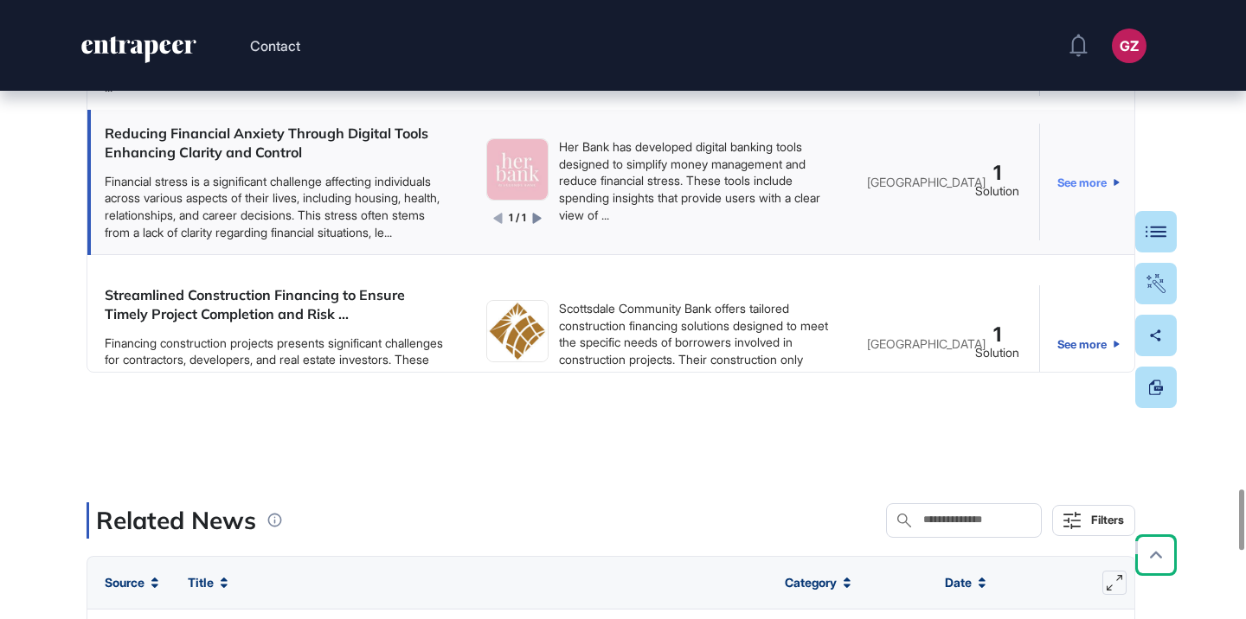
click at [1068, 184] on link "See more" at bounding box center [1088, 182] width 62 height 117
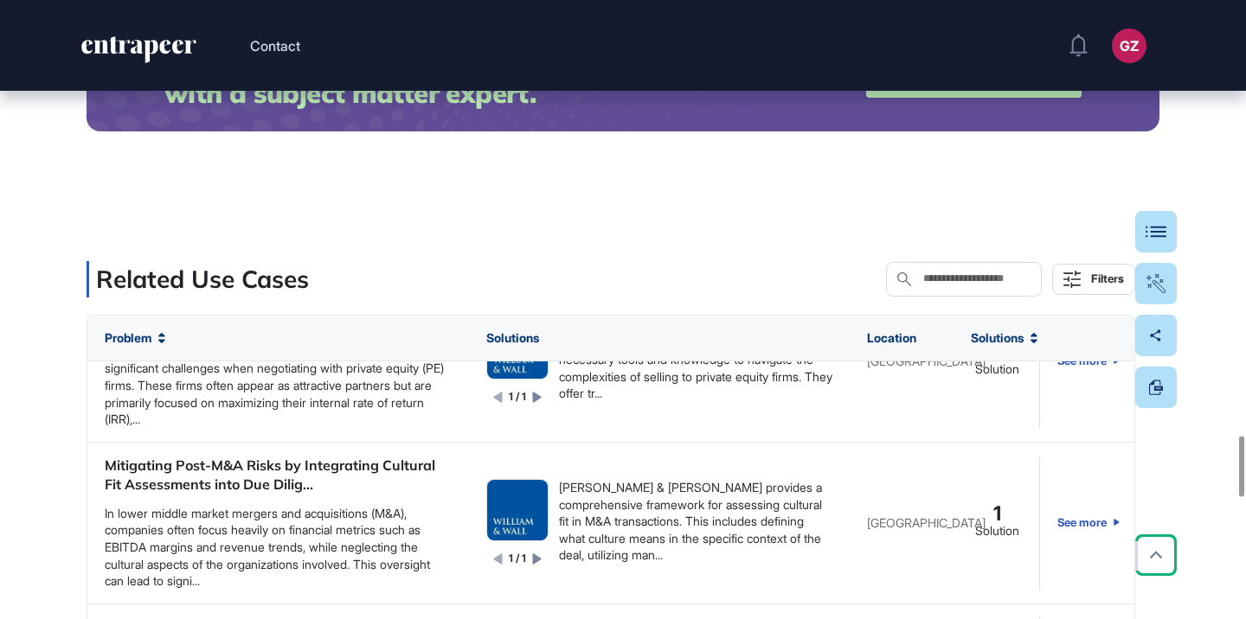
scroll to position [4470, 0]
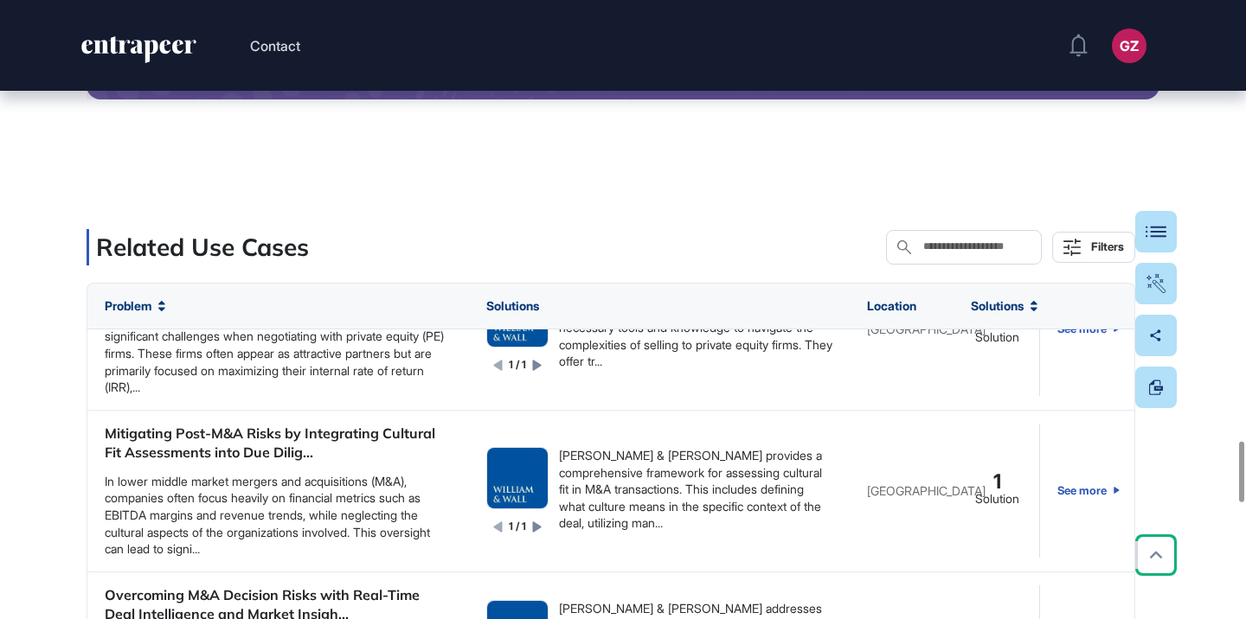
click at [1014, 308] on span "Solutions" at bounding box center [997, 306] width 53 height 14
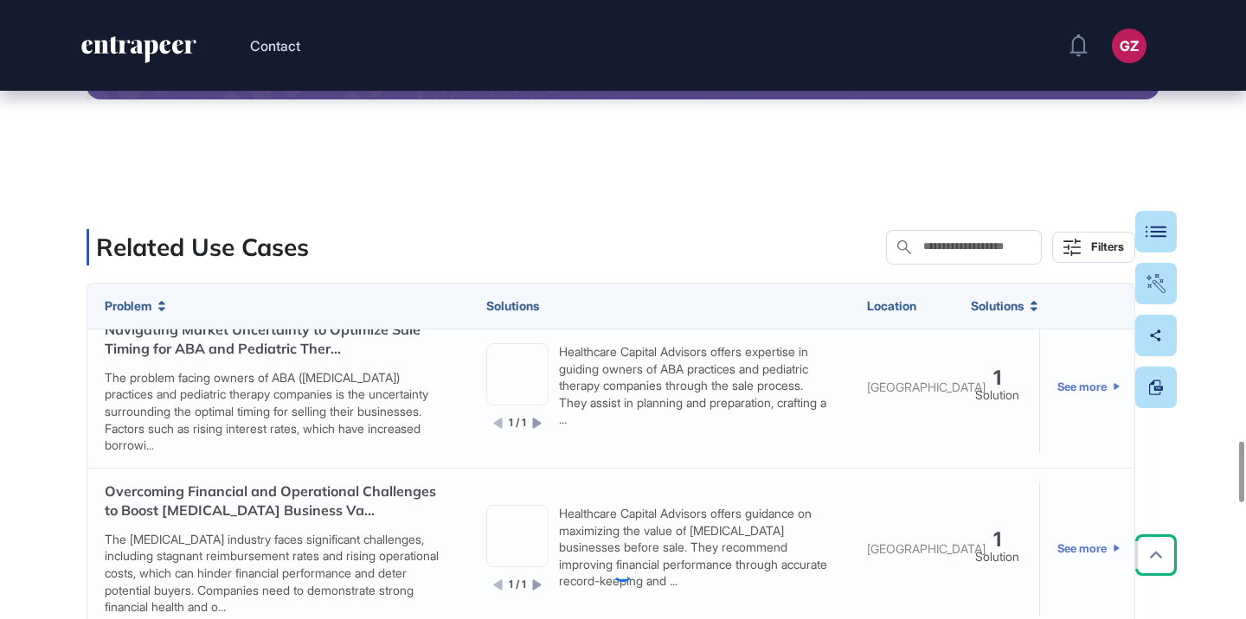
scroll to position [0, 0]
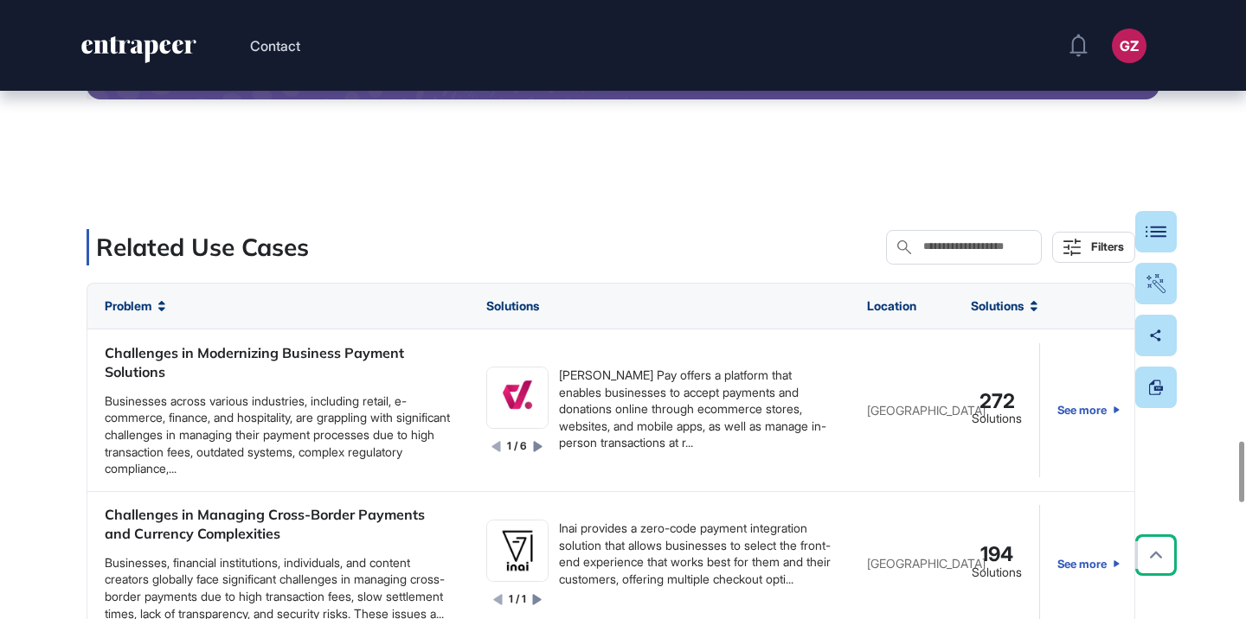
click at [993, 308] on span "Solutions" at bounding box center [997, 306] width 53 height 14
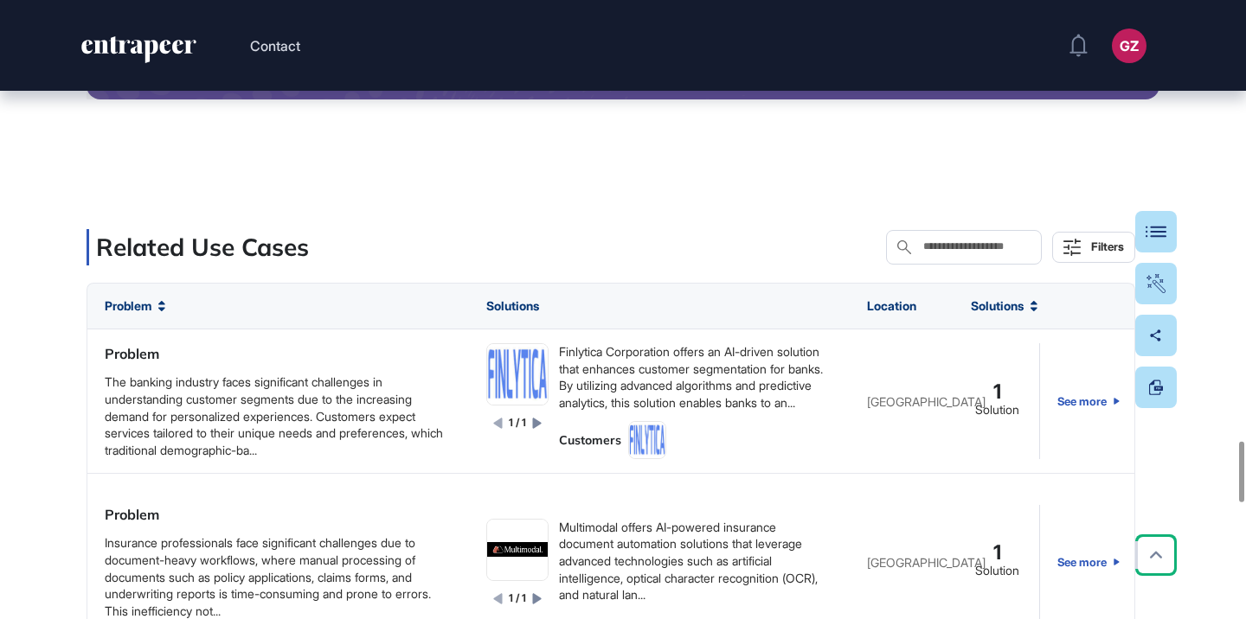
click at [1036, 311] on div "Solutions" at bounding box center [996, 306] width 87 height 45
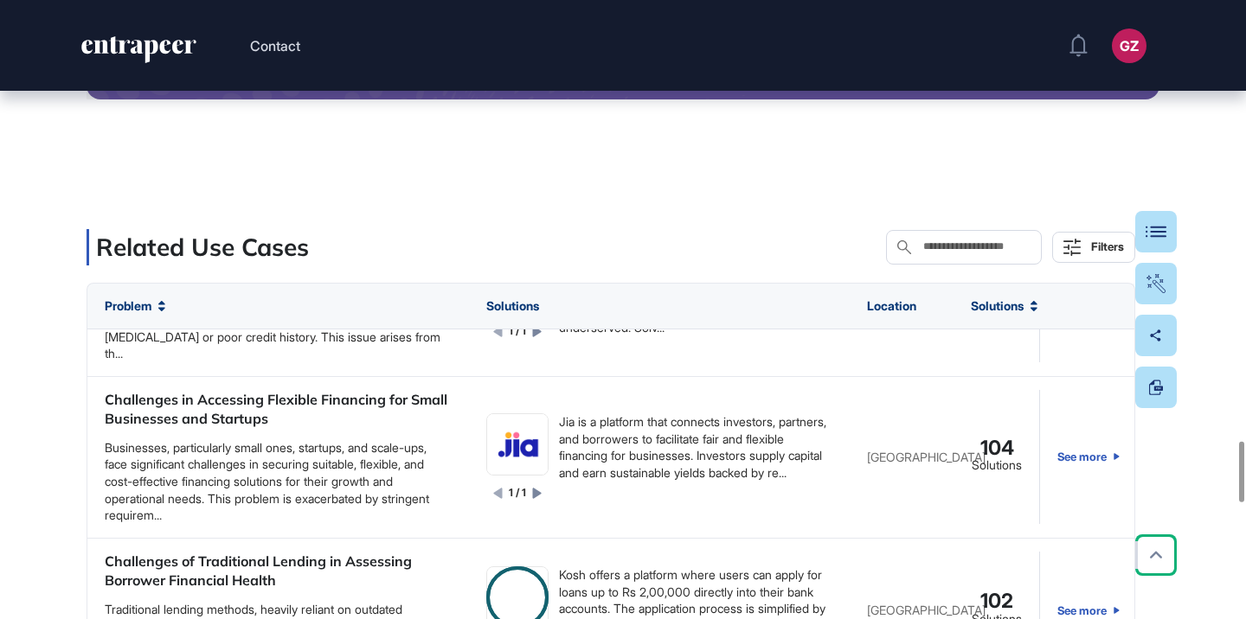
scroll to position [1720, 0]
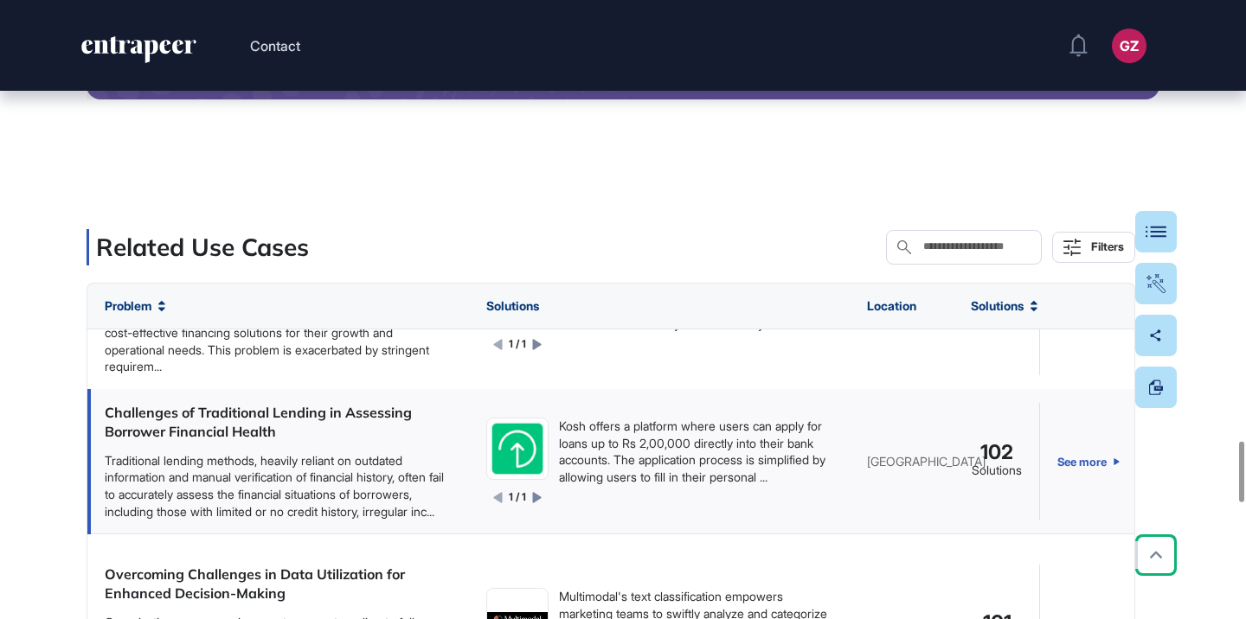
click at [608, 485] on div "Kosh offers a platform where users can apply for loans up to Rs 2,00,000 direct…" at bounding box center [696, 451] width 274 height 67
click at [650, 476] on div "Kosh offers a platform where users can apply for loans up to Rs 2,00,000 direct…" at bounding box center [696, 451] width 274 height 67
click at [1081, 472] on link "See more" at bounding box center [1088, 461] width 62 height 117
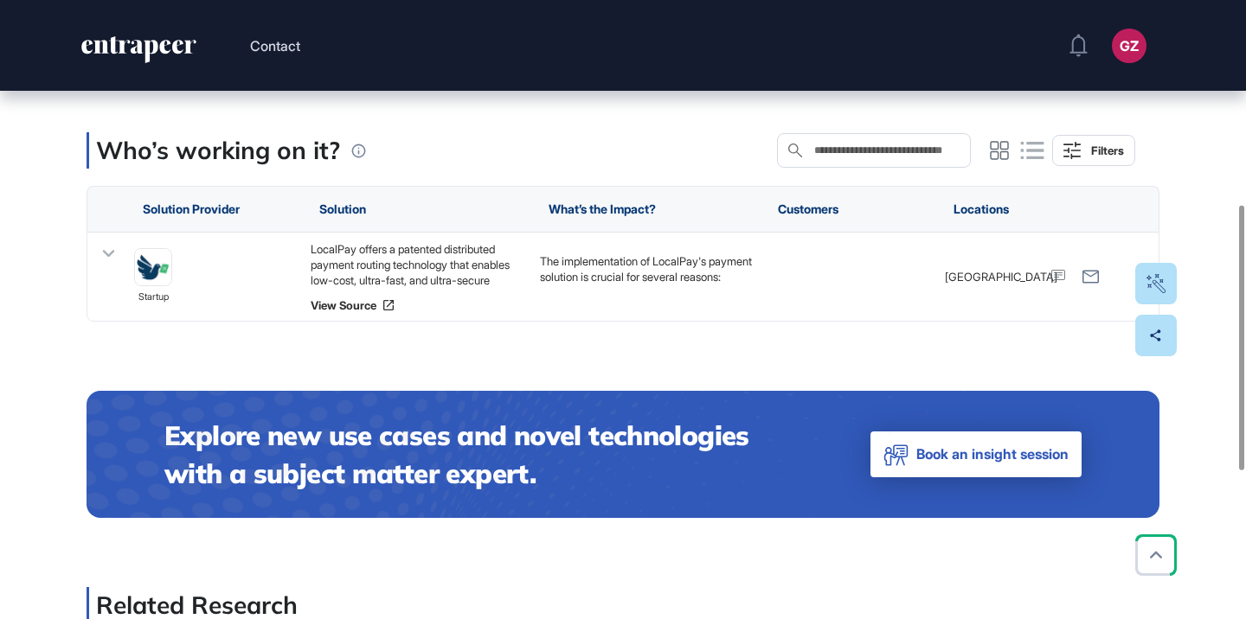
scroll to position [324, 0]
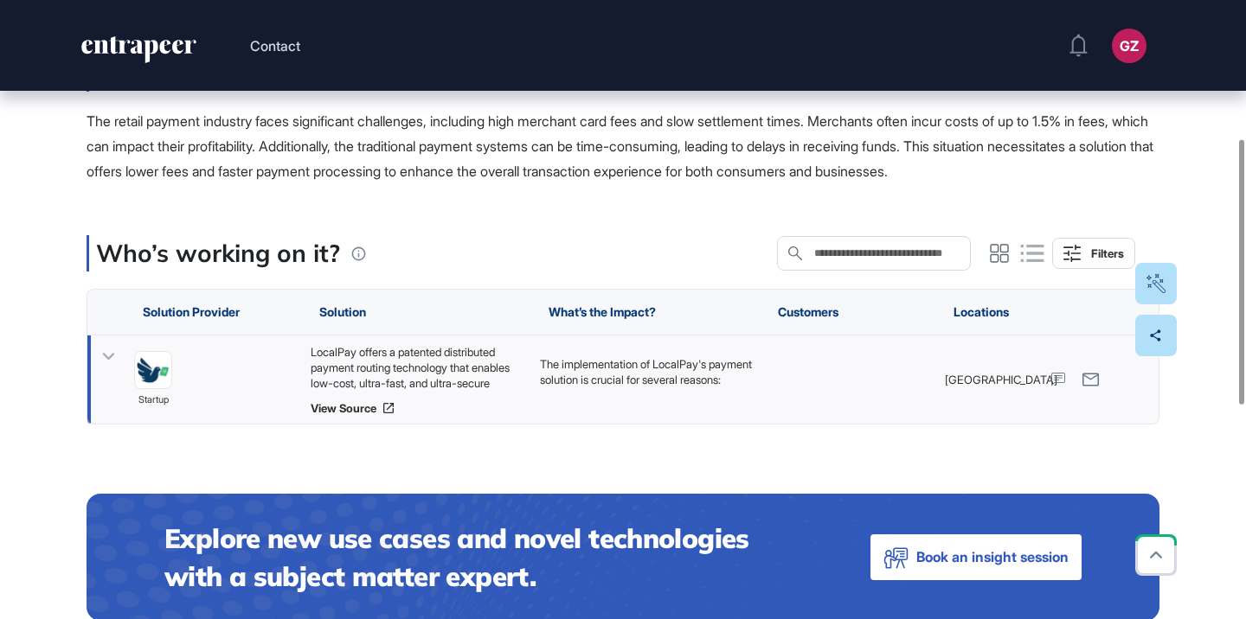
click at [509, 368] on div "LocalPay offers a patented distributed payment routing technology that enables …" at bounding box center [417, 367] width 212 height 47
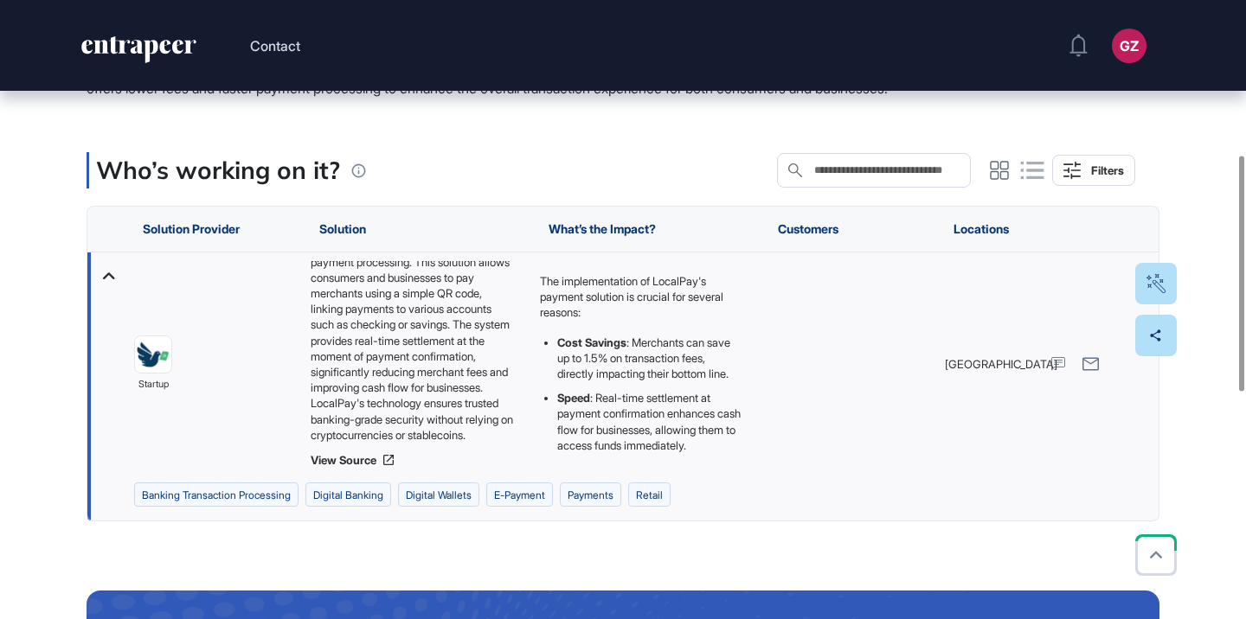
scroll to position [0, 0]
click at [344, 461] on link "View Source" at bounding box center [417, 460] width 212 height 14
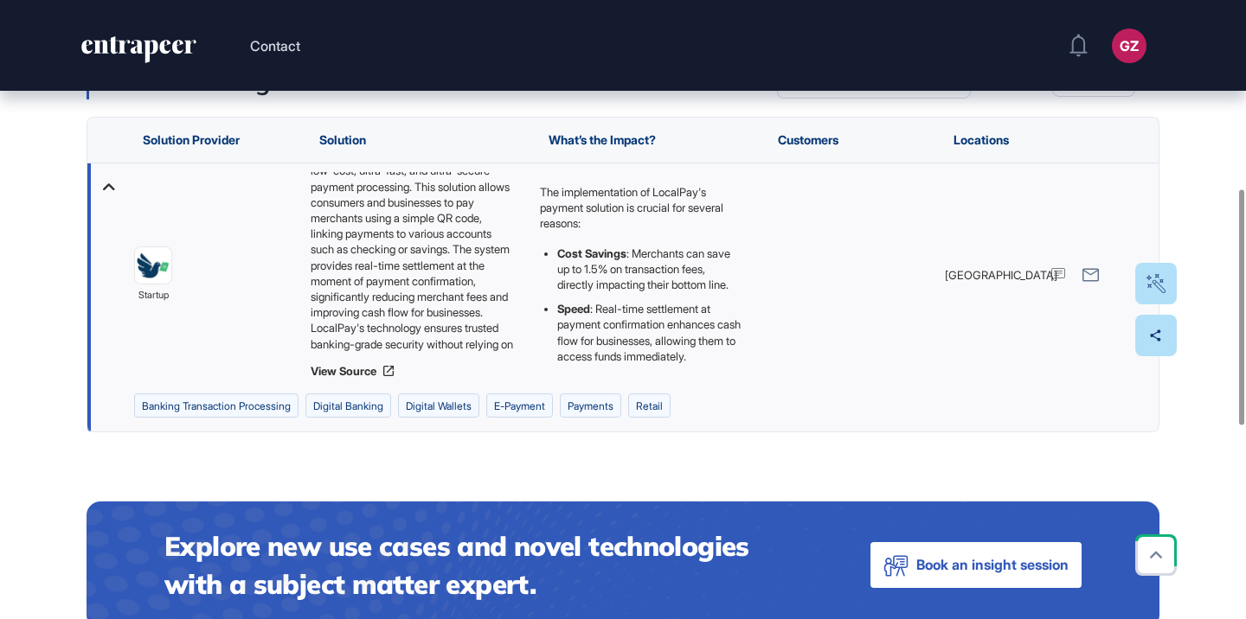
scroll to position [86, 0]
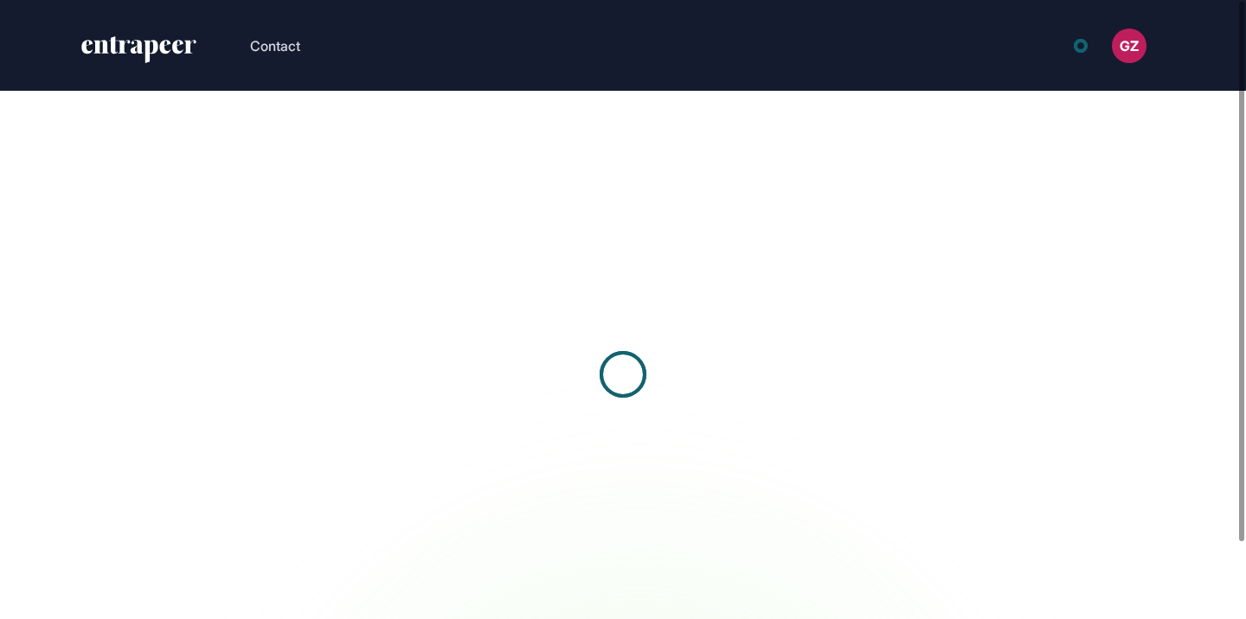
scroll to position [1, 1]
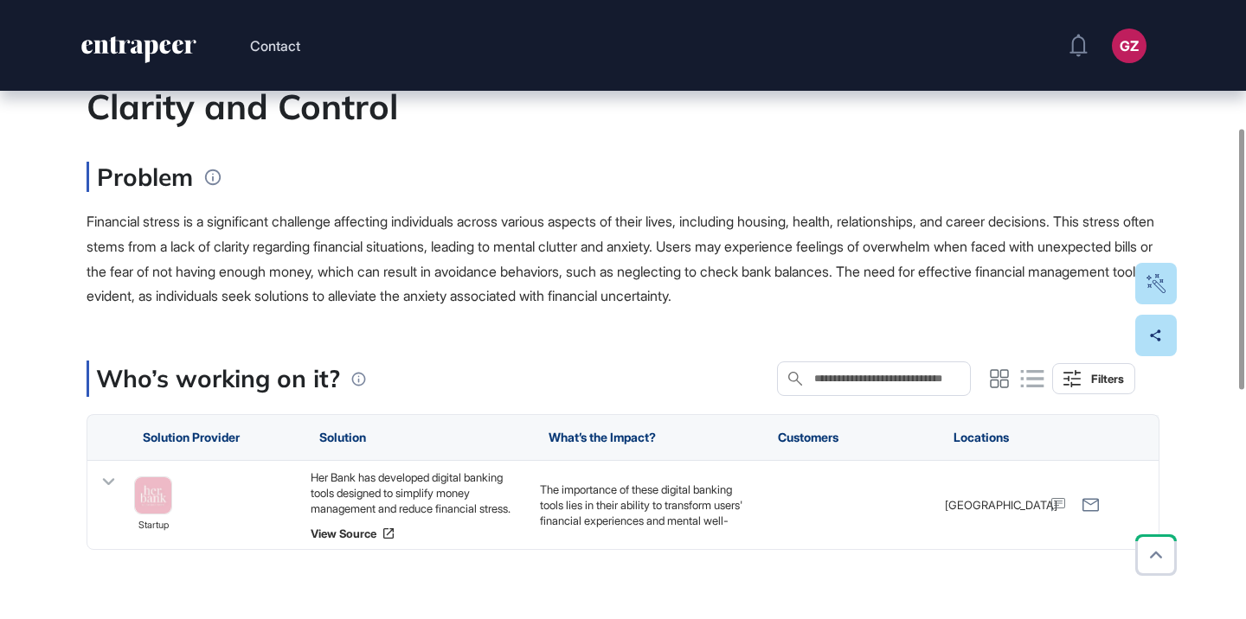
scroll to position [305, 0]
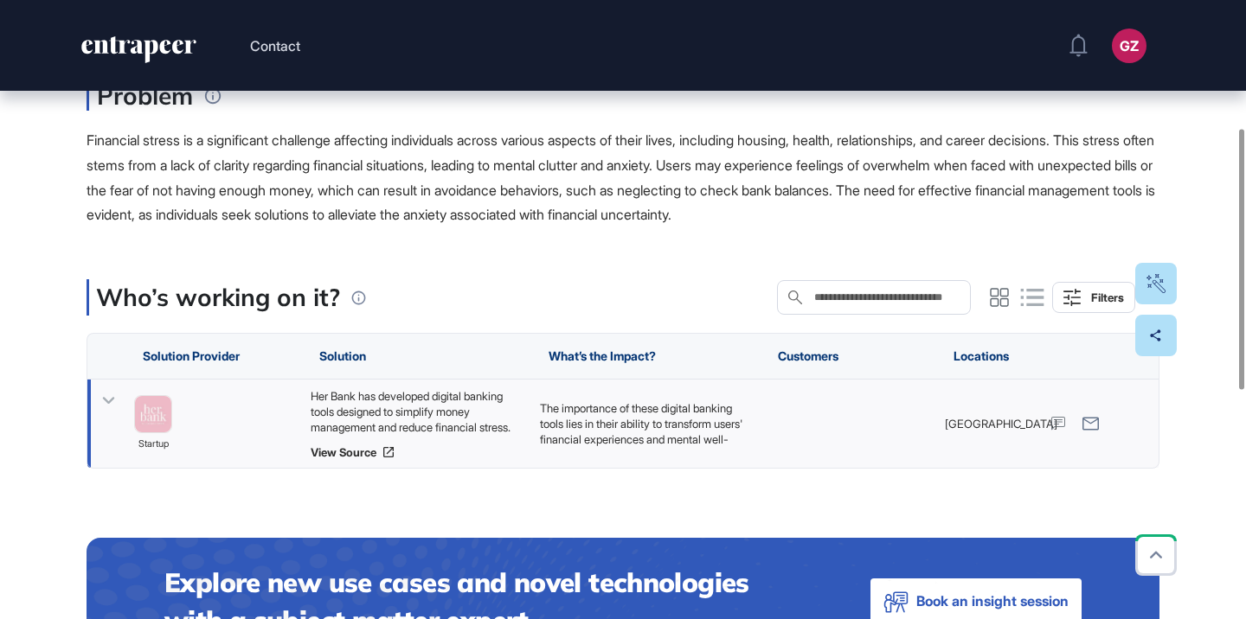
click at [398, 401] on div "Her Bank has developed digital banking tools designed to simplify money managem…" at bounding box center [417, 411] width 212 height 47
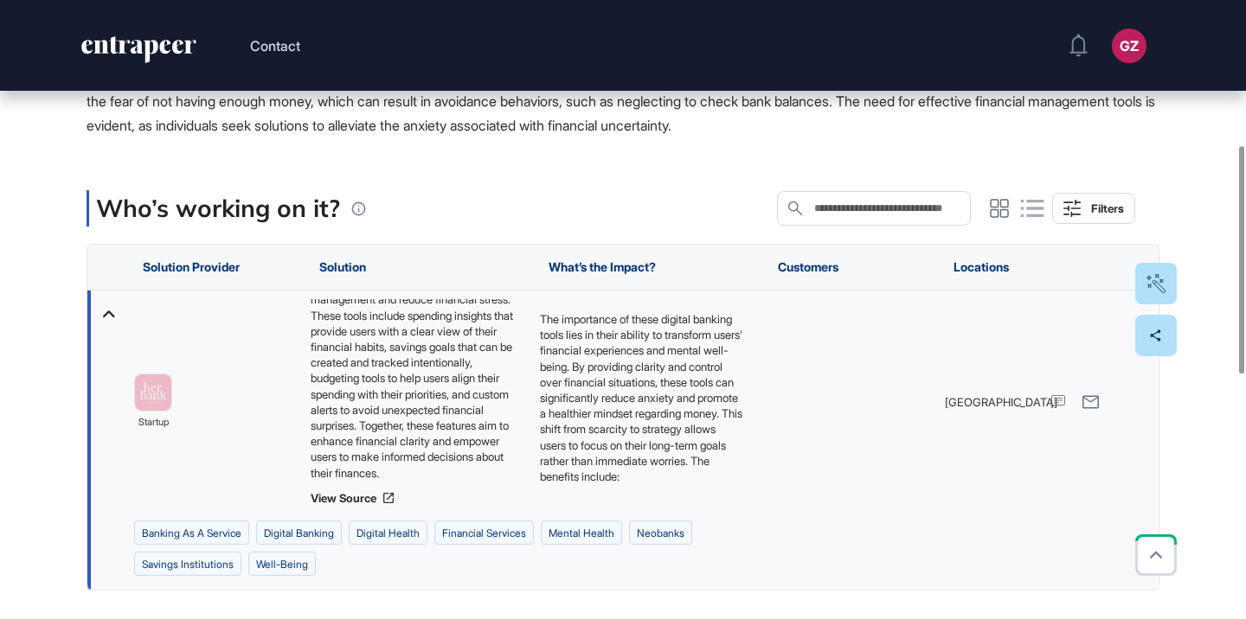
scroll to position [395, 0]
click at [392, 493] on icon at bounding box center [389, 497] width 14 height 14
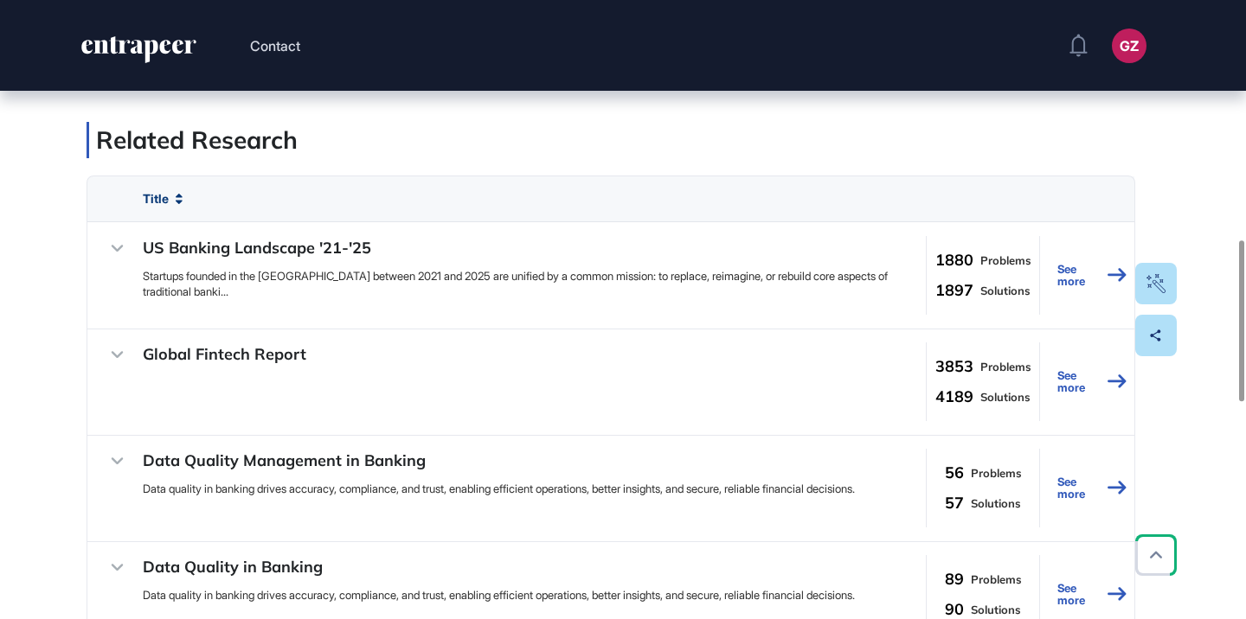
scroll to position [923, 0]
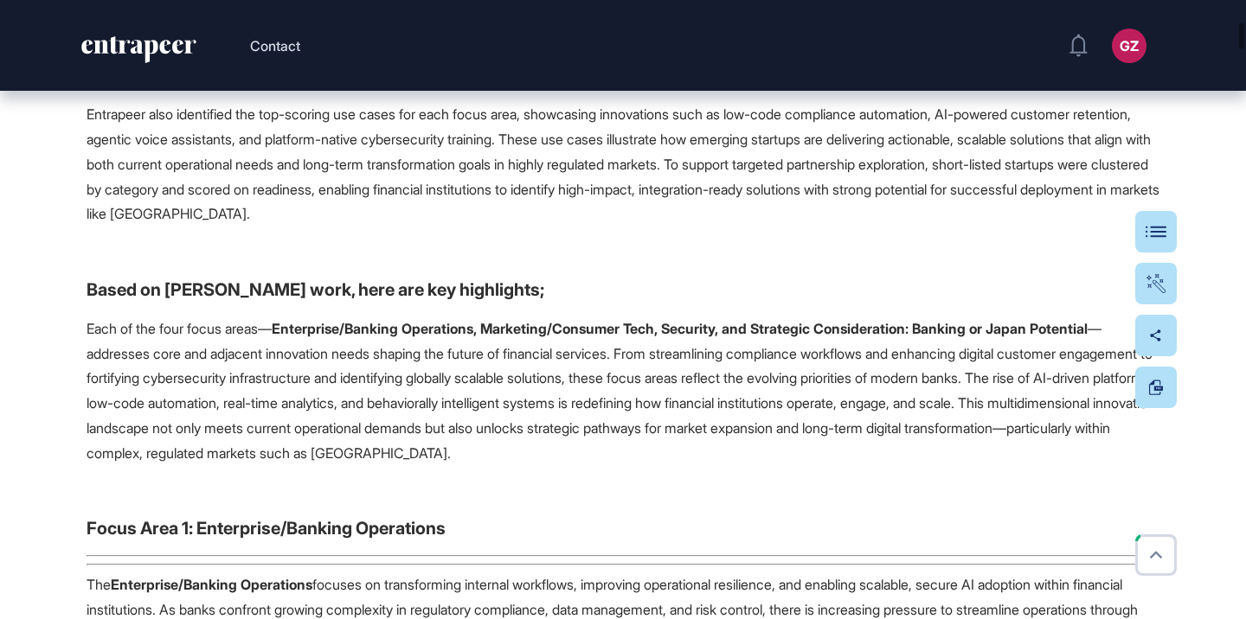
scroll to position [768, 0]
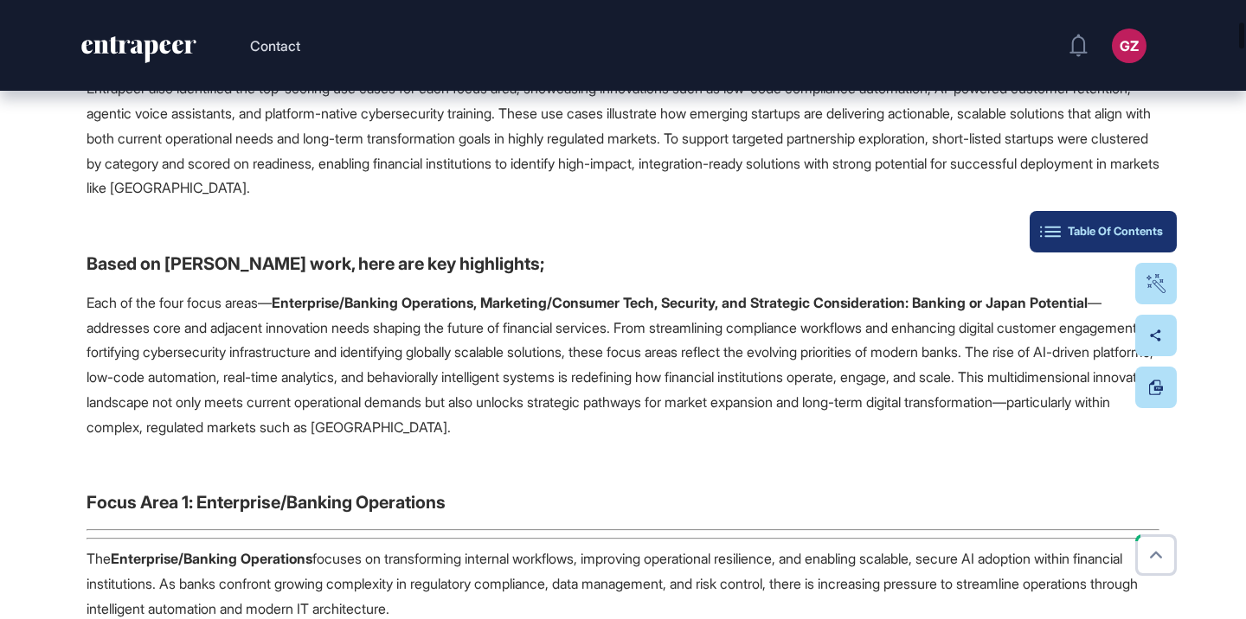
click at [1146, 233] on div "Table Of Contents" at bounding box center [1102, 232] width 119 height 14
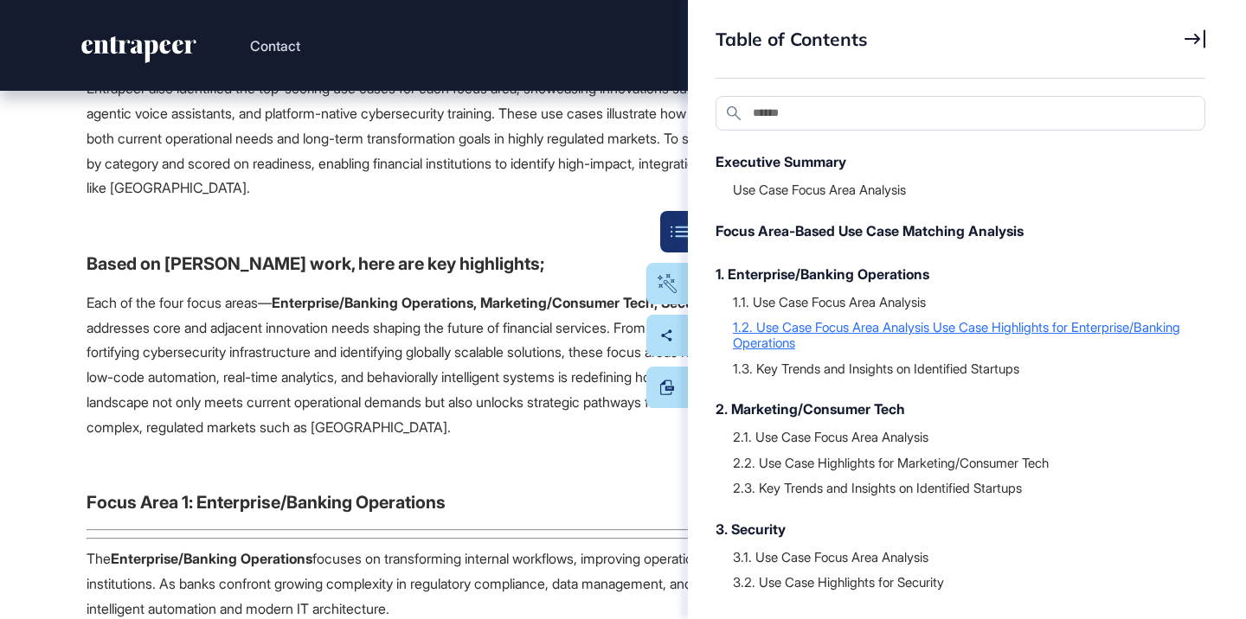
click at [849, 344] on div "1.2. Use Case Focus Area Analysis Use Case Highlights for Enterprise/Banking Op…" at bounding box center [960, 334] width 455 height 32
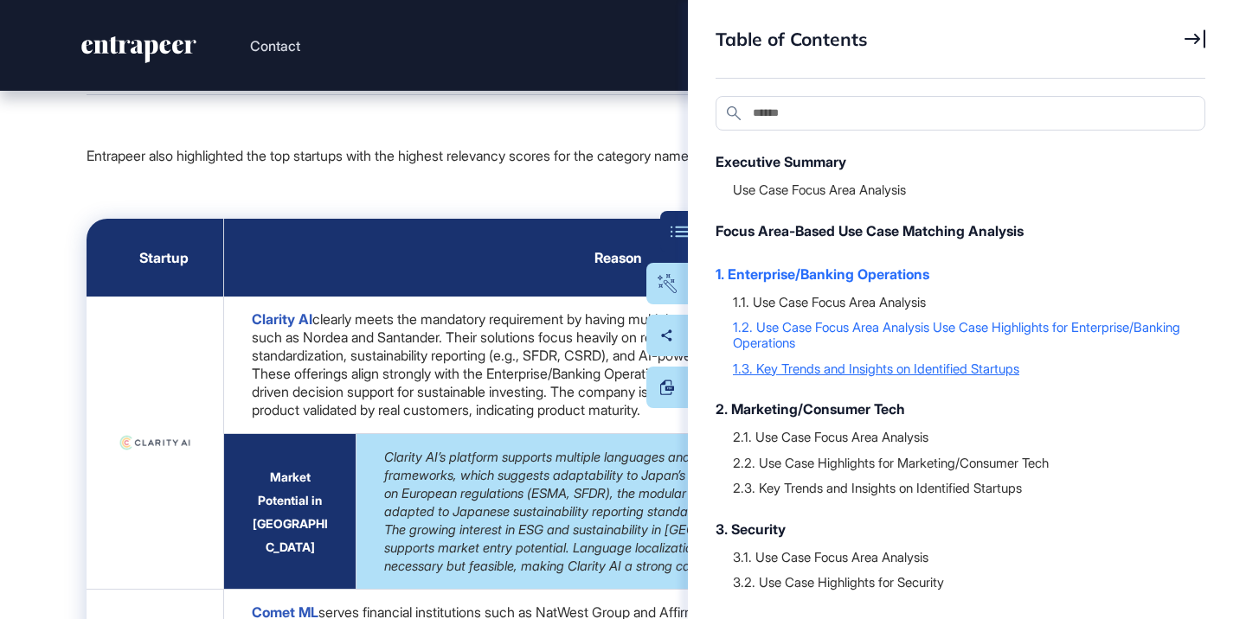
click at [843, 369] on div "1.3. Key Trends and Insights on Identified Startups" at bounding box center [960, 368] width 455 height 17
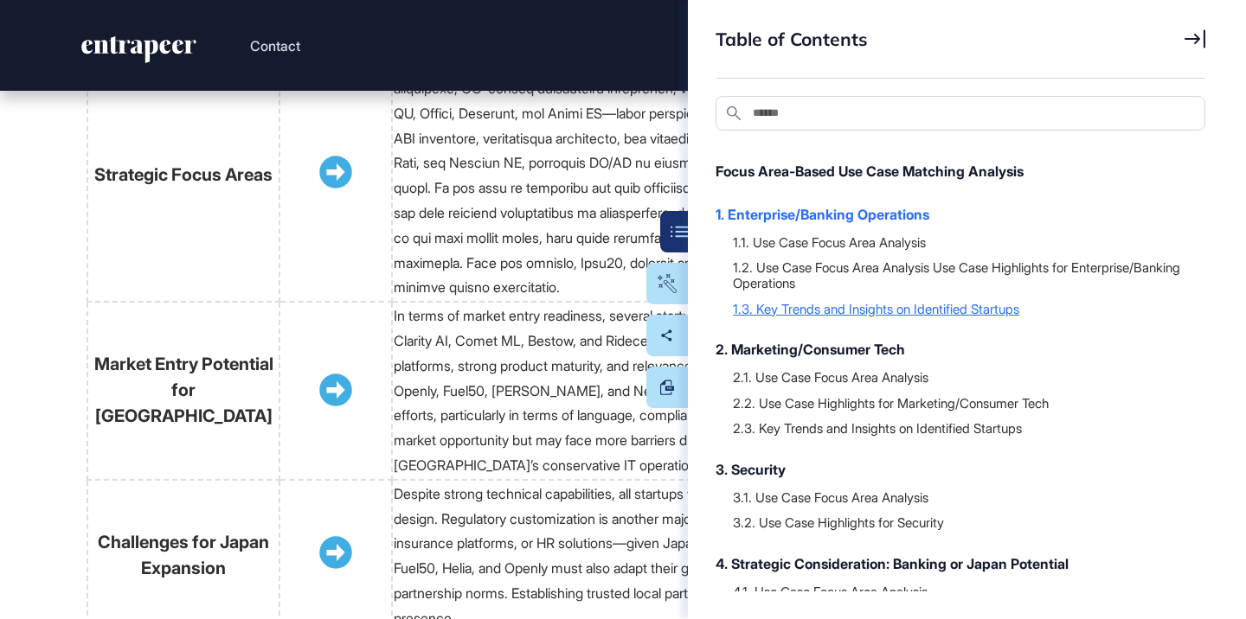
scroll to position [204, 0]
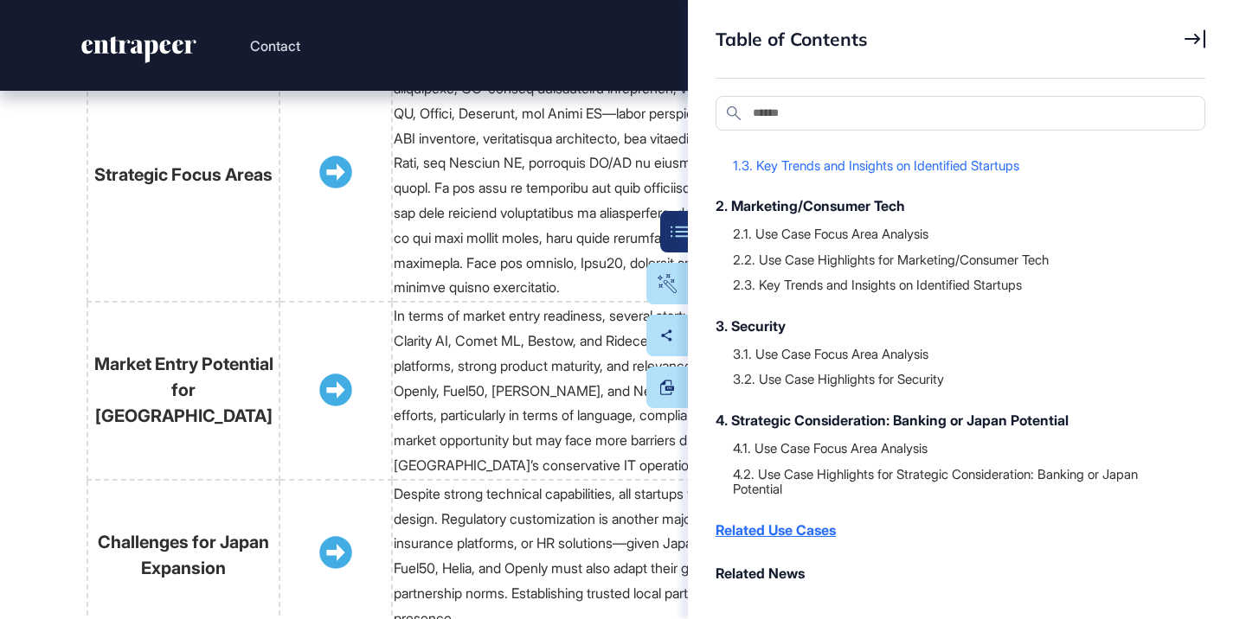
click at [752, 536] on div "Related Use Cases" at bounding box center [951, 530] width 472 height 21
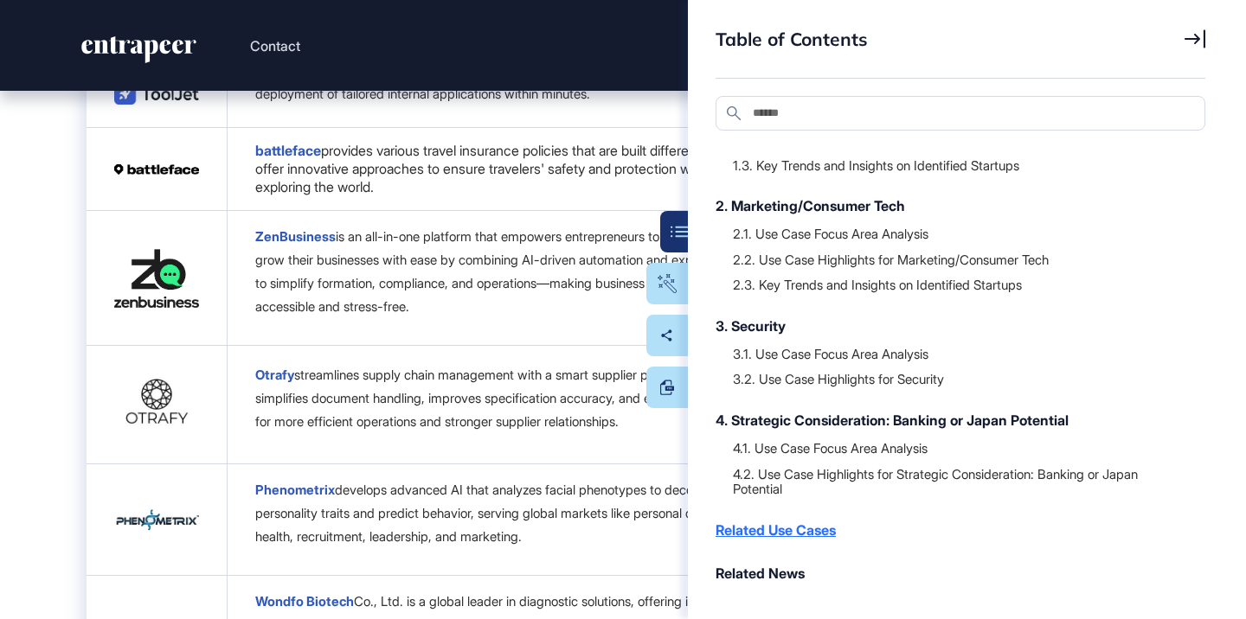
scroll to position [21226, 0]
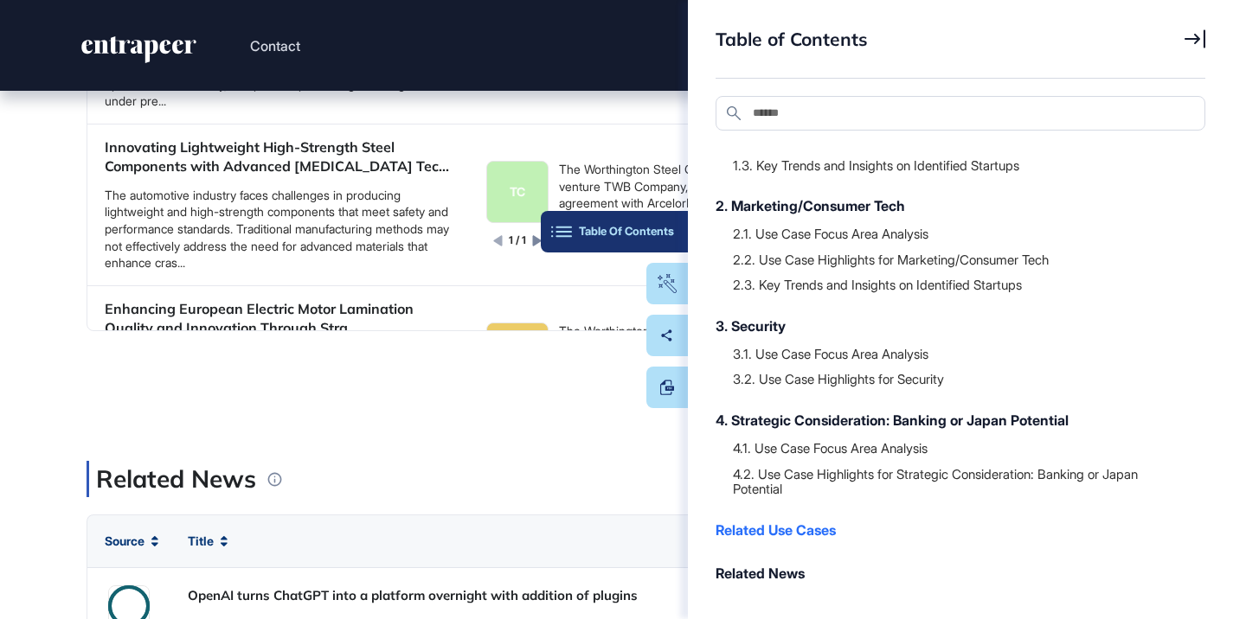
click at [657, 216] on button "Table Of Contents" at bounding box center [614, 232] width 147 height 42
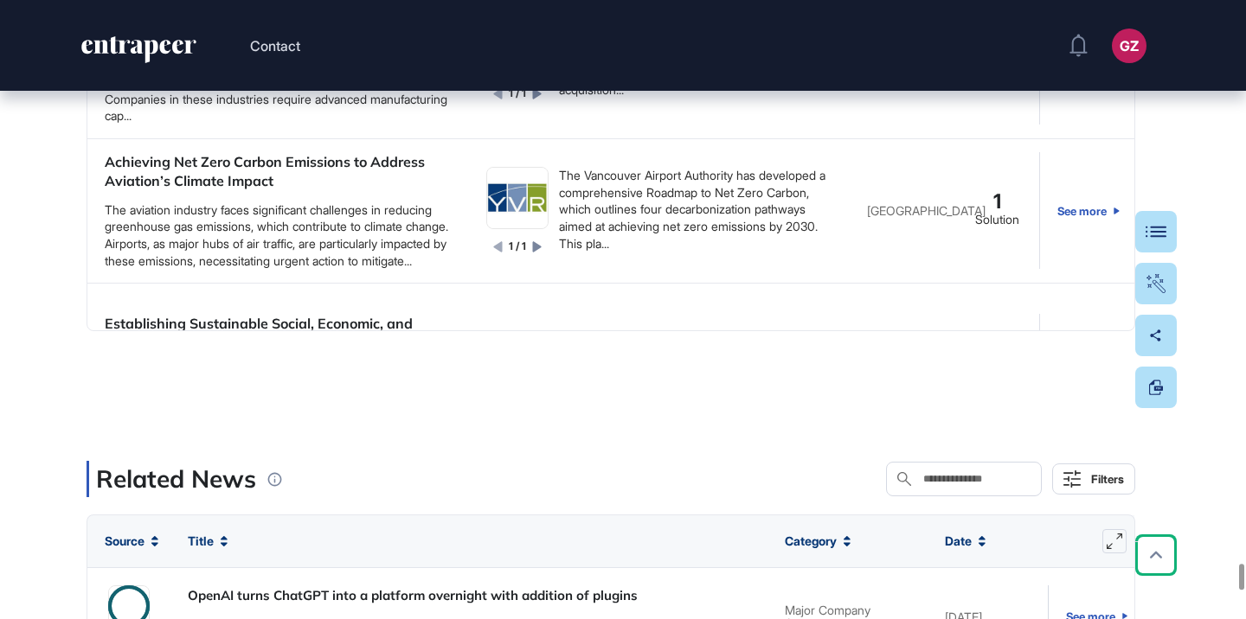
scroll to position [773, 0]
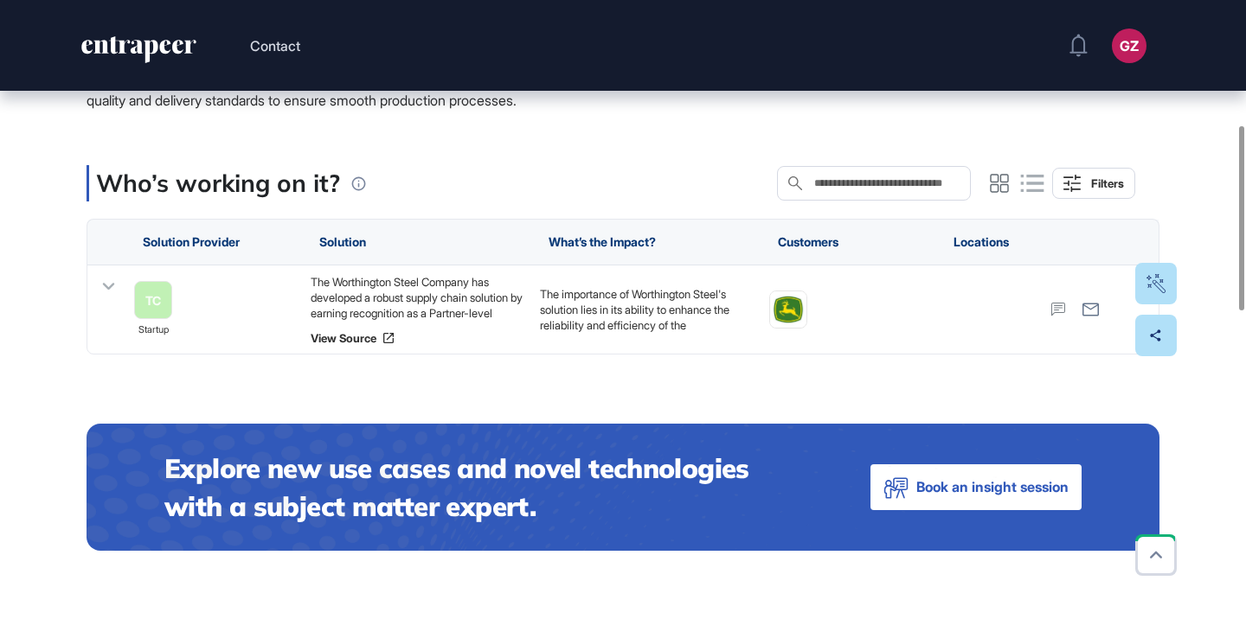
scroll to position [333, 0]
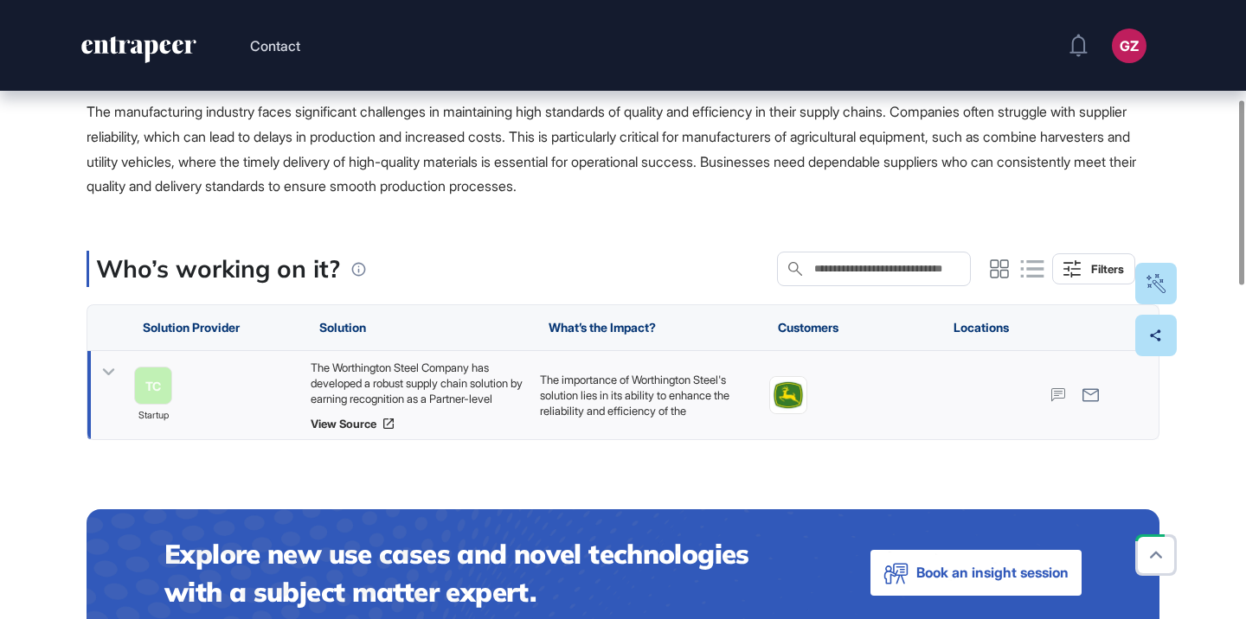
click at [440, 382] on div "The Worthington Steel Company has developed a robust supply chain solution by e…" at bounding box center [417, 383] width 212 height 47
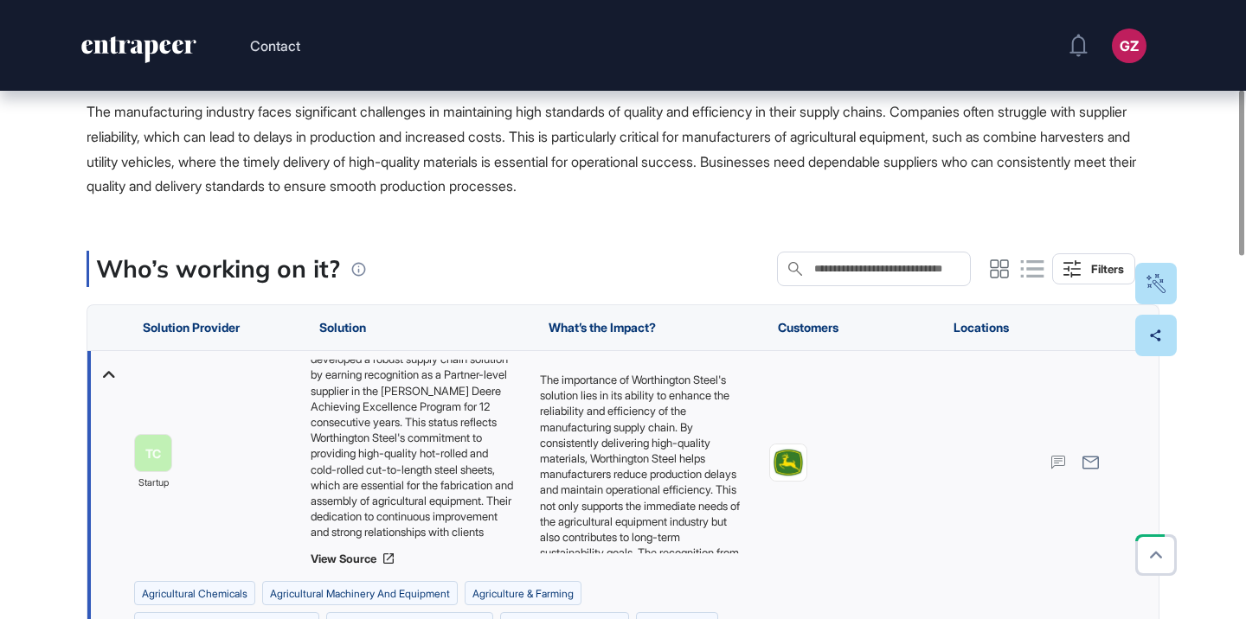
scroll to position [0, 0]
click at [354, 559] on link "View Source" at bounding box center [417, 559] width 212 height 14
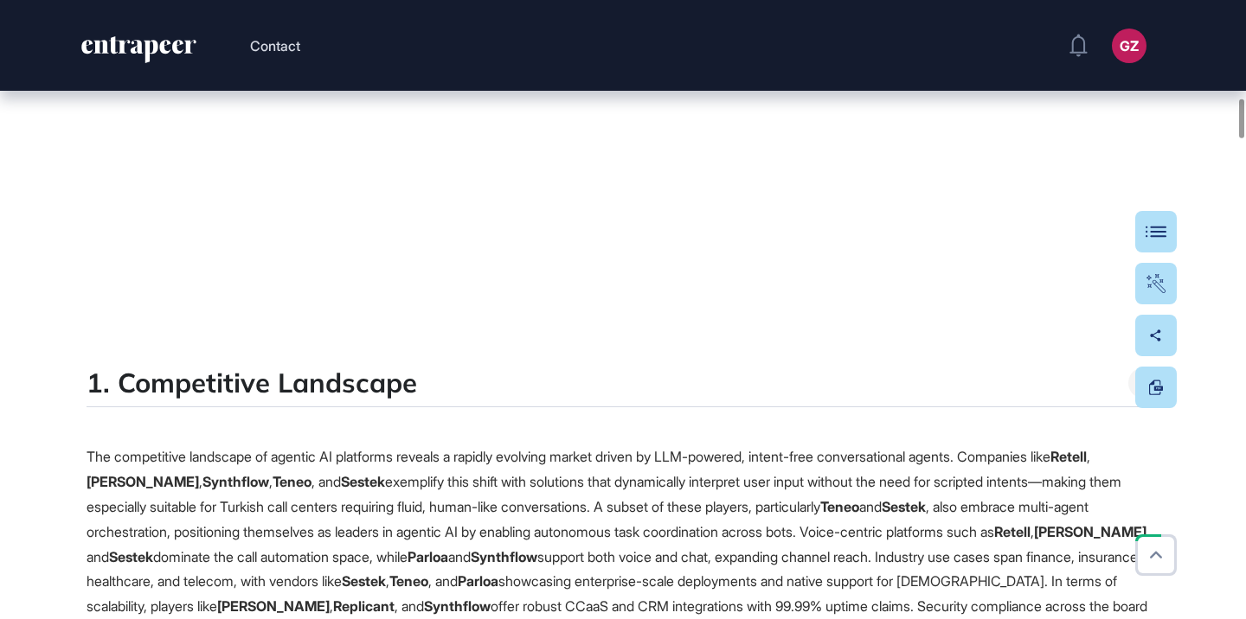
scroll to position [1529, 0]
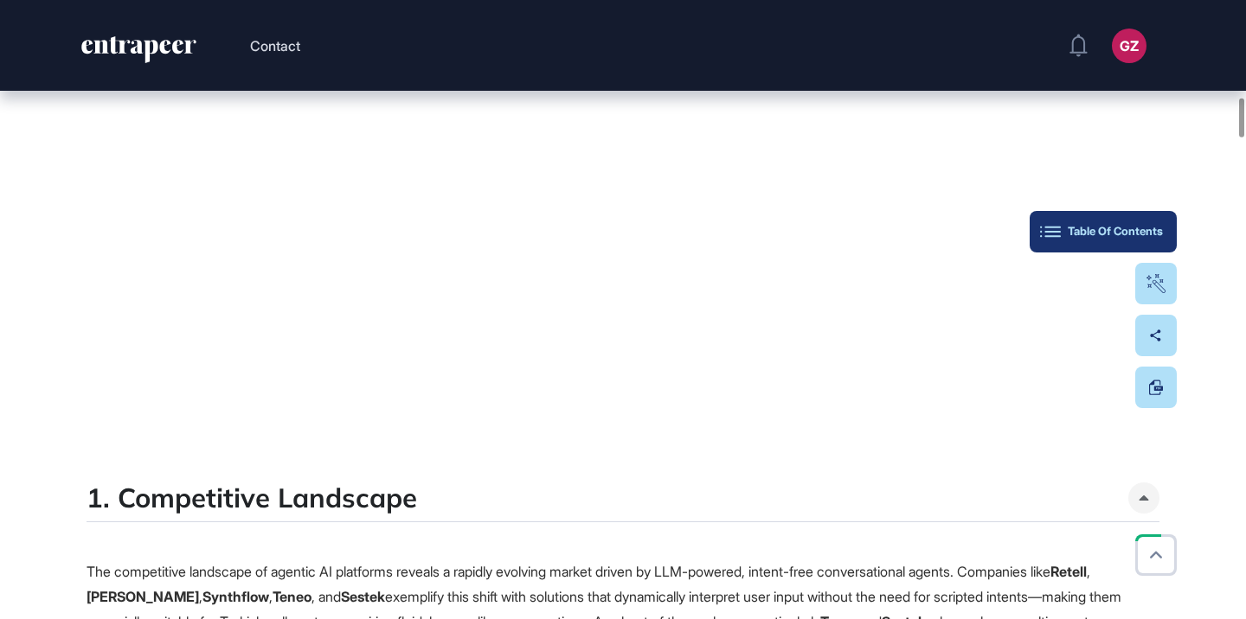
click at [1160, 232] on div "Table Of Contents" at bounding box center [1102, 232] width 119 height 14
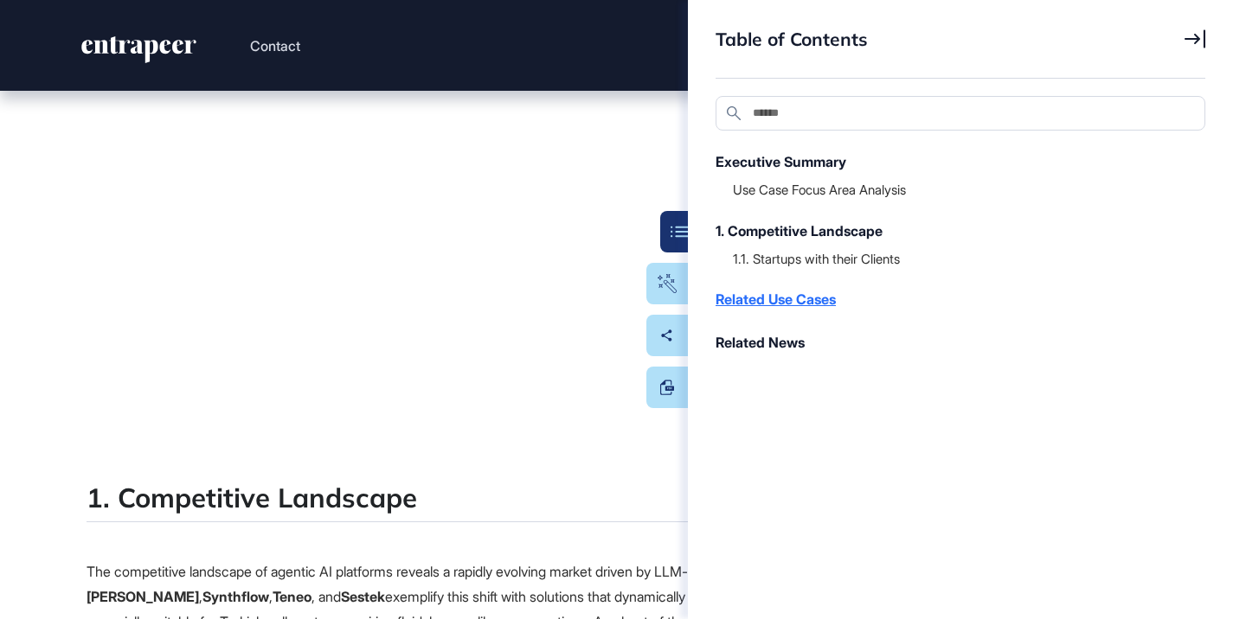
click at [799, 298] on div "Related Use Cases" at bounding box center [951, 299] width 472 height 21
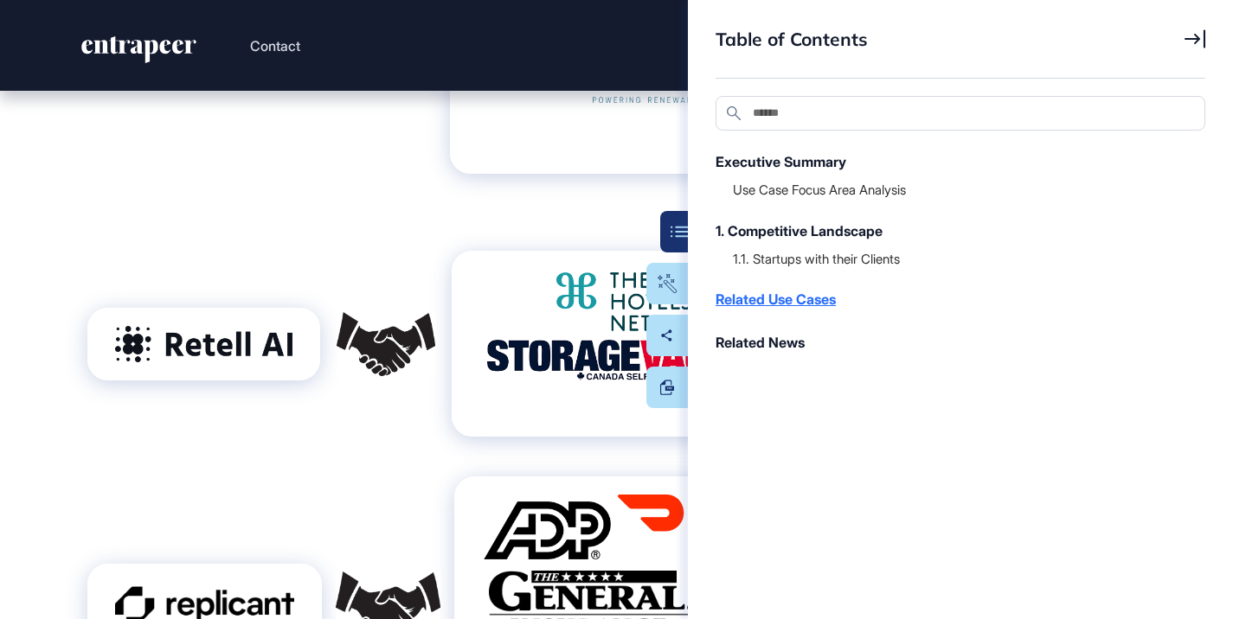
scroll to position [8312, 0]
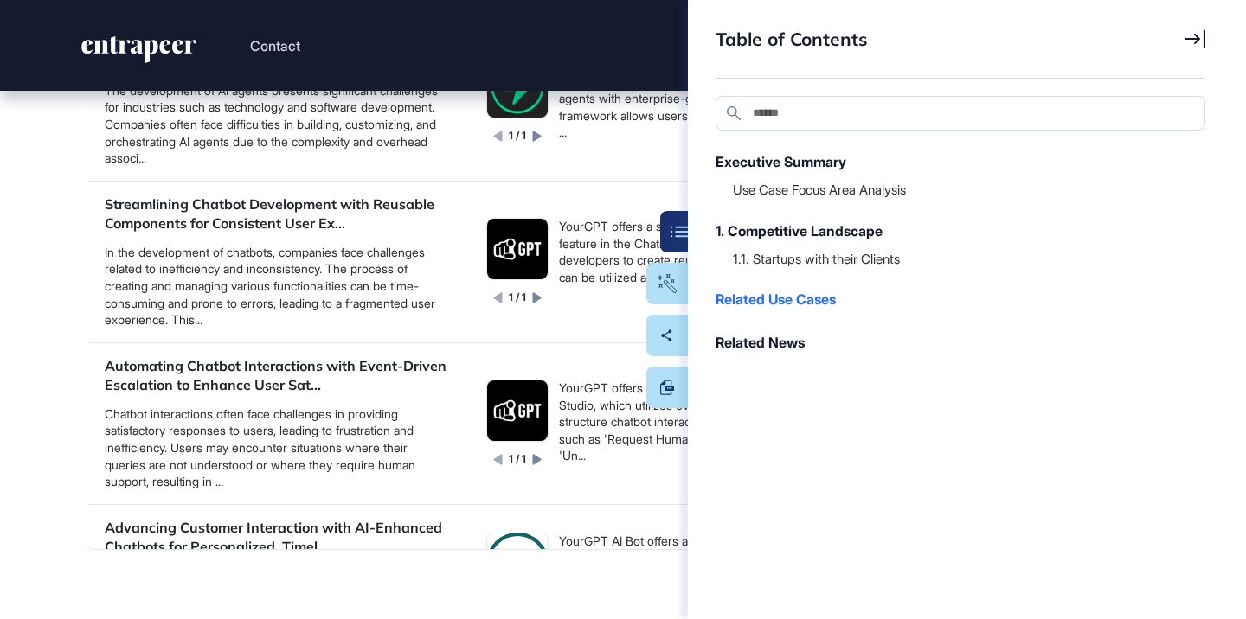
click at [690, 249] on div "Table of Contents Search Executive Summary Use Case Focus Area Analysis 1. Comp…" at bounding box center [967, 309] width 558 height 619
click at [676, 242] on button "Table Of Contents" at bounding box center [614, 232] width 147 height 42
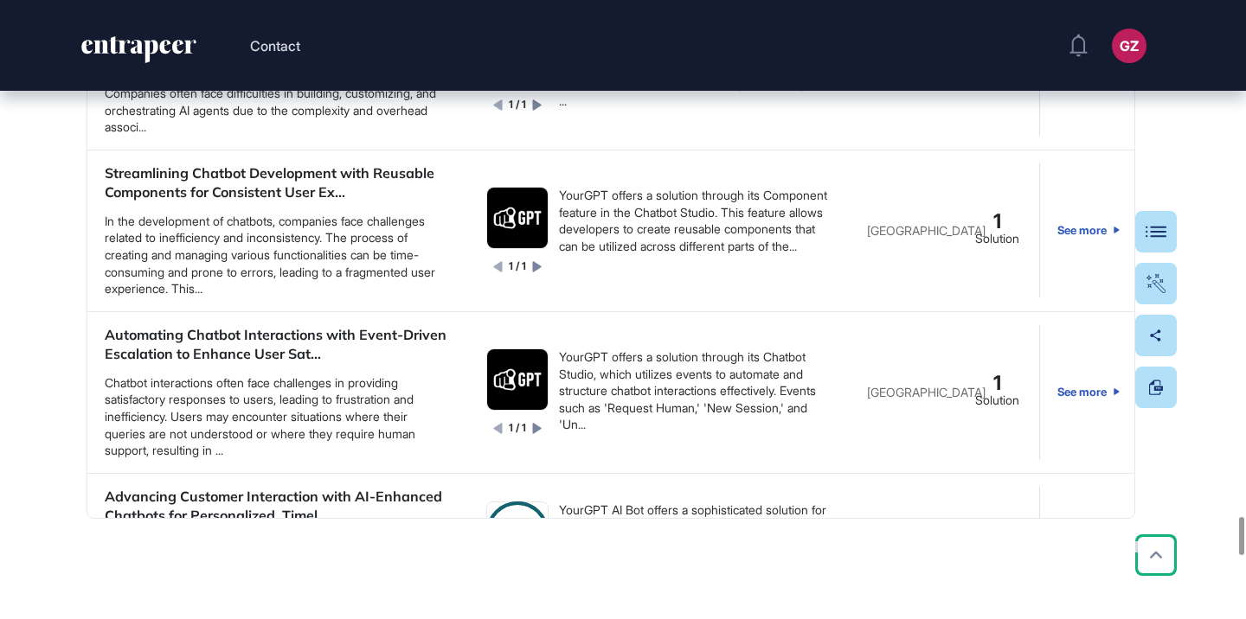
scroll to position [8325, 0]
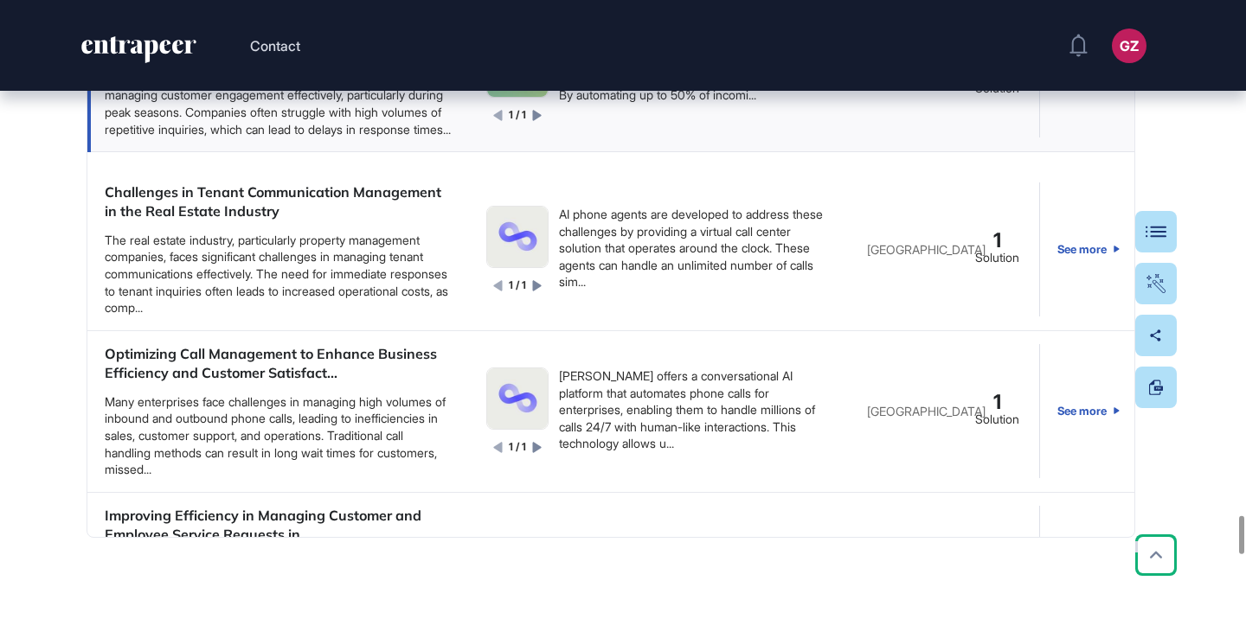
click at [1098, 138] on link "See more" at bounding box center [1088, 79] width 62 height 117
click at [1075, 317] on link "See more" at bounding box center [1088, 250] width 62 height 134
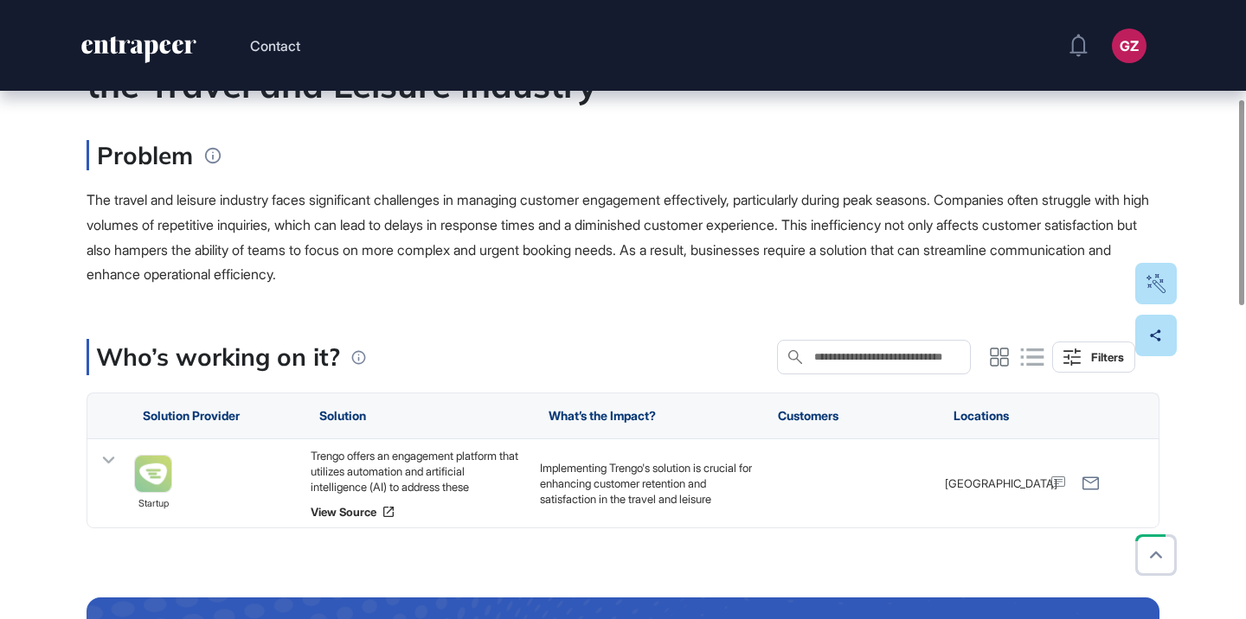
scroll to position [362, 0]
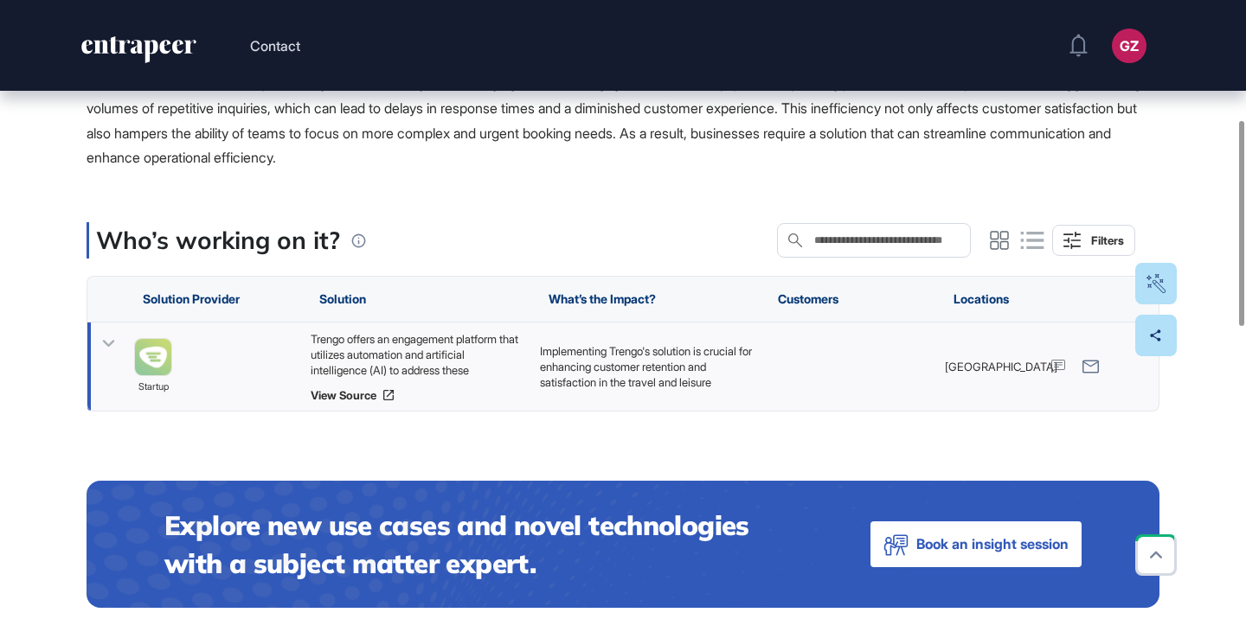
click at [461, 354] on div "Trengo offers an engagement platform that utilizes automation and artificial in…" at bounding box center [417, 354] width 212 height 47
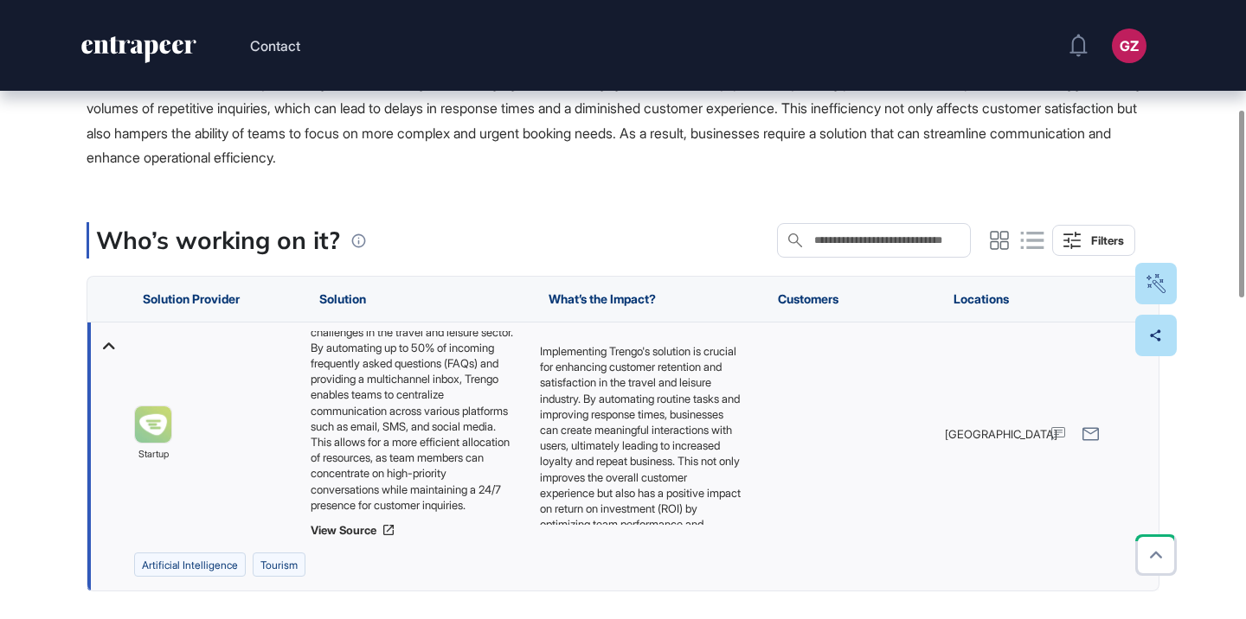
scroll to position [0, 0]
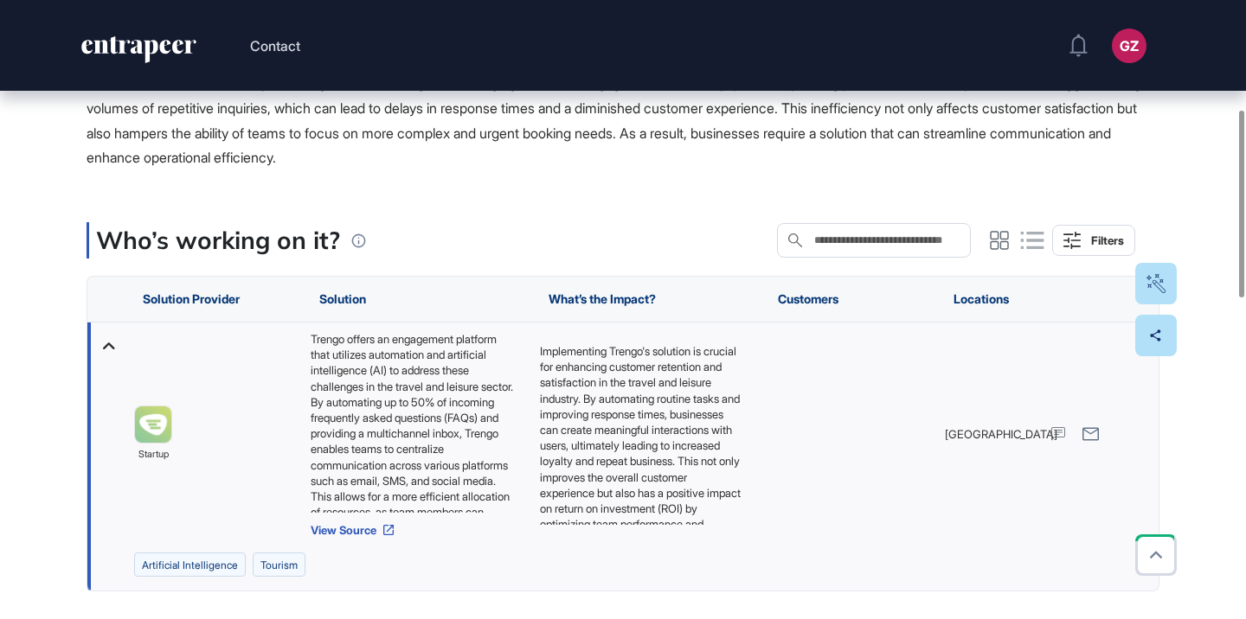
click at [375, 527] on link "View Source" at bounding box center [417, 530] width 212 height 14
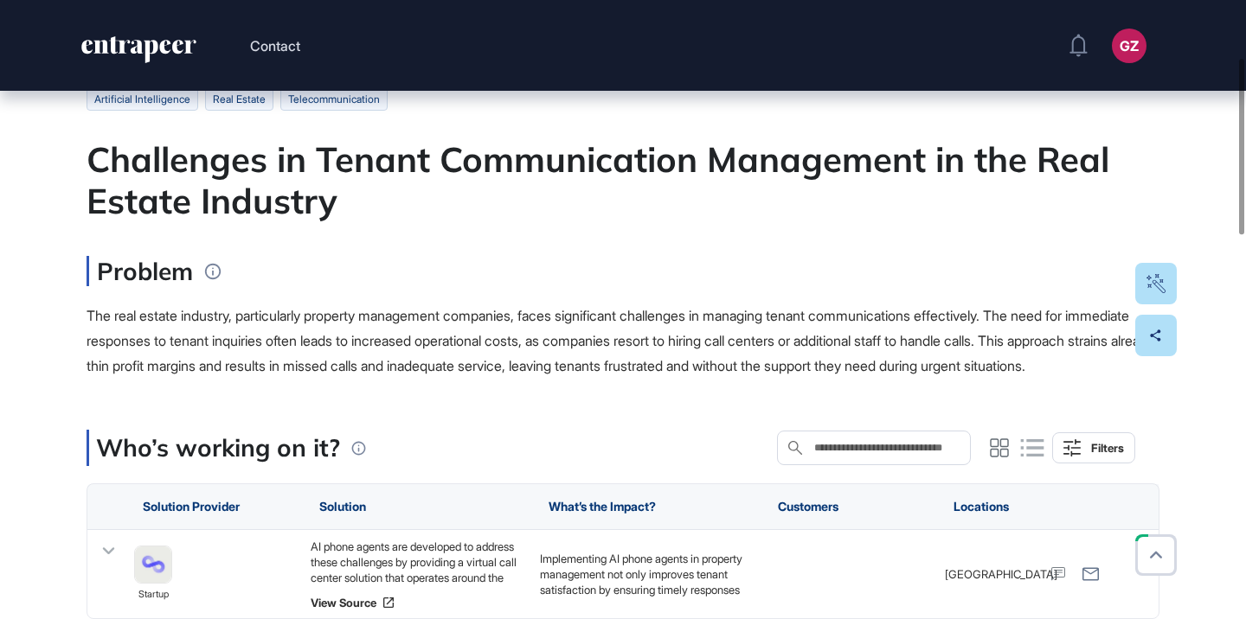
scroll to position [207, 0]
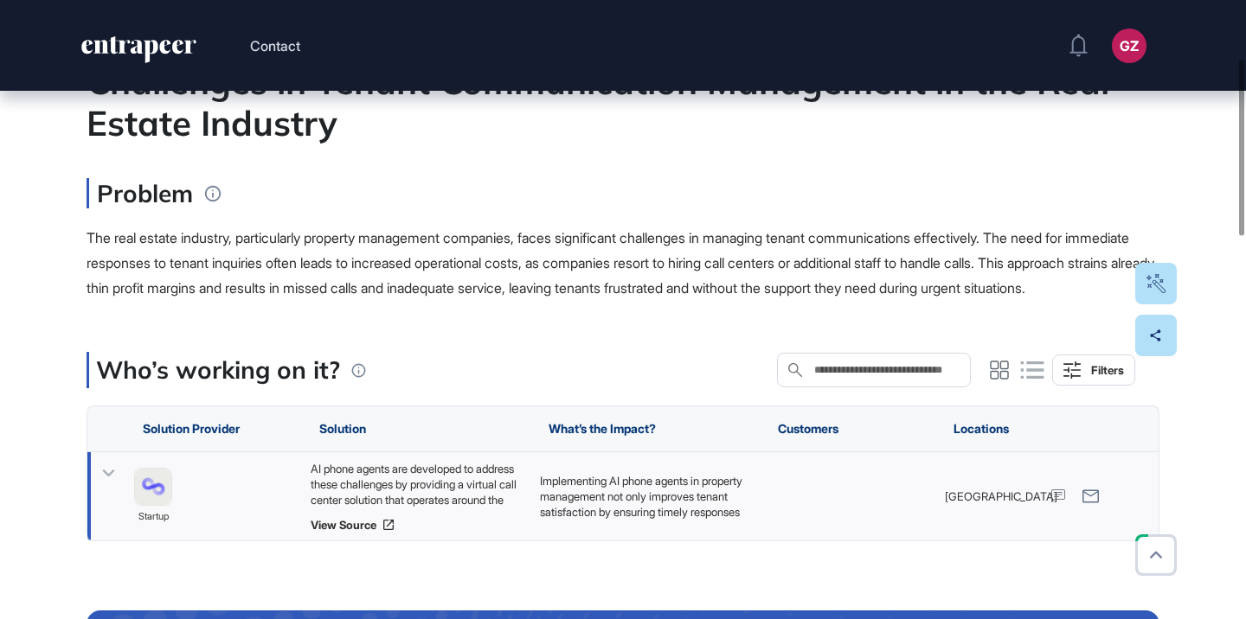
click at [425, 508] on div "AI phone agents are developed to address these challenges by providing a virtua…" at bounding box center [417, 484] width 212 height 47
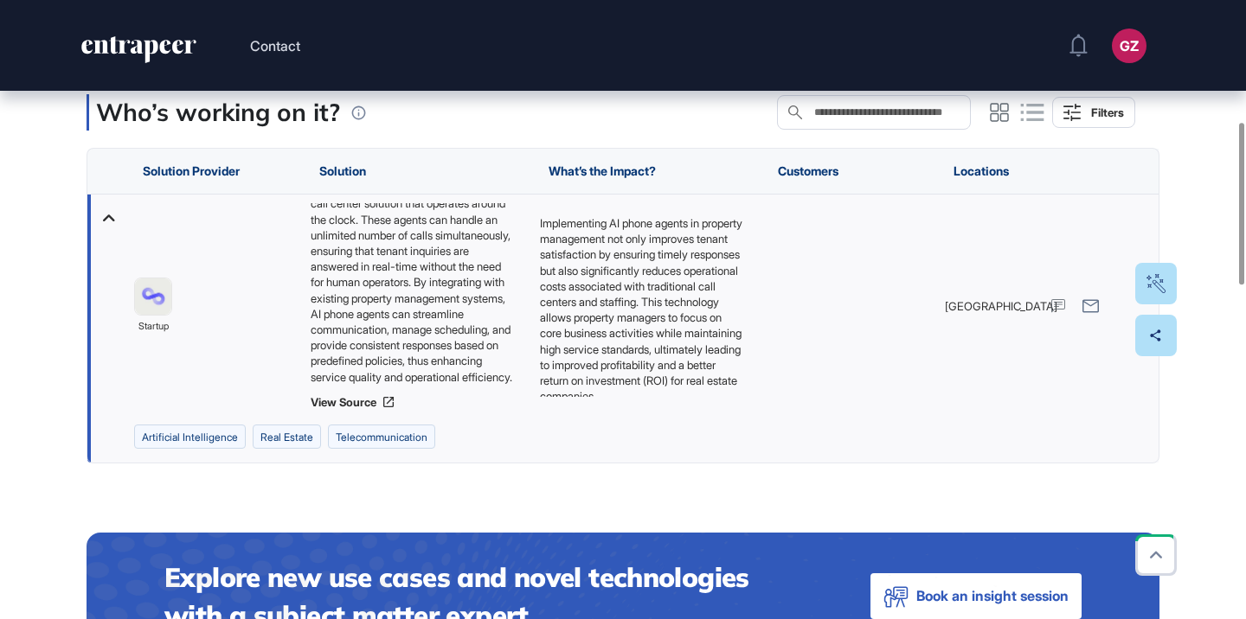
scroll to position [466, 0]
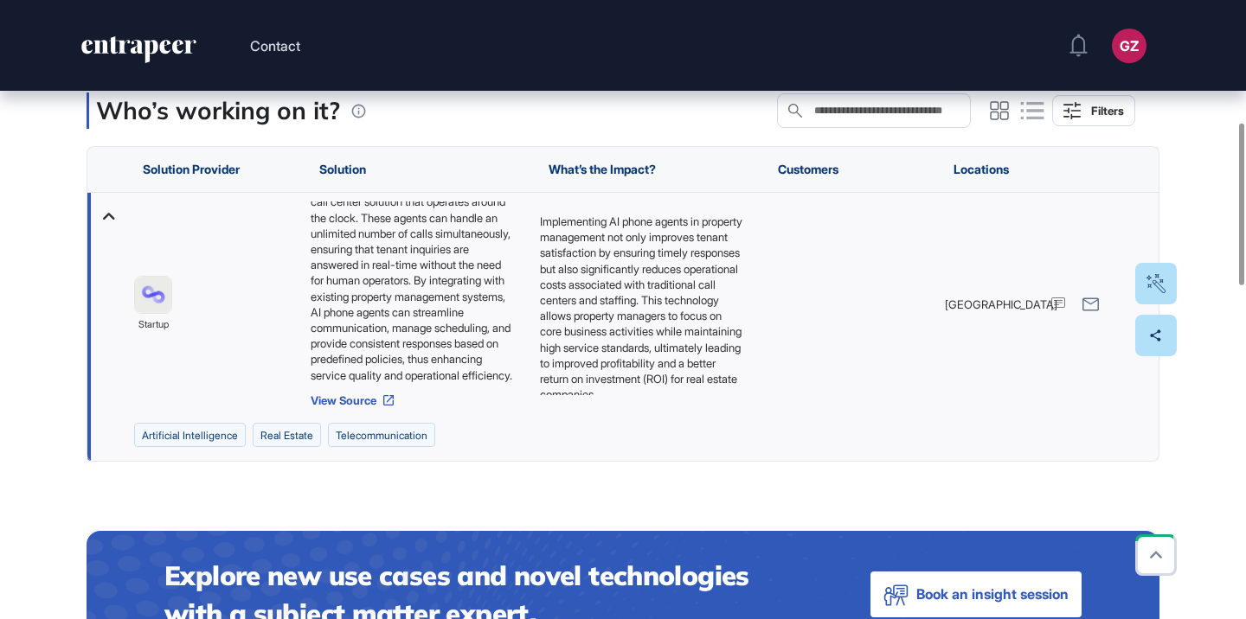
click at [359, 407] on link "View Source" at bounding box center [417, 401] width 212 height 14
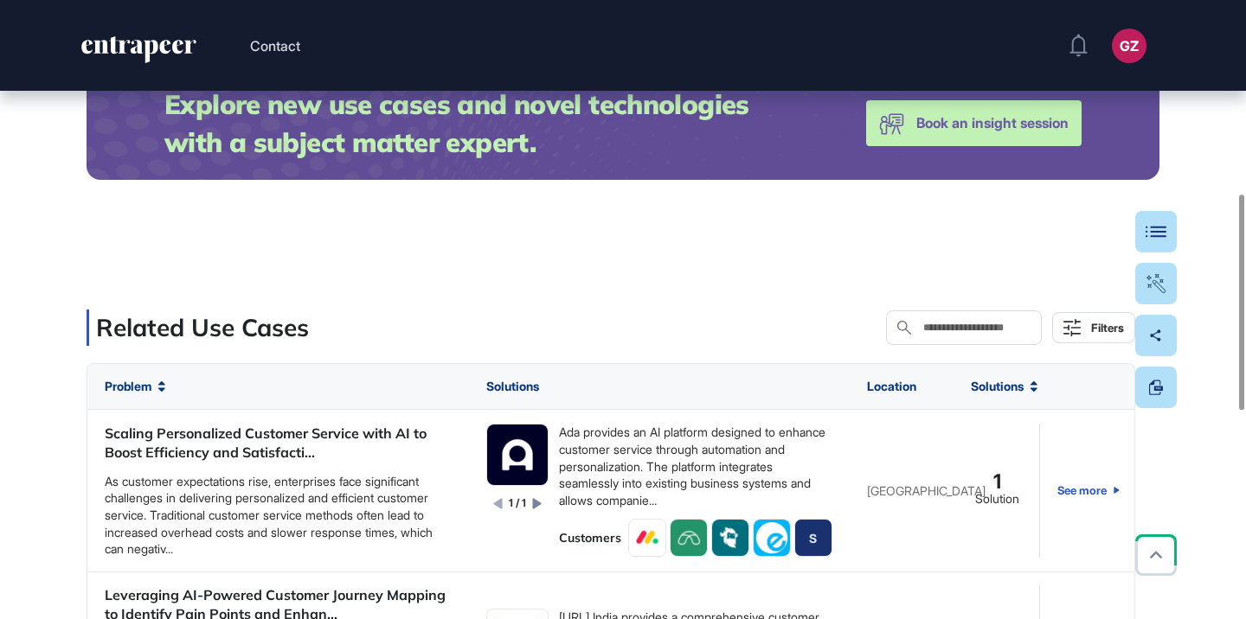
scroll to position [532, 0]
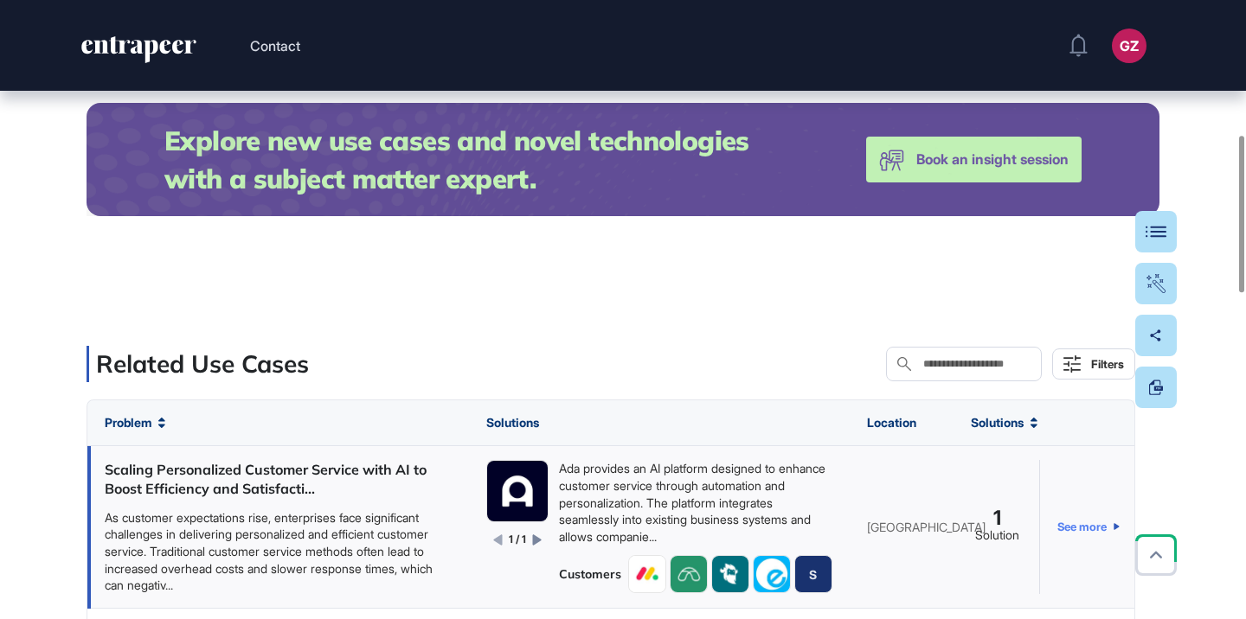
click at [1080, 528] on link "See more" at bounding box center [1088, 527] width 62 height 134
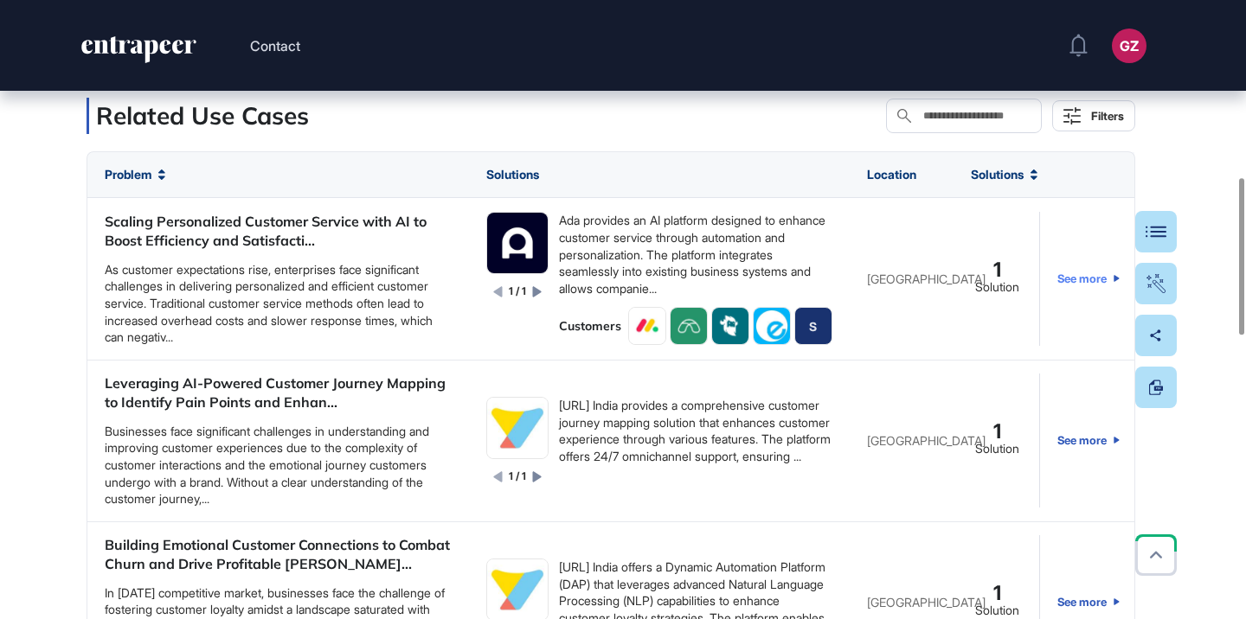
scroll to position [842, 0]
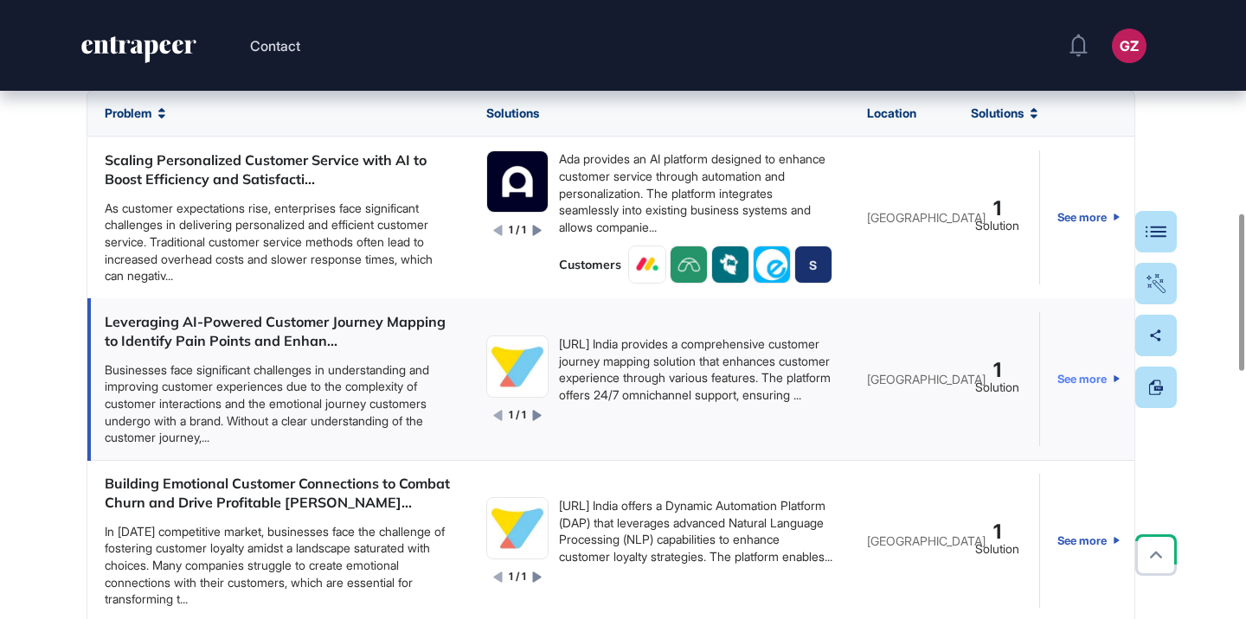
click at [1072, 376] on link "See more" at bounding box center [1088, 379] width 62 height 134
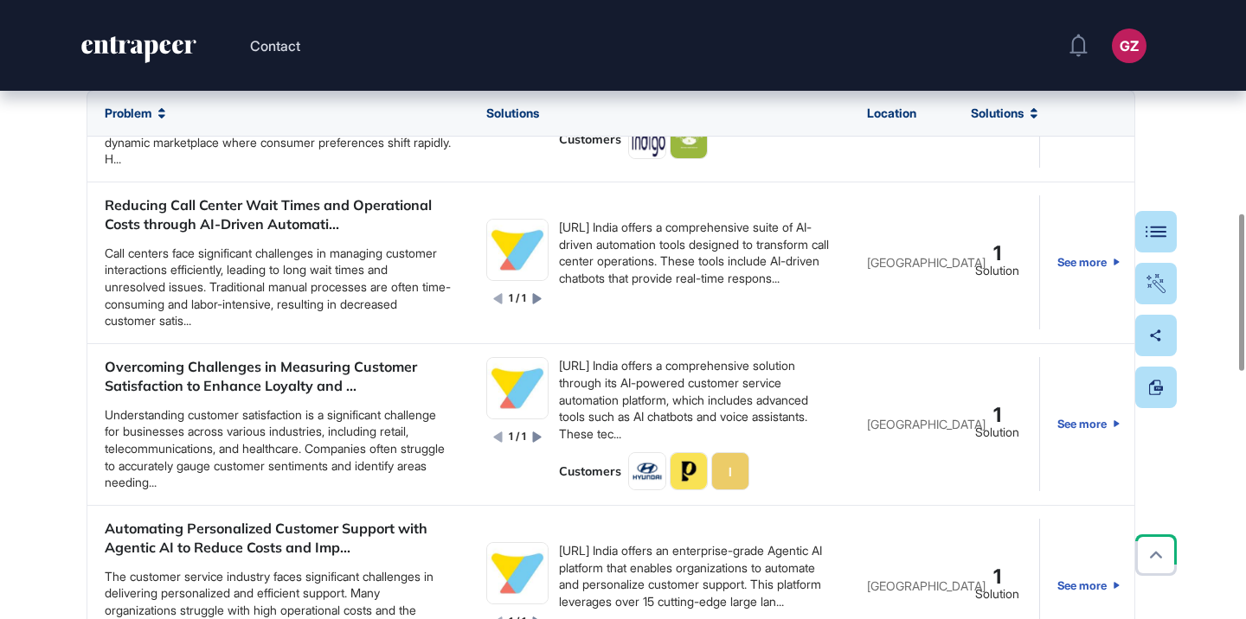
scroll to position [722, 0]
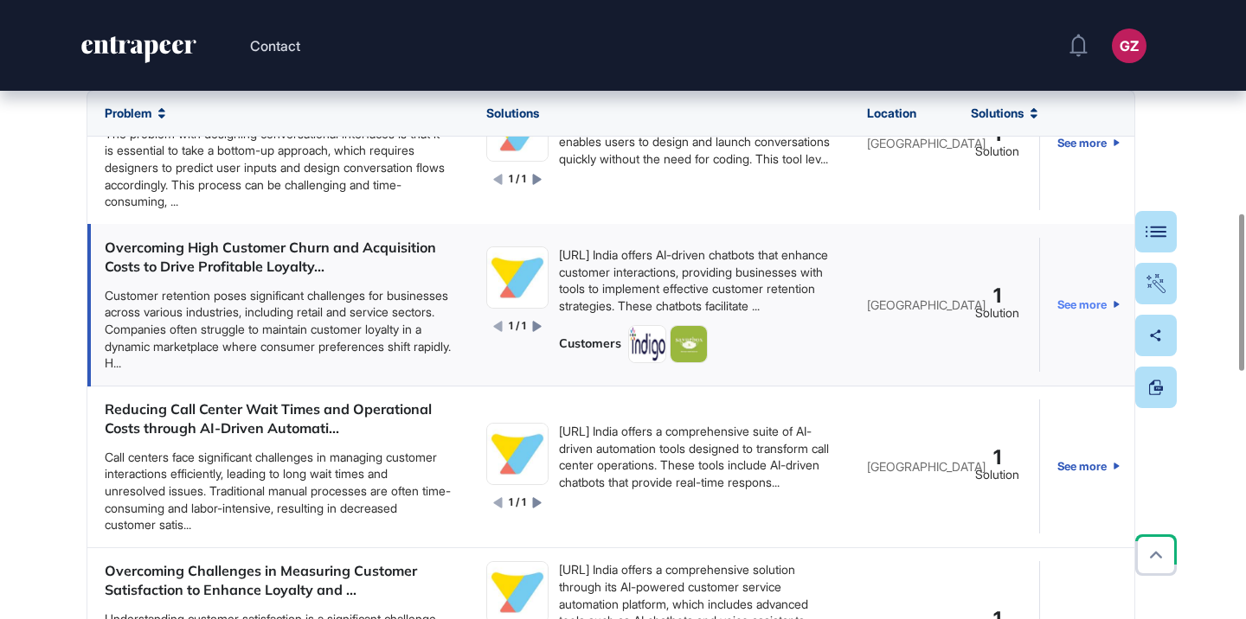
click at [1078, 312] on link "See more" at bounding box center [1088, 305] width 62 height 134
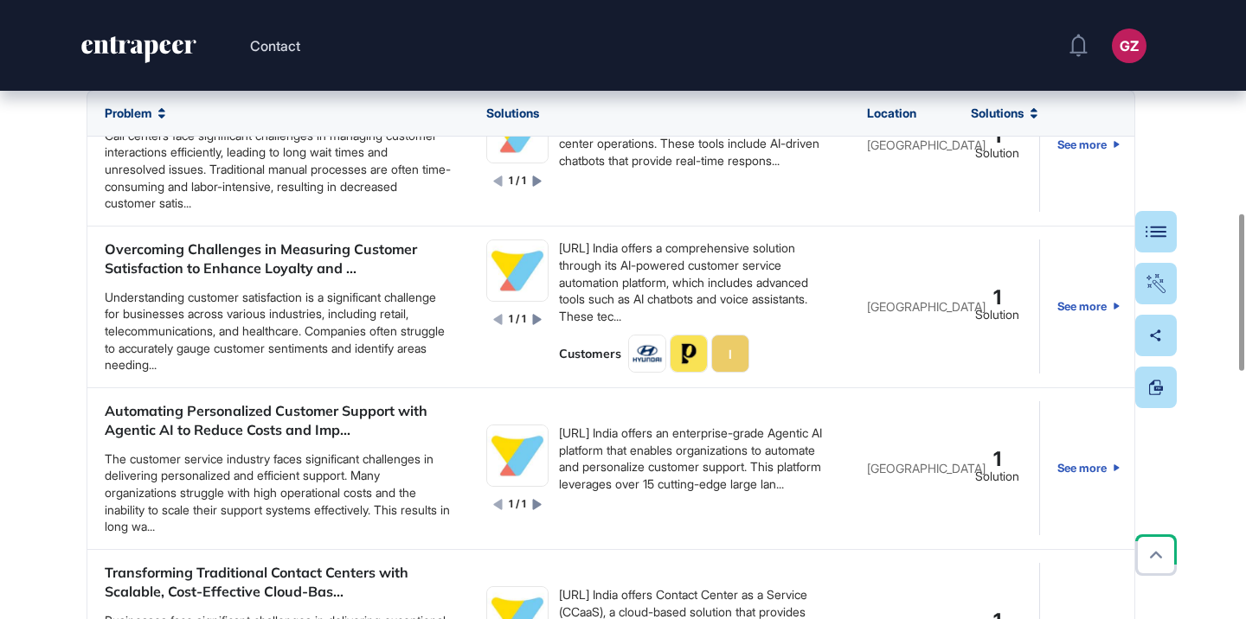
scroll to position [1057, 0]
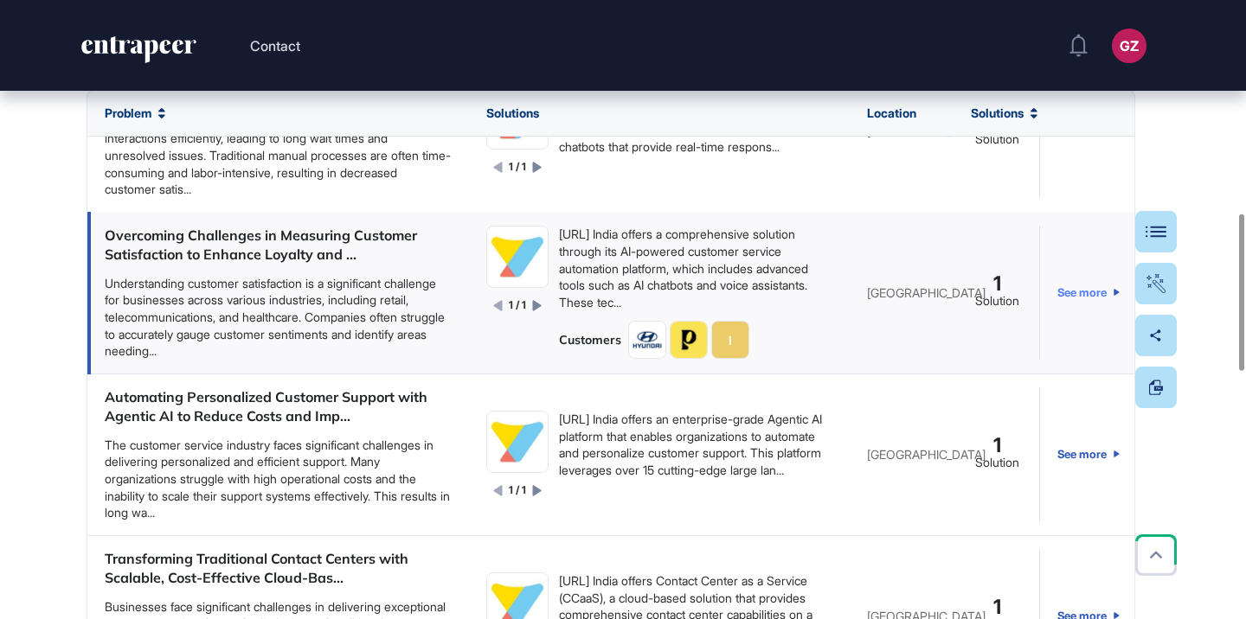
click at [1078, 293] on link "See more" at bounding box center [1088, 293] width 62 height 134
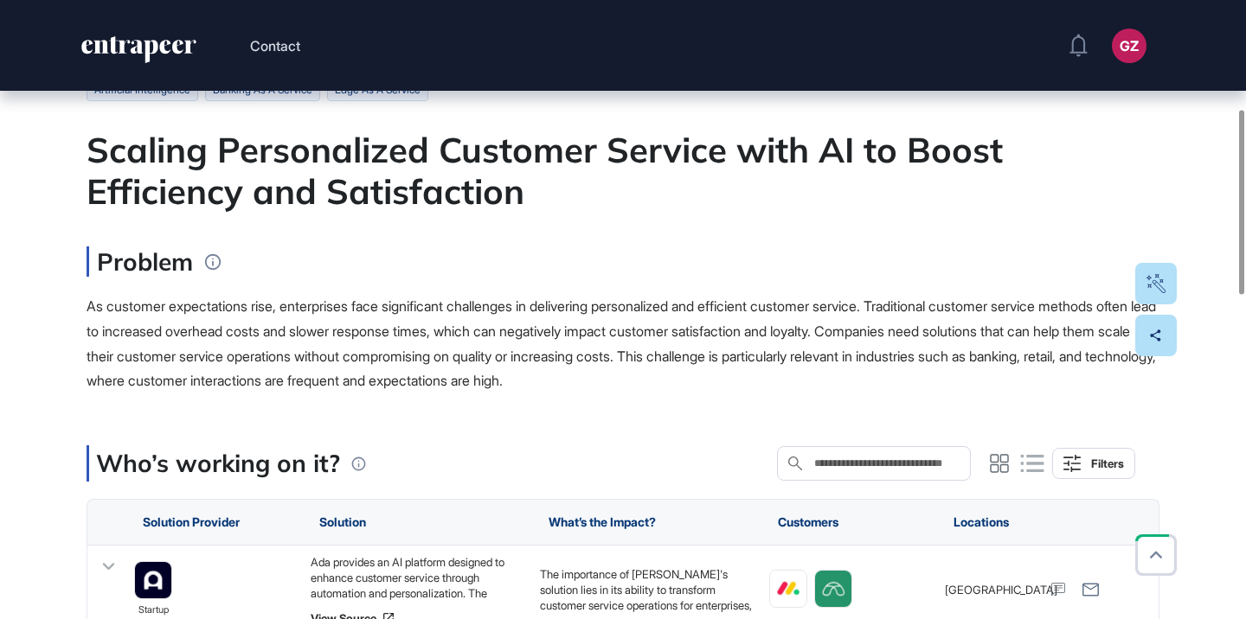
scroll to position [382, 0]
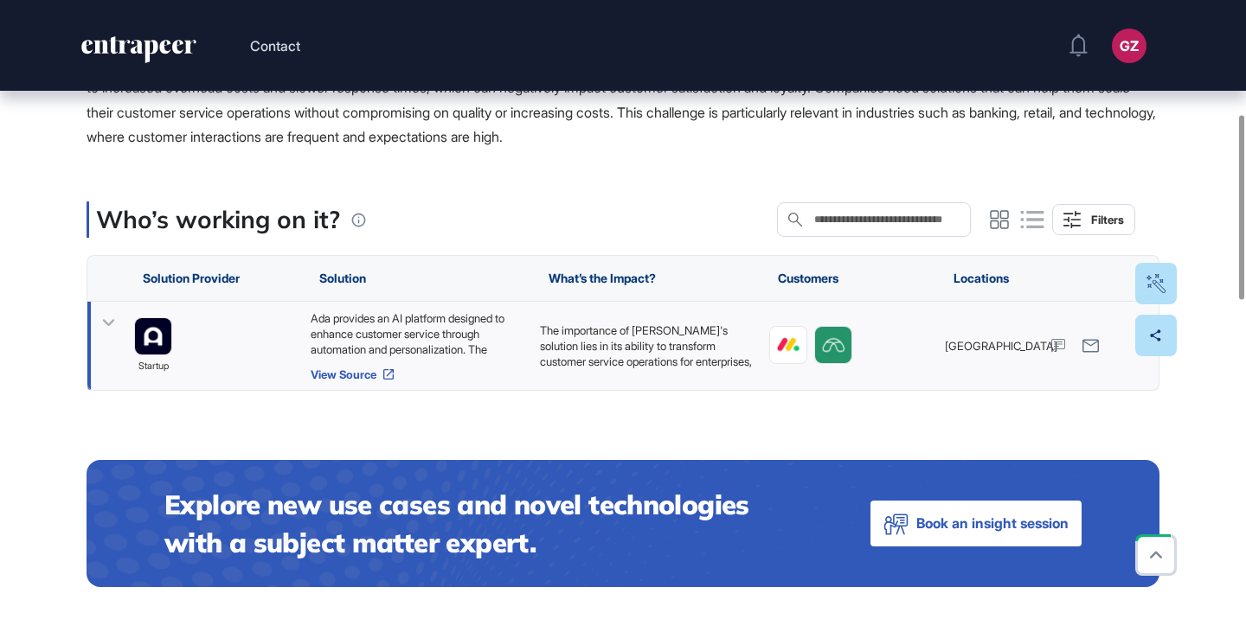
click at [376, 376] on link "View Source" at bounding box center [417, 375] width 212 height 14
click at [607, 356] on p "The importance of Ada's solution lies in its ability to transform customer serv…" at bounding box center [646, 354] width 212 height 63
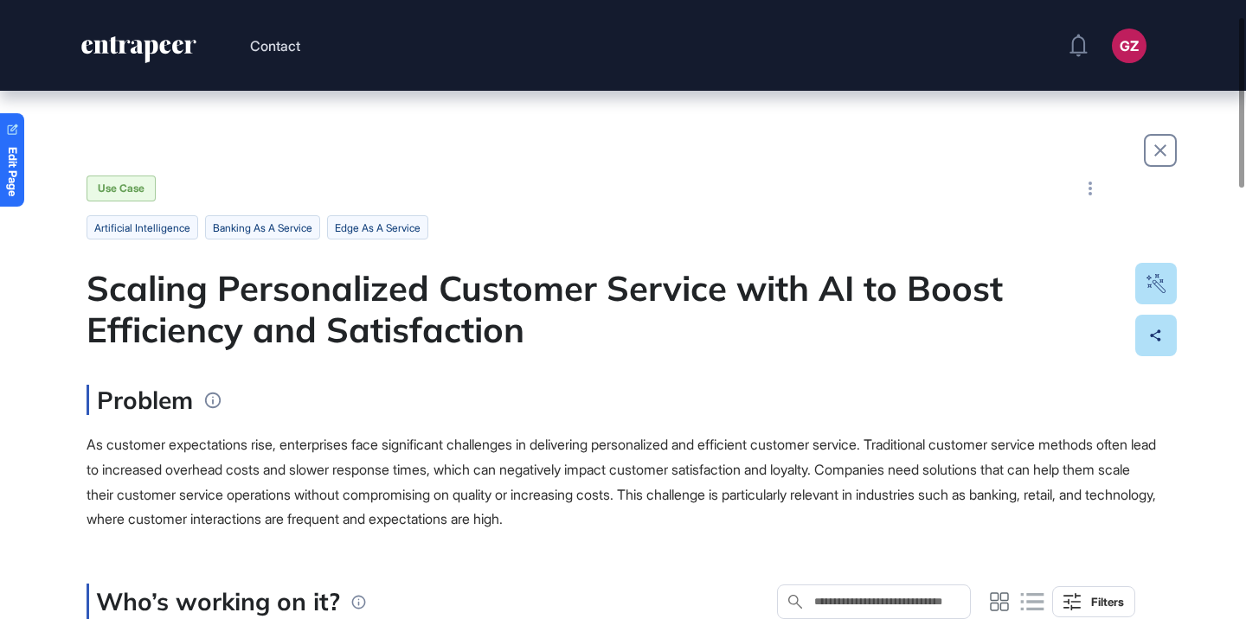
scroll to position [479, 0]
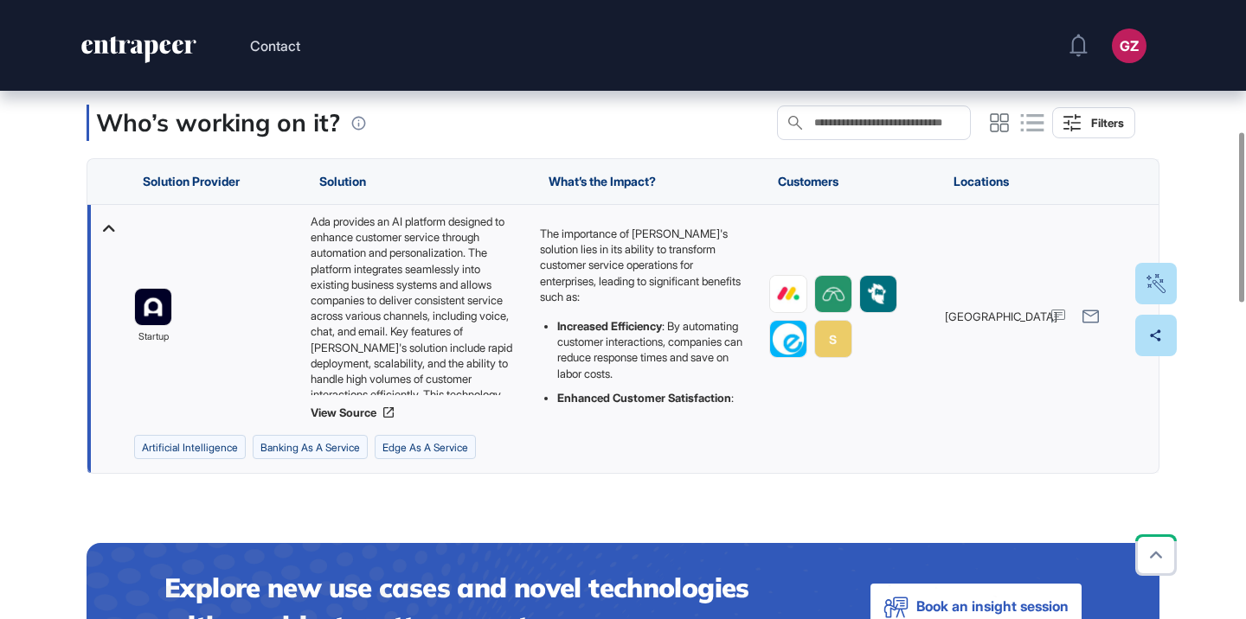
drag, startPoint x: 149, startPoint y: 313, endPoint x: 478, endPoint y: 2, distance: 453.5
drag, startPoint x: 790, startPoint y: 295, endPoint x: 586, endPoint y: 21, distance: 341.9
drag, startPoint x: 824, startPoint y: 285, endPoint x: 528, endPoint y: 0, distance: 410.6
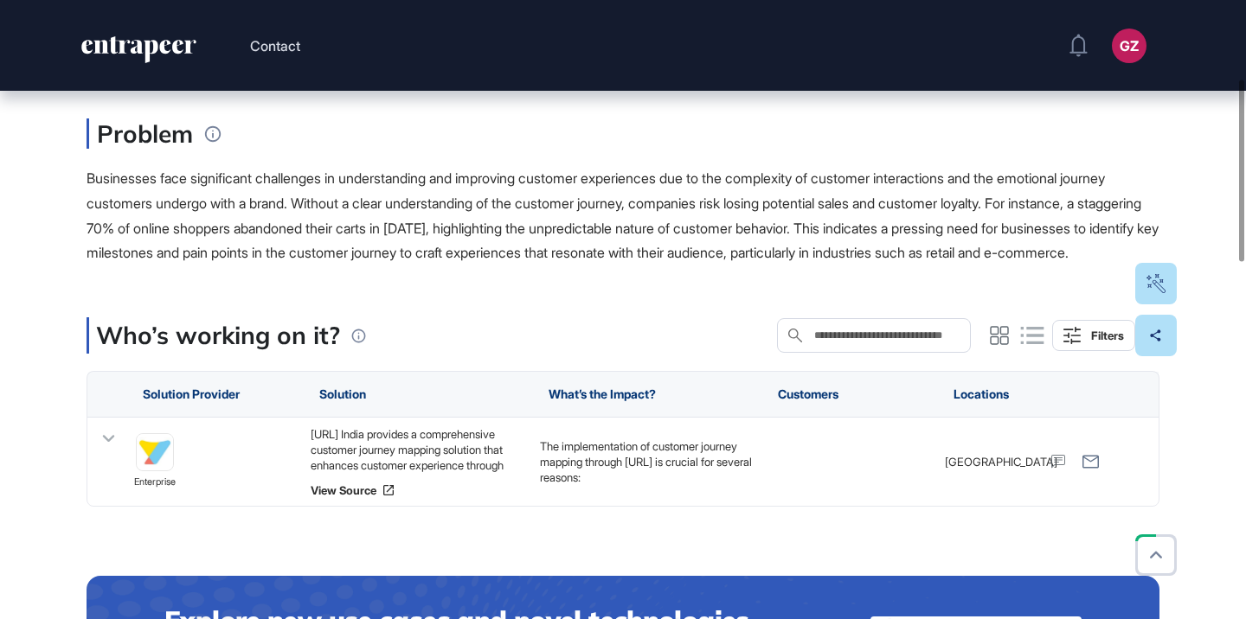
scroll to position [290, 0]
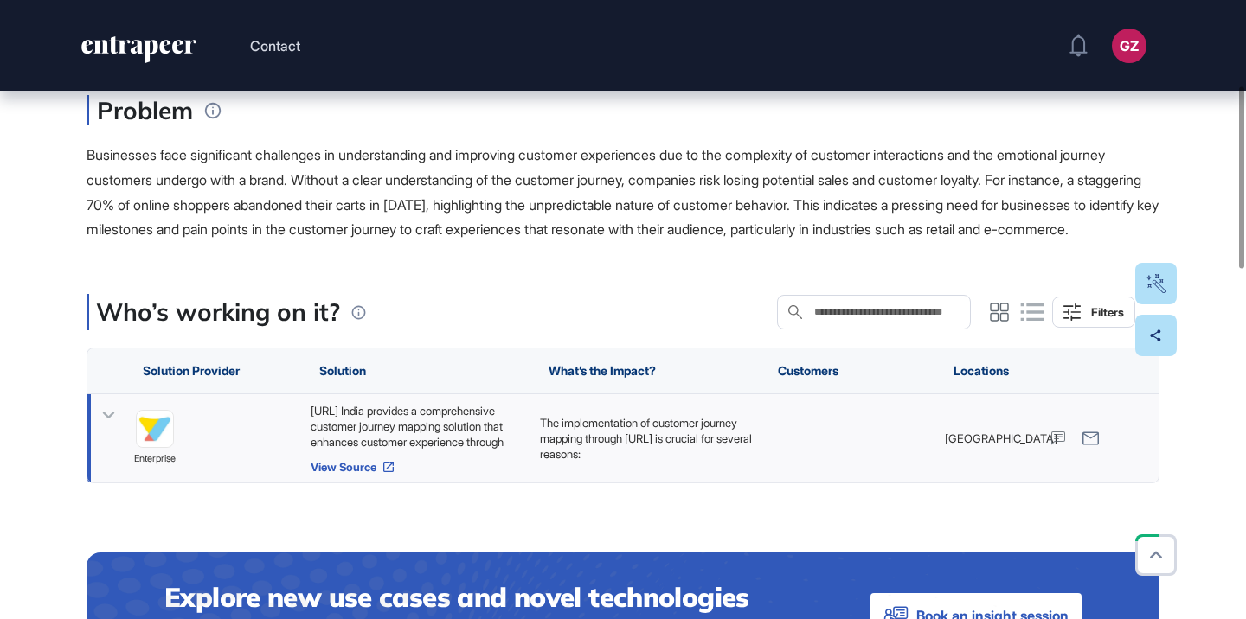
click at [375, 474] on link "View Source" at bounding box center [417, 467] width 212 height 14
click at [455, 444] on div "[URL] India provides a comprehensive customer journey mapping solution that enh…" at bounding box center [417, 426] width 212 height 47
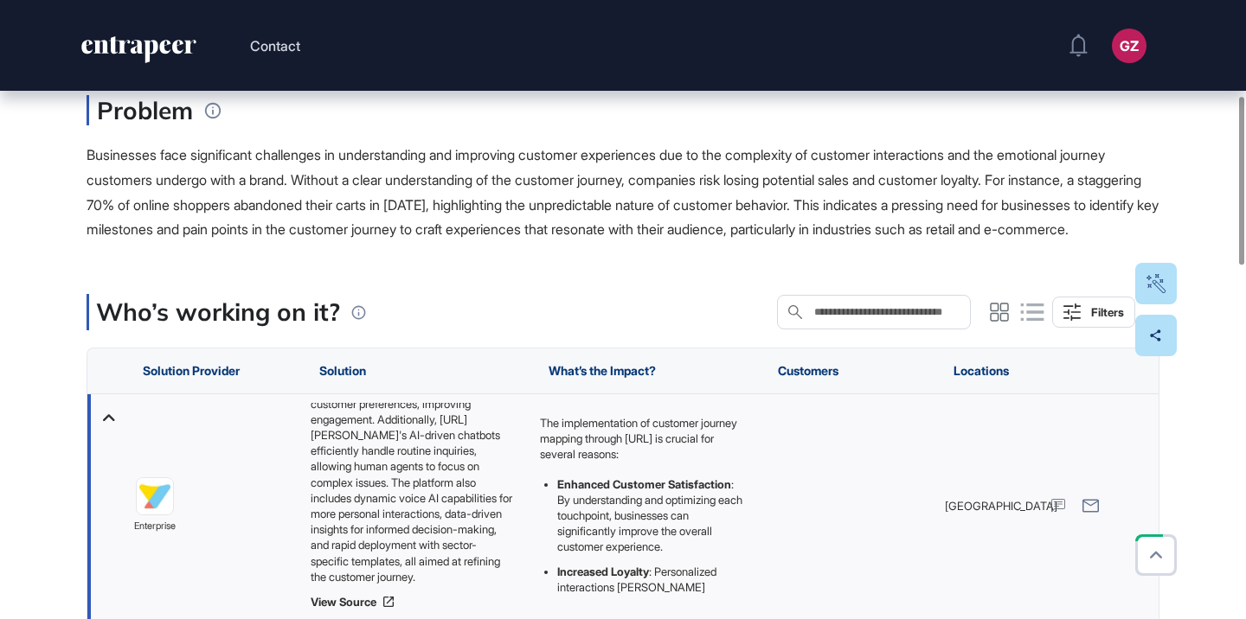
scroll to position [390, 0]
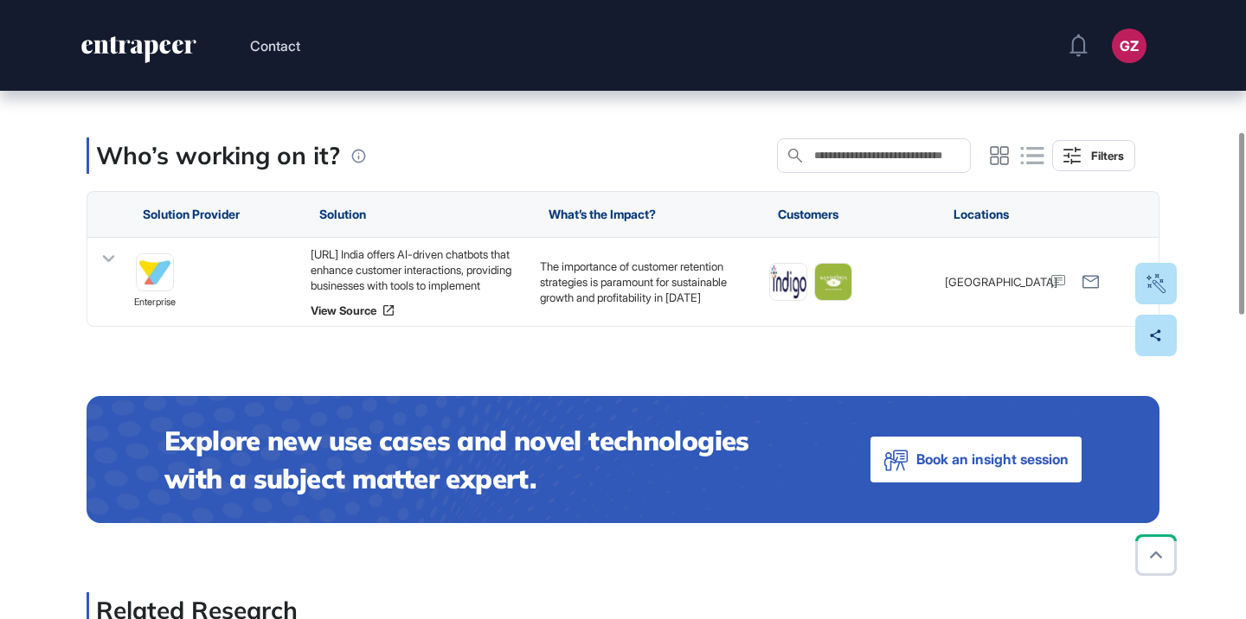
scroll to position [528, 0]
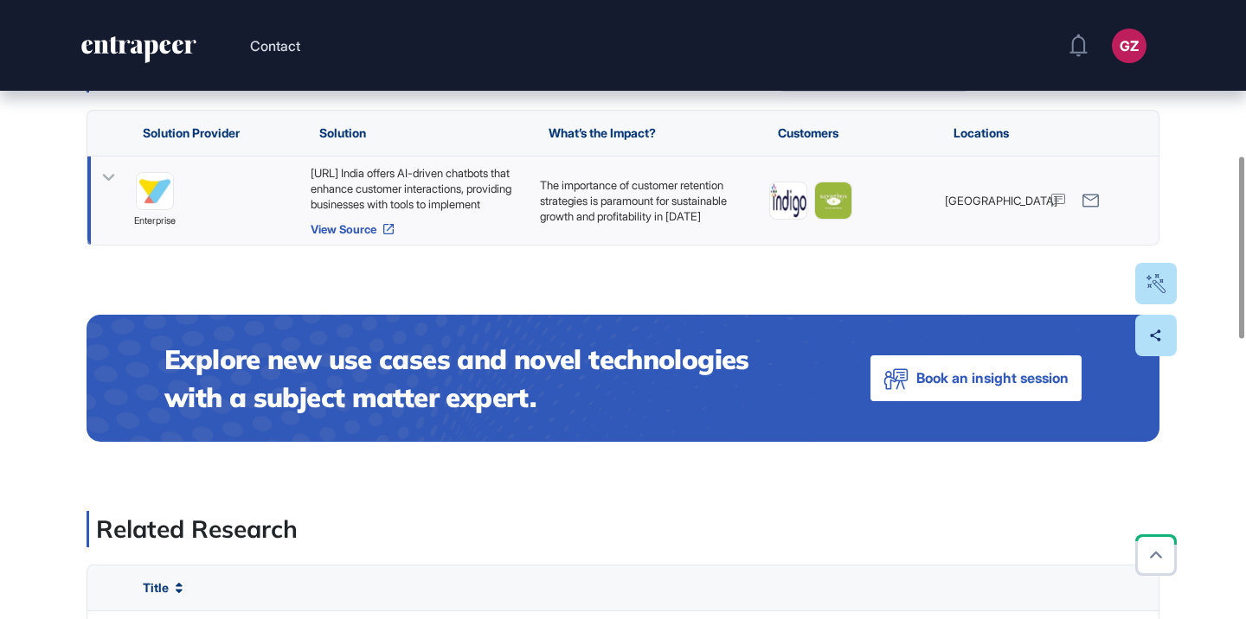
click at [357, 236] on link "View Source" at bounding box center [417, 229] width 212 height 14
click at [714, 213] on p "The importance of customer retention strategies is paramount for sustainable gr…" at bounding box center [646, 334] width 212 height 315
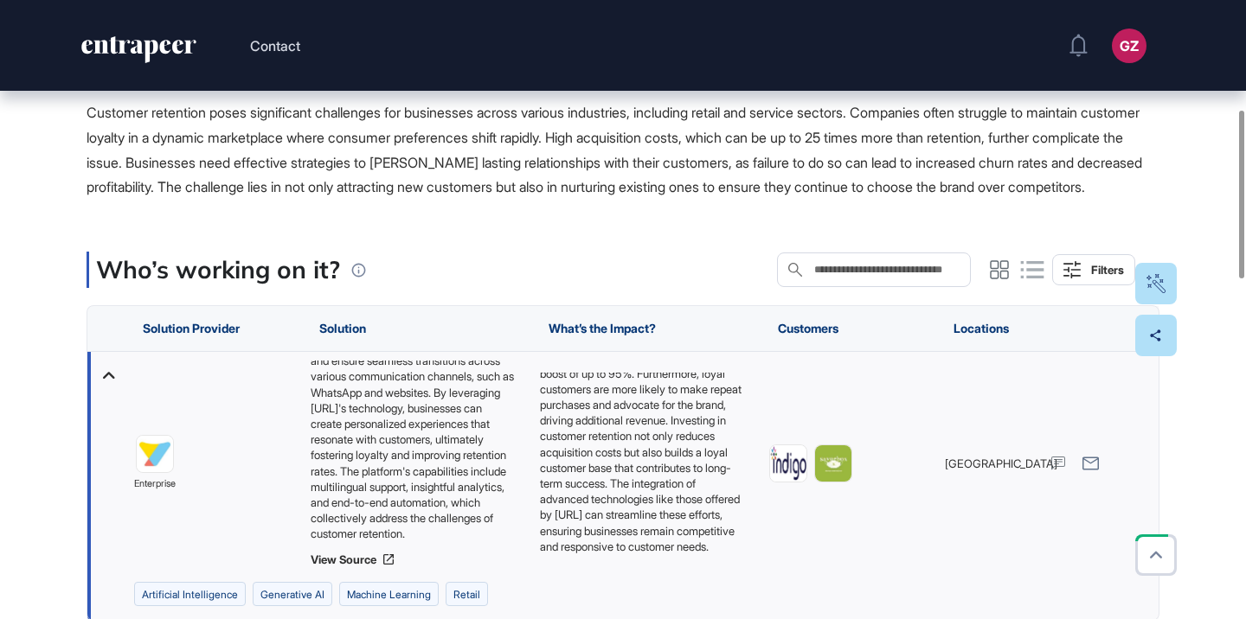
scroll to position [403, 0]
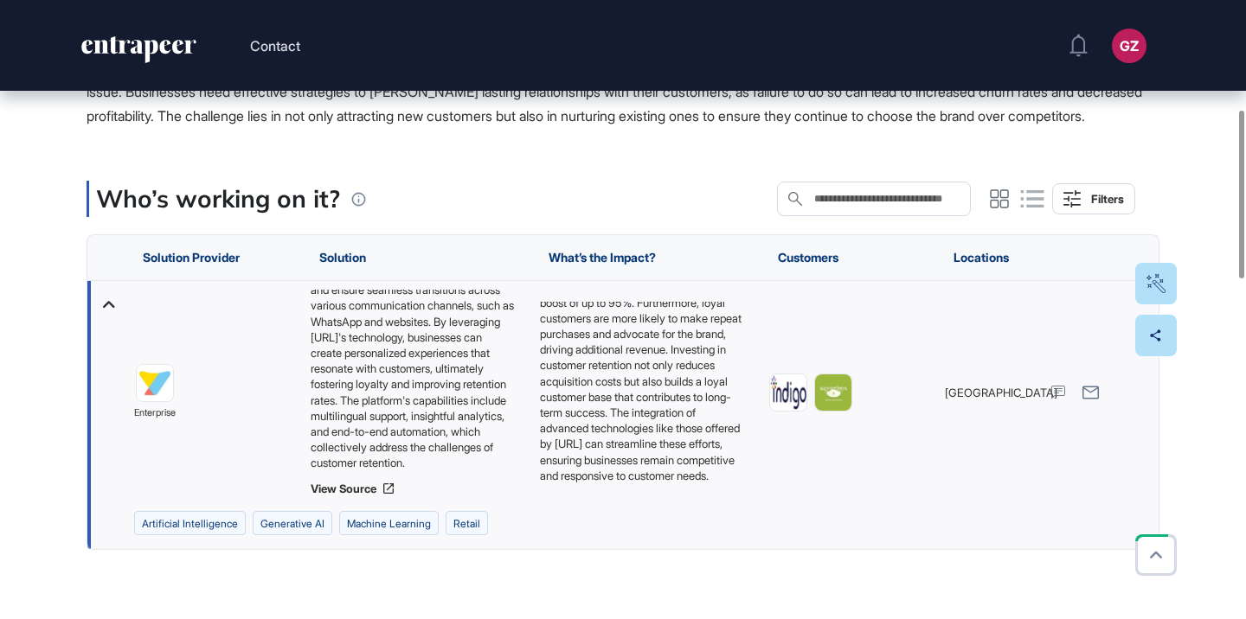
drag, startPoint x: 171, startPoint y: 404, endPoint x: 616, endPoint y: 2, distance: 599.7
drag, startPoint x: 788, startPoint y: 412, endPoint x: 435, endPoint y: 4, distance: 539.1
drag, startPoint x: 836, startPoint y: 415, endPoint x: 334, endPoint y: 2, distance: 650.2
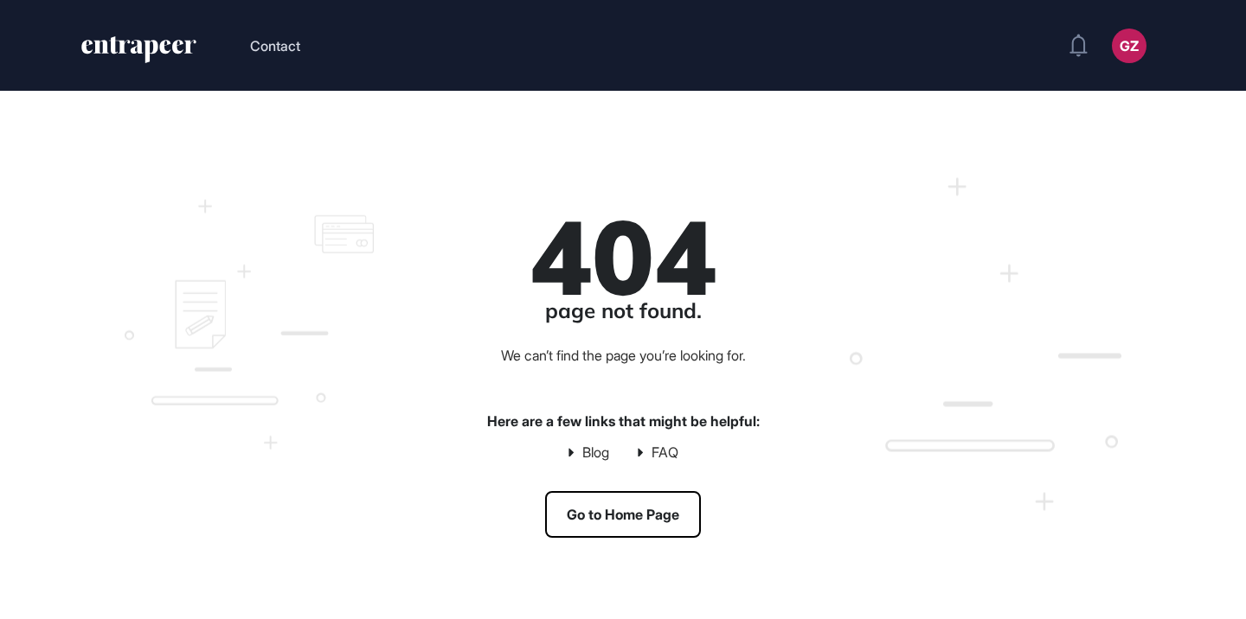
scroll to position [1, 1]
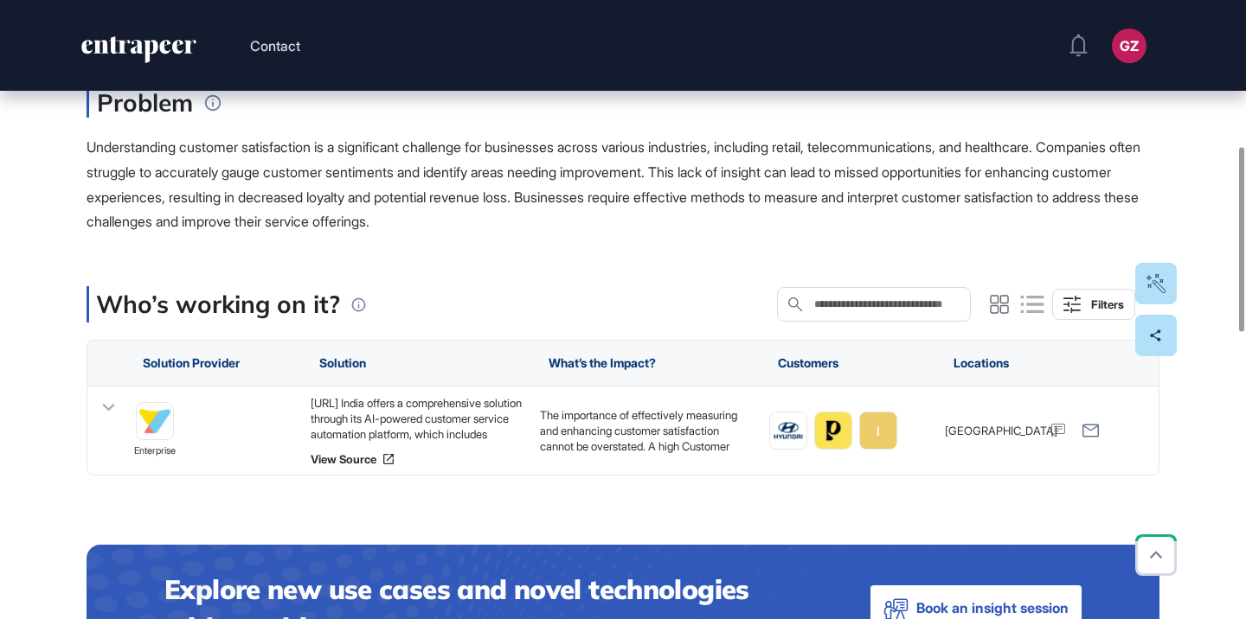
scroll to position [555, 0]
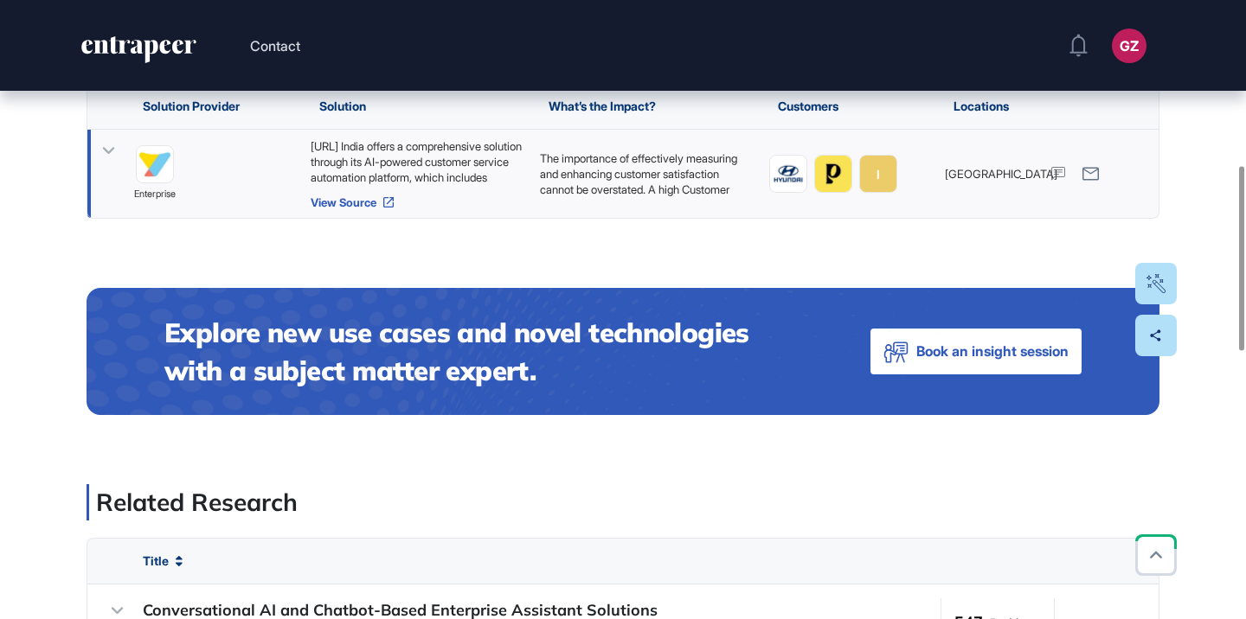
click at [394, 199] on icon at bounding box center [388, 202] width 10 height 10
click at [683, 161] on p "The importance of effectively measuring and enhancing customer satisfaction can…" at bounding box center [646, 214] width 212 height 126
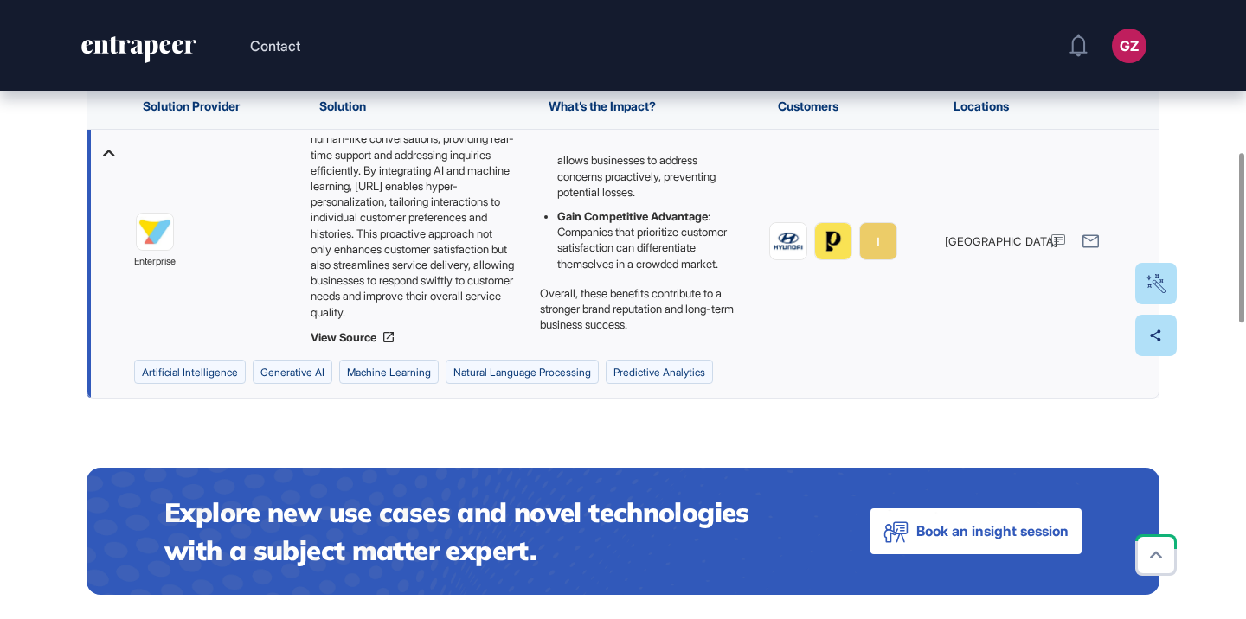
scroll to position [0, 0]
